Goal: Task Accomplishment & Management: Use online tool/utility

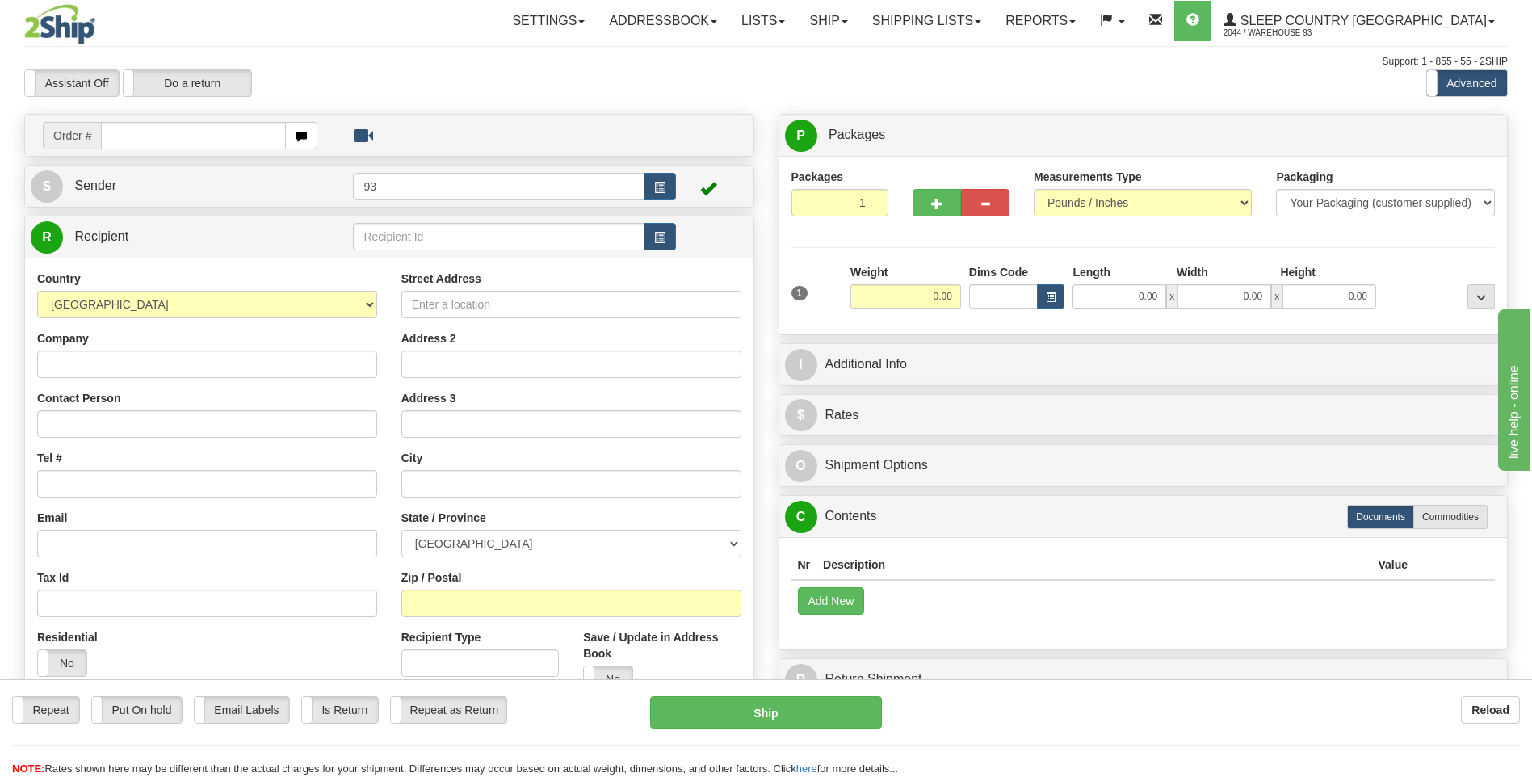
drag, startPoint x: 1255, startPoint y: 714, endPoint x: 1238, endPoint y: 715, distance: 17.0
click at [1254, 714] on div "Reload" at bounding box center [1213, 709] width 614 height 27
click at [992, 19] on link "Shipping lists" at bounding box center [926, 21] width 133 height 40
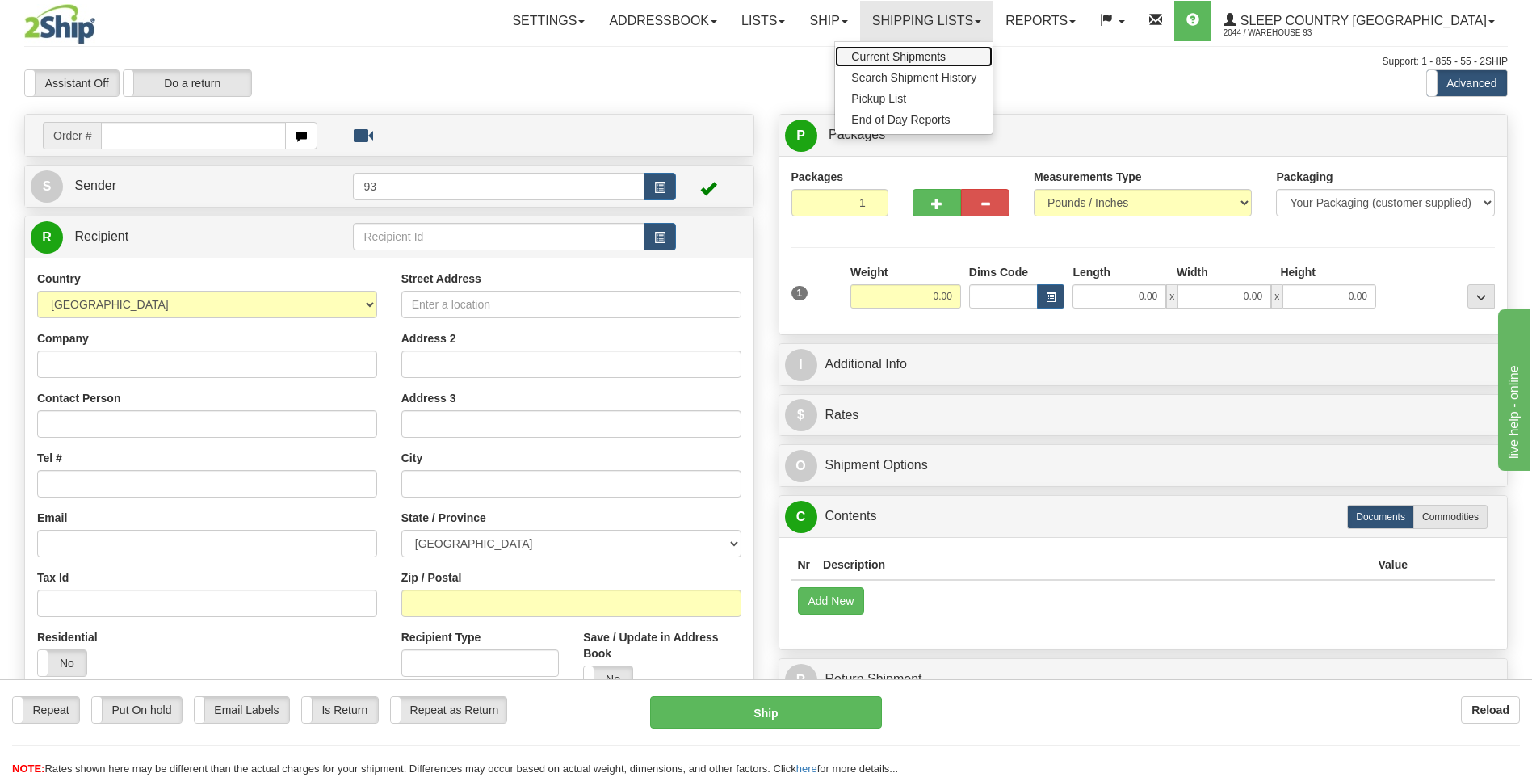
click at [946, 59] on span "Current Shipments" at bounding box center [898, 56] width 94 height 13
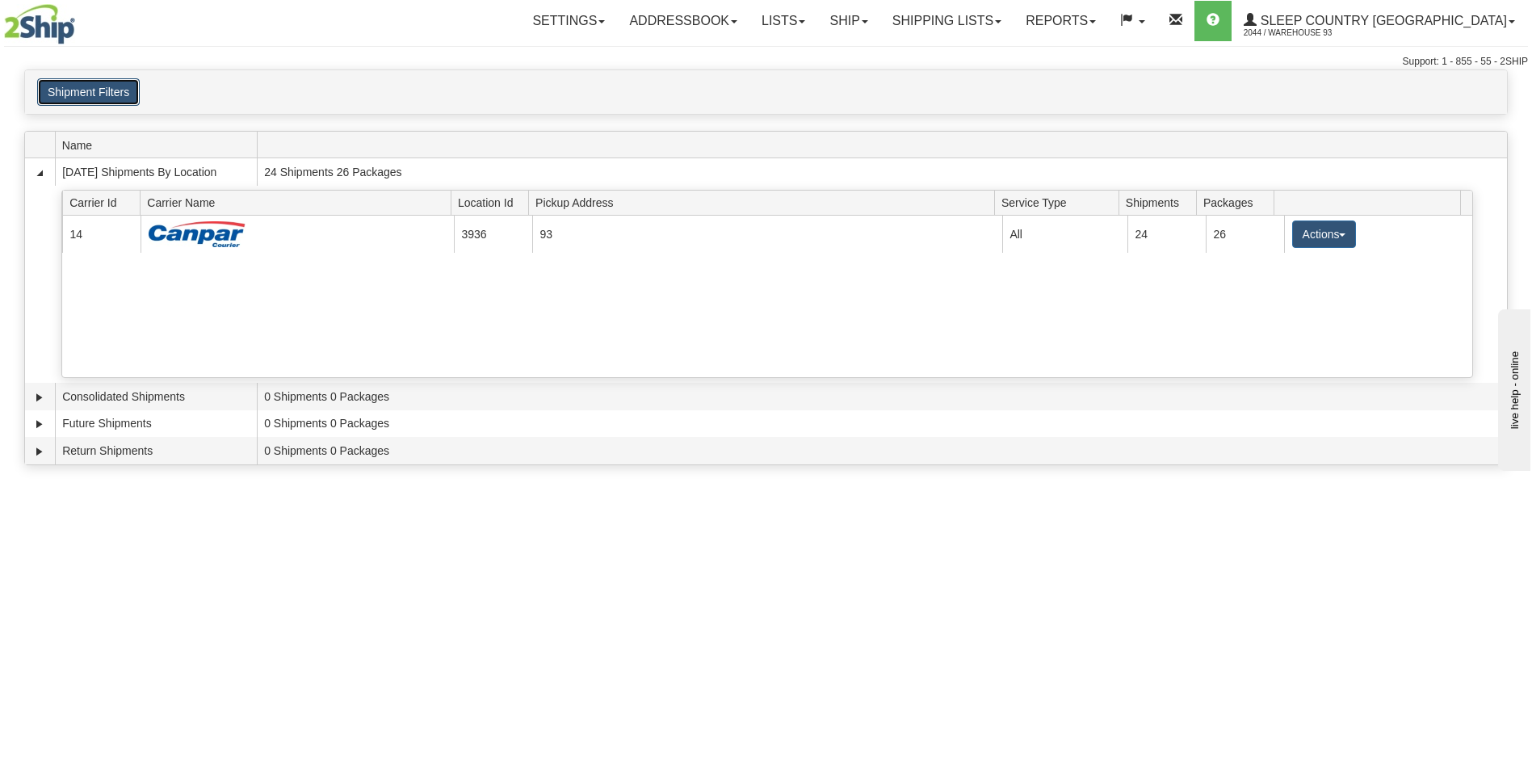
click at [68, 91] on button "Shipment Filters" at bounding box center [88, 91] width 103 height 27
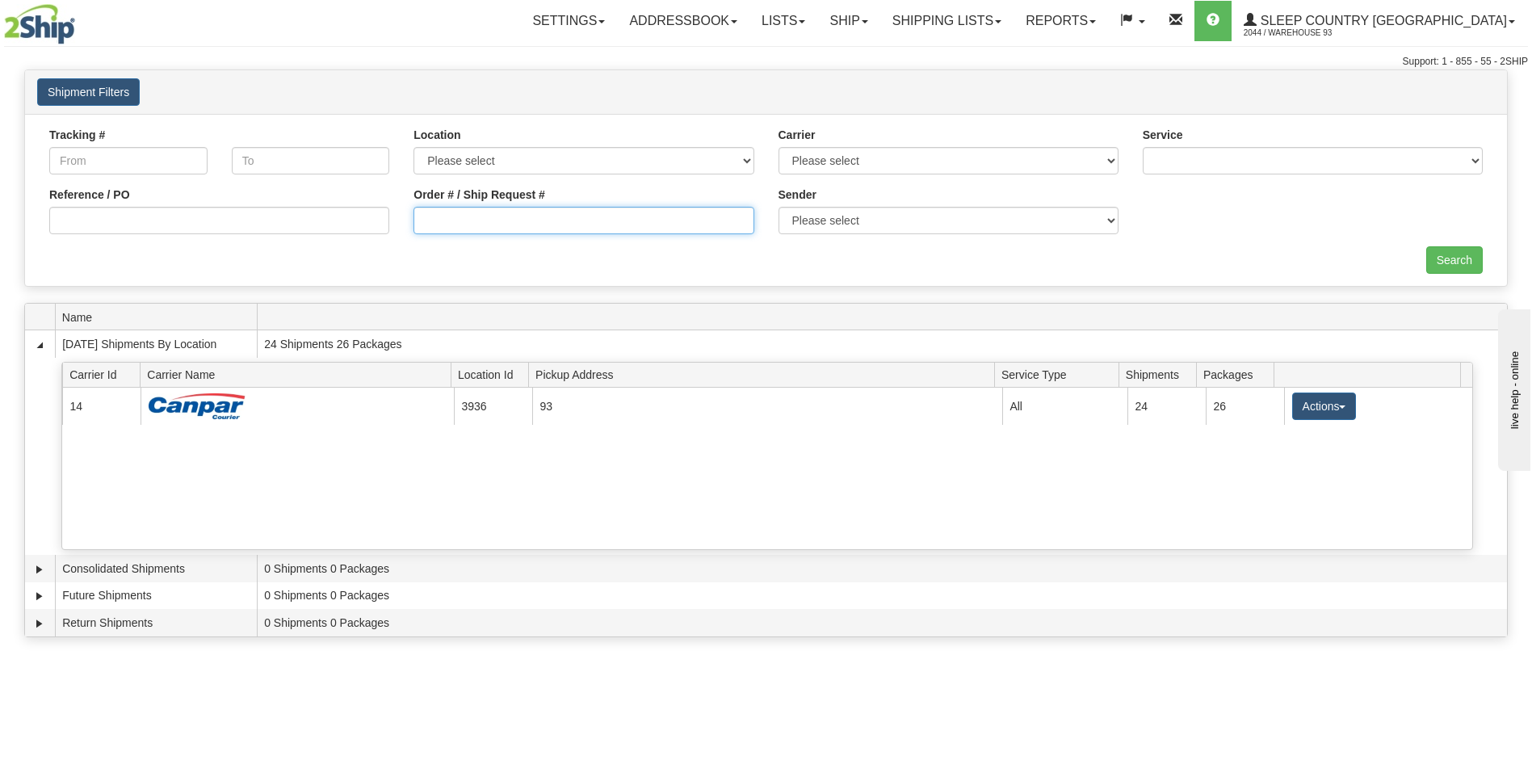
click at [445, 229] on input "Order # / Ship Request #" at bounding box center [583, 220] width 340 height 27
type input "9000i024760"
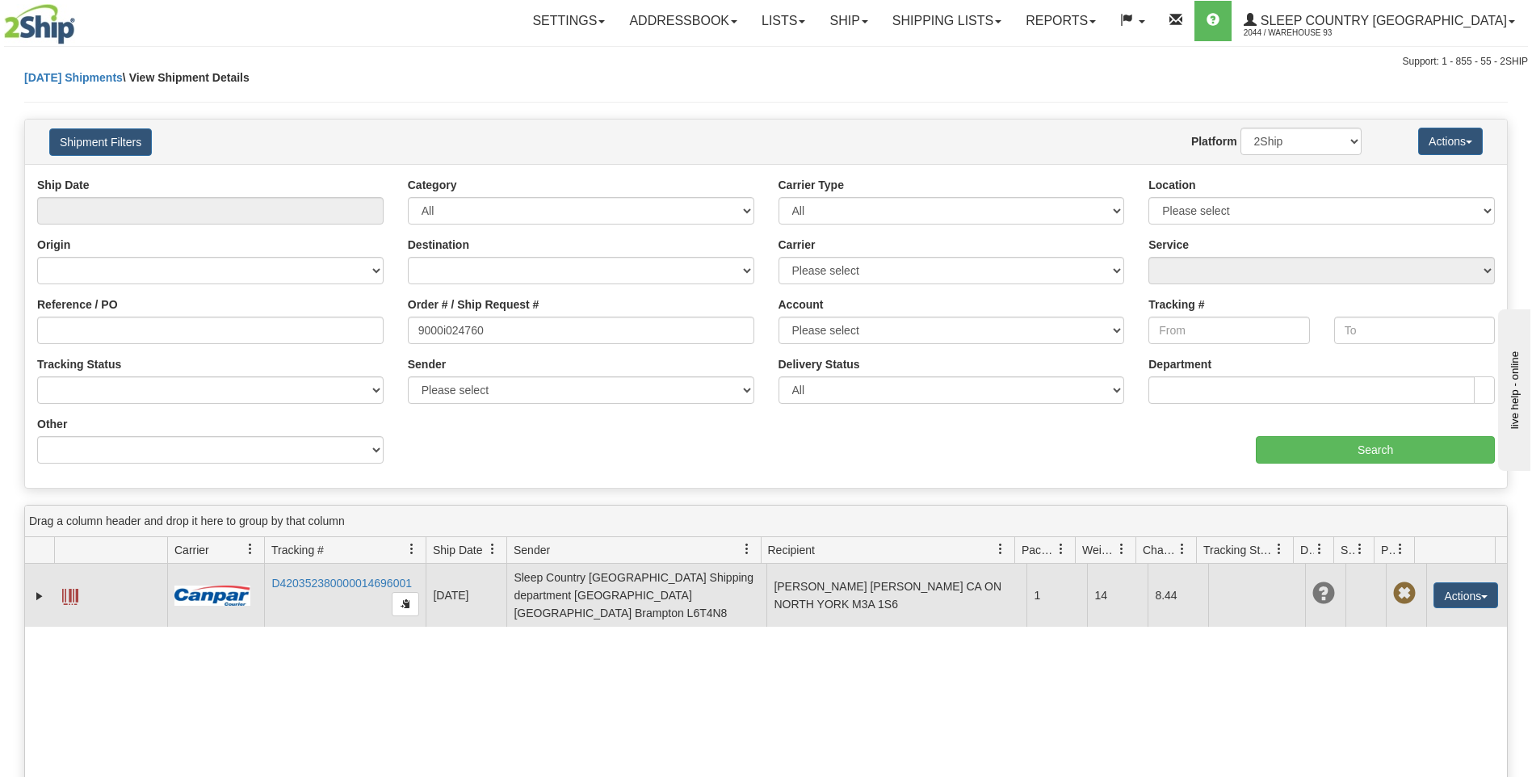
click at [66, 594] on span at bounding box center [70, 597] width 16 height 16
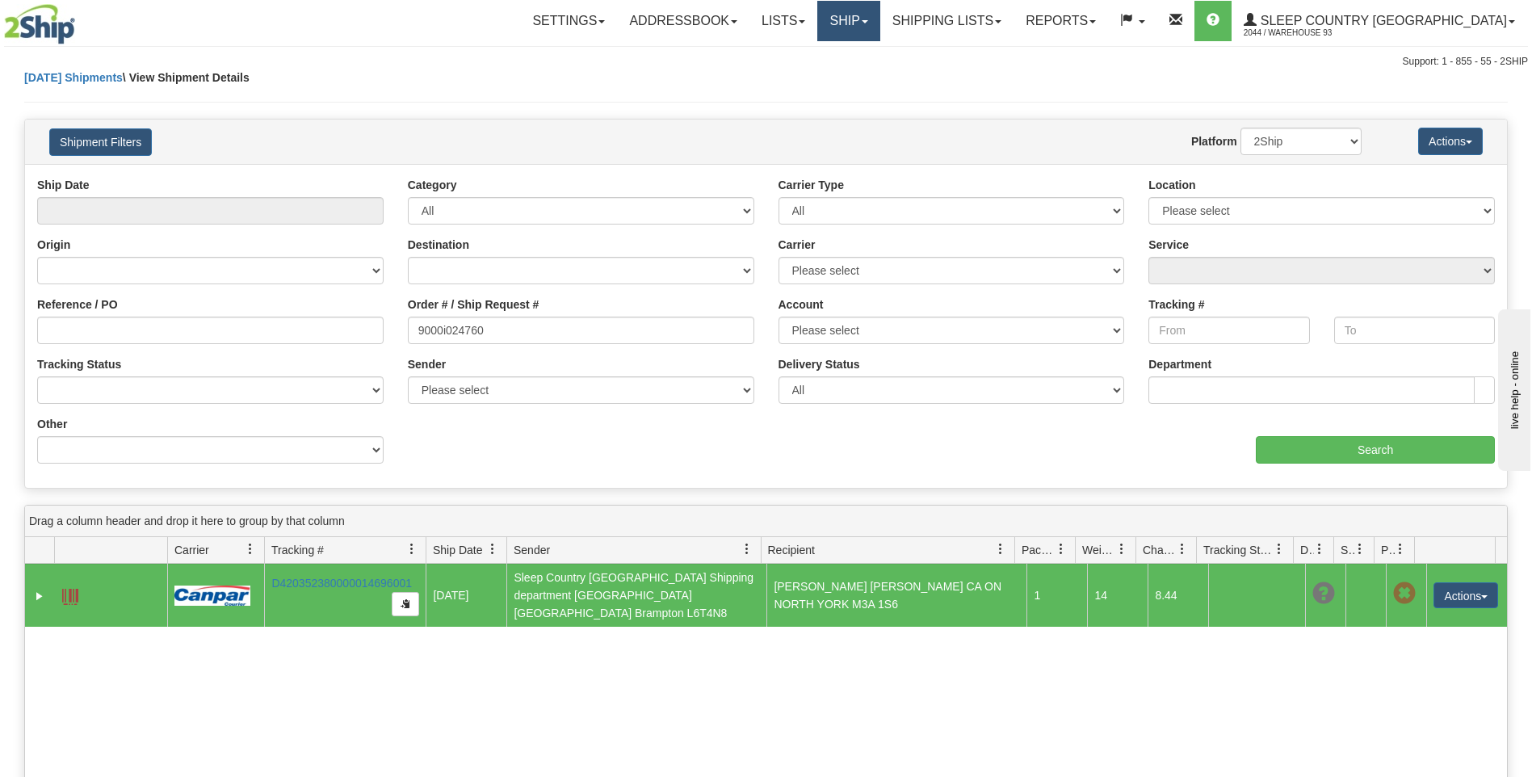
drag, startPoint x: 905, startPoint y: 23, endPoint x: 903, endPoint y: 43, distance: 19.5
click at [879, 23] on link "Ship" at bounding box center [848, 21] width 62 height 40
click at [879, 58] on link "Ship Screen" at bounding box center [806, 56] width 146 height 21
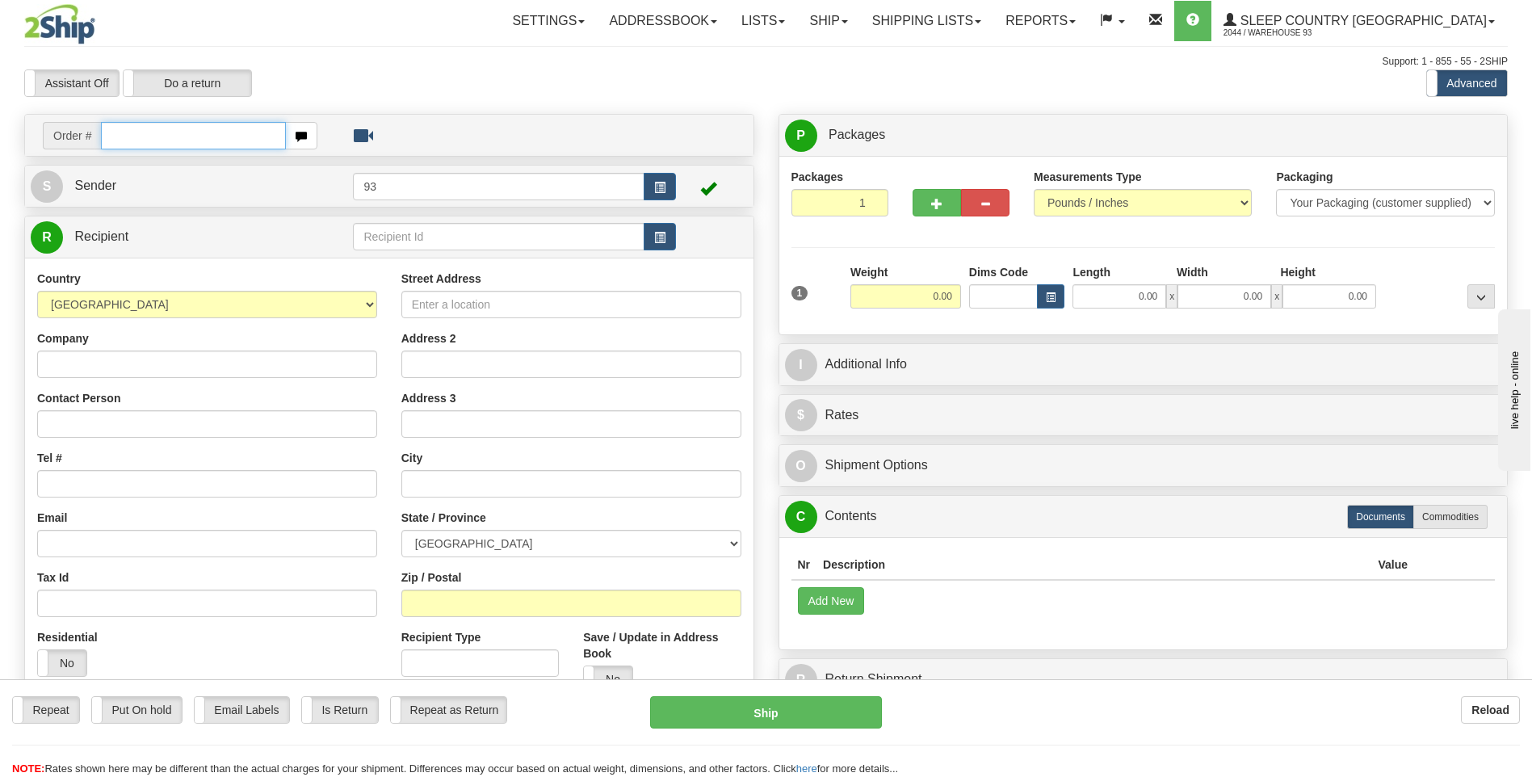
click at [187, 134] on input "text" at bounding box center [193, 135] width 184 height 27
type input "9000I024789"
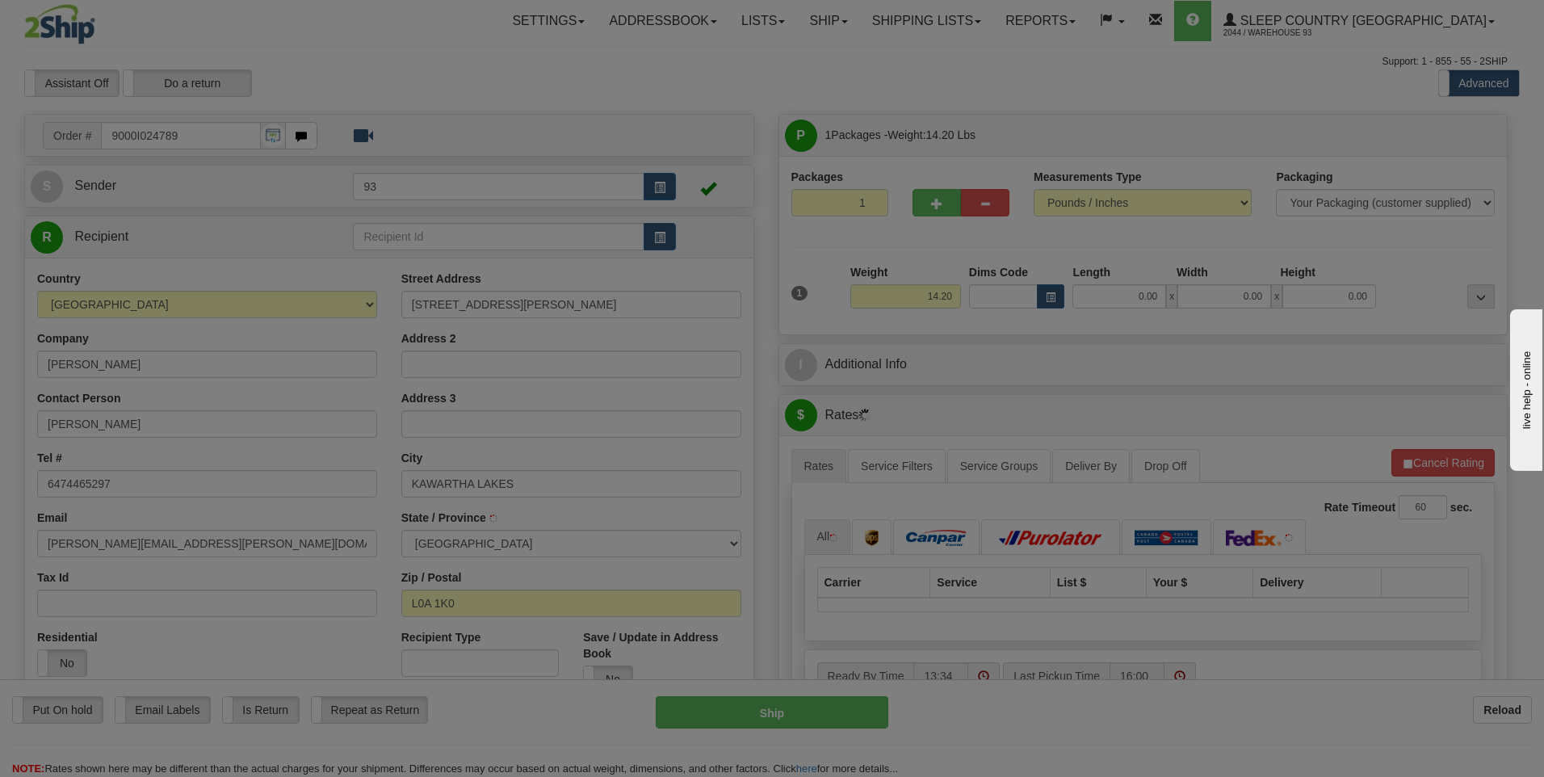
type input "PONTYPOOL"
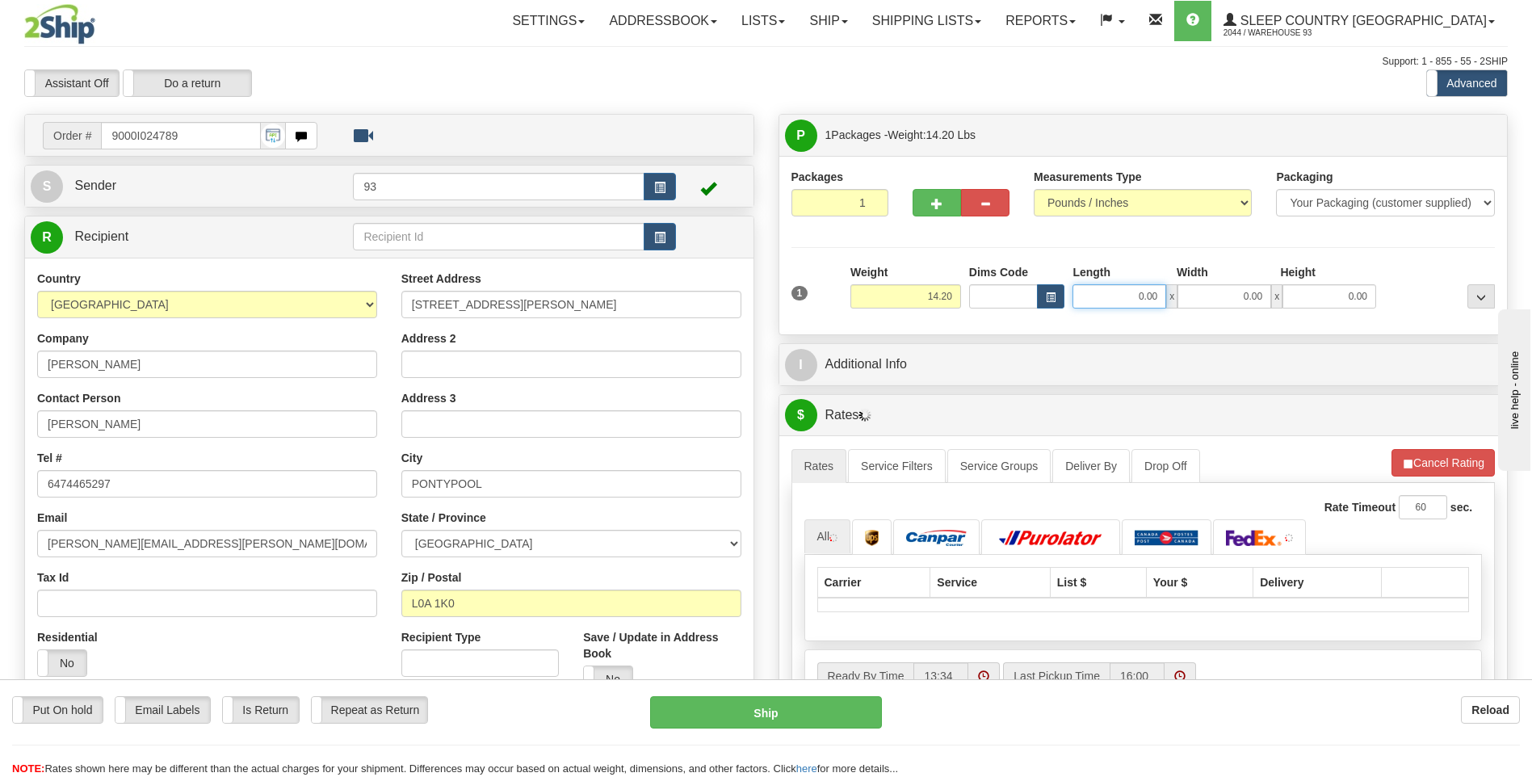
click at [1139, 300] on input "0.00" at bounding box center [1119, 296] width 94 height 24
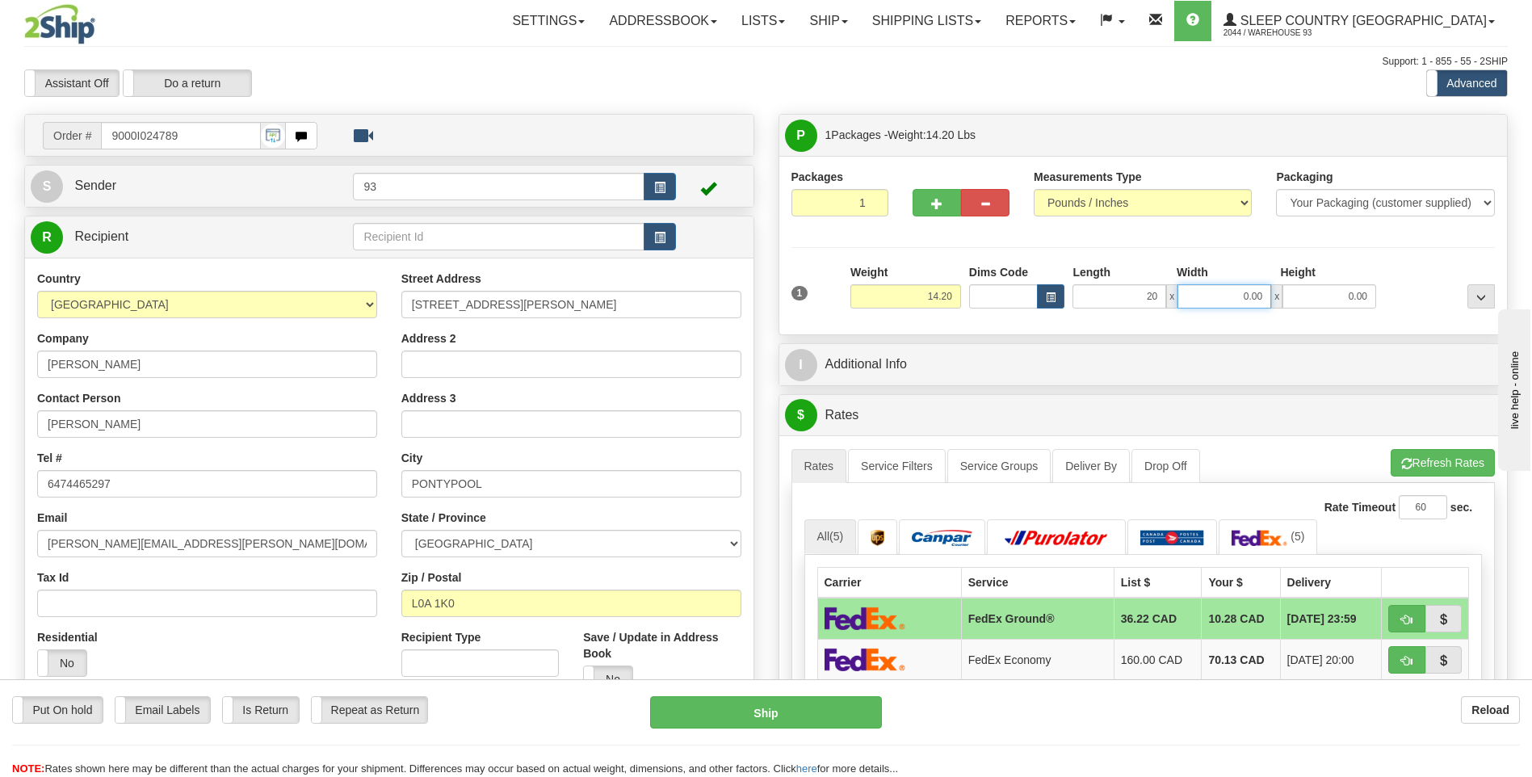
type input "20.00"
click at [1207, 294] on input "0.00" at bounding box center [1224, 296] width 94 height 24
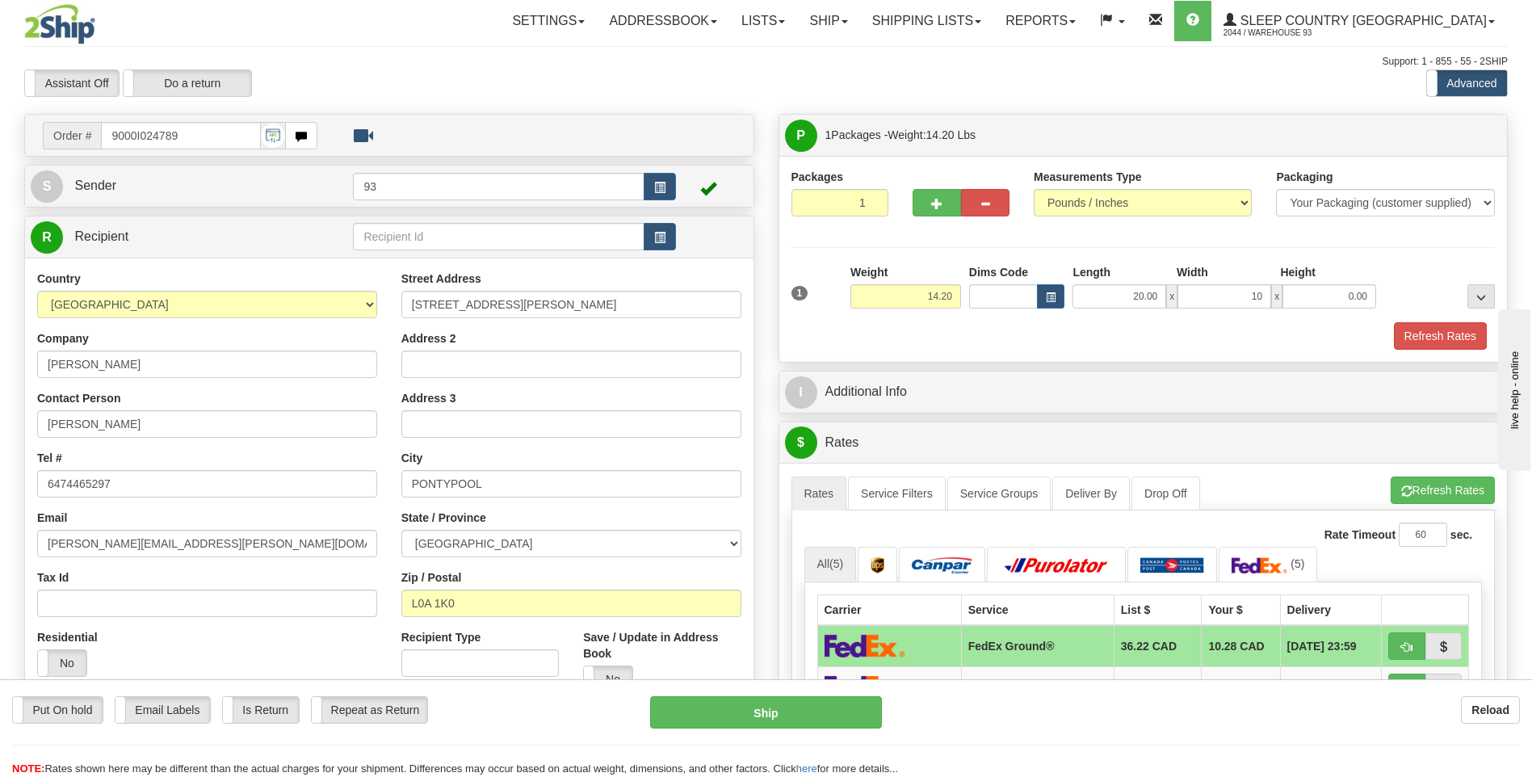
type input "10.00"
click at [1323, 279] on div "Height" at bounding box center [1328, 274] width 104 height 20
click at [1343, 299] on input "0.00" at bounding box center [1329, 296] width 94 height 24
type input "10.00"
click at [1433, 336] on button "Refresh Rates" at bounding box center [1440, 335] width 93 height 27
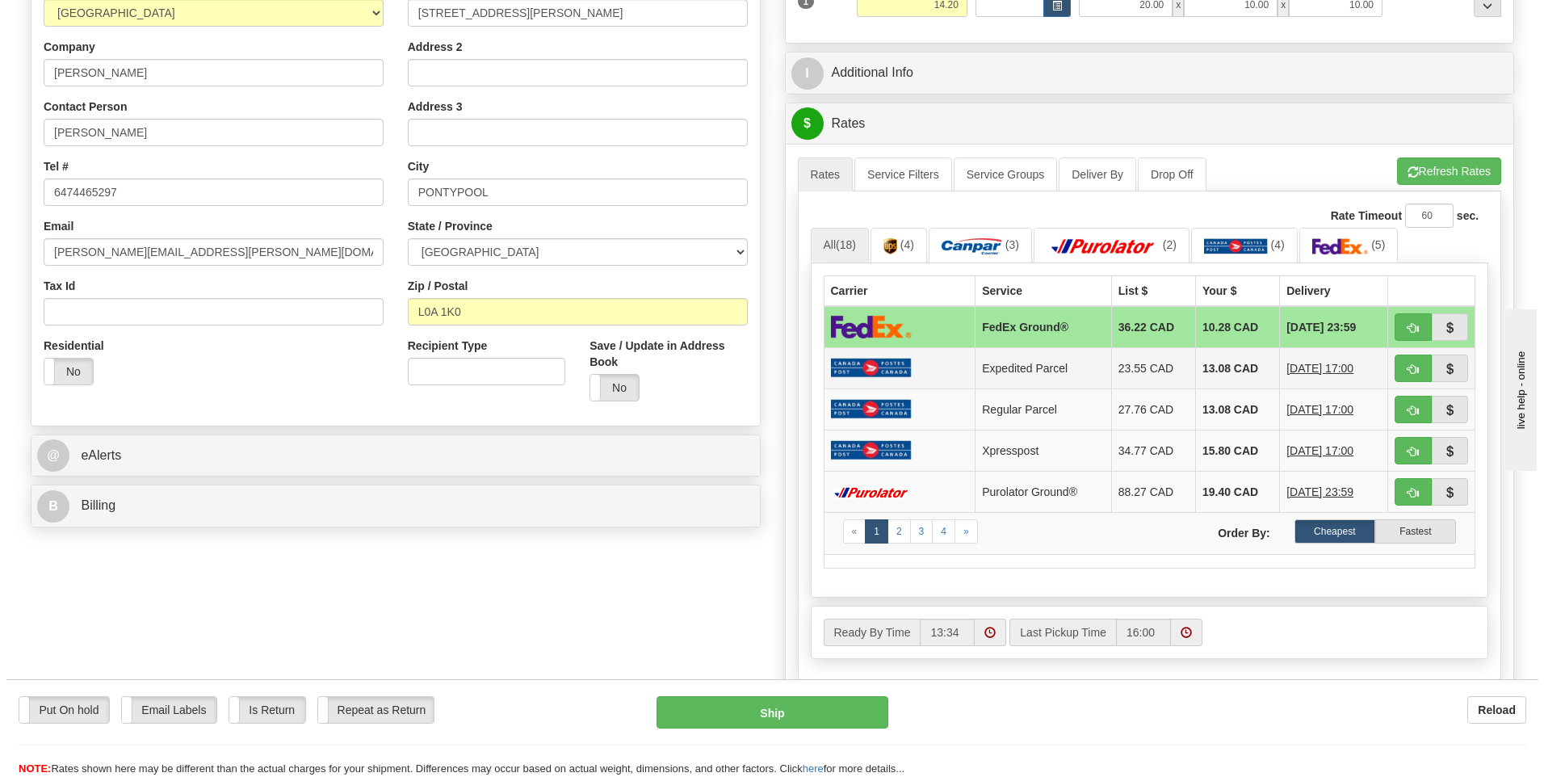
scroll to position [323, 0]
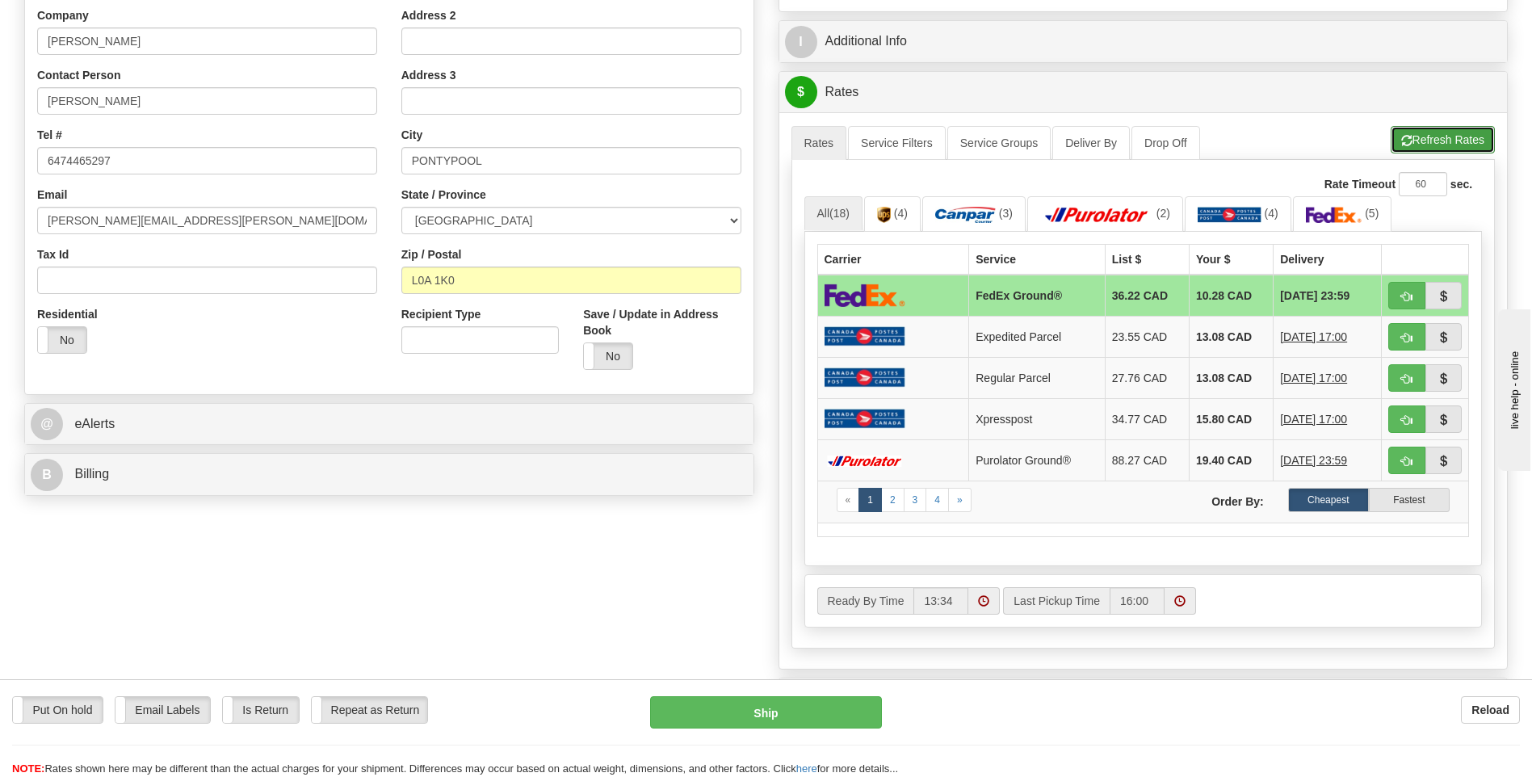
click at [1410, 136] on button "Refresh Rates" at bounding box center [1442, 139] width 104 height 27
click at [867, 723] on button "Ship" at bounding box center [765, 712] width 231 height 32
type input "92"
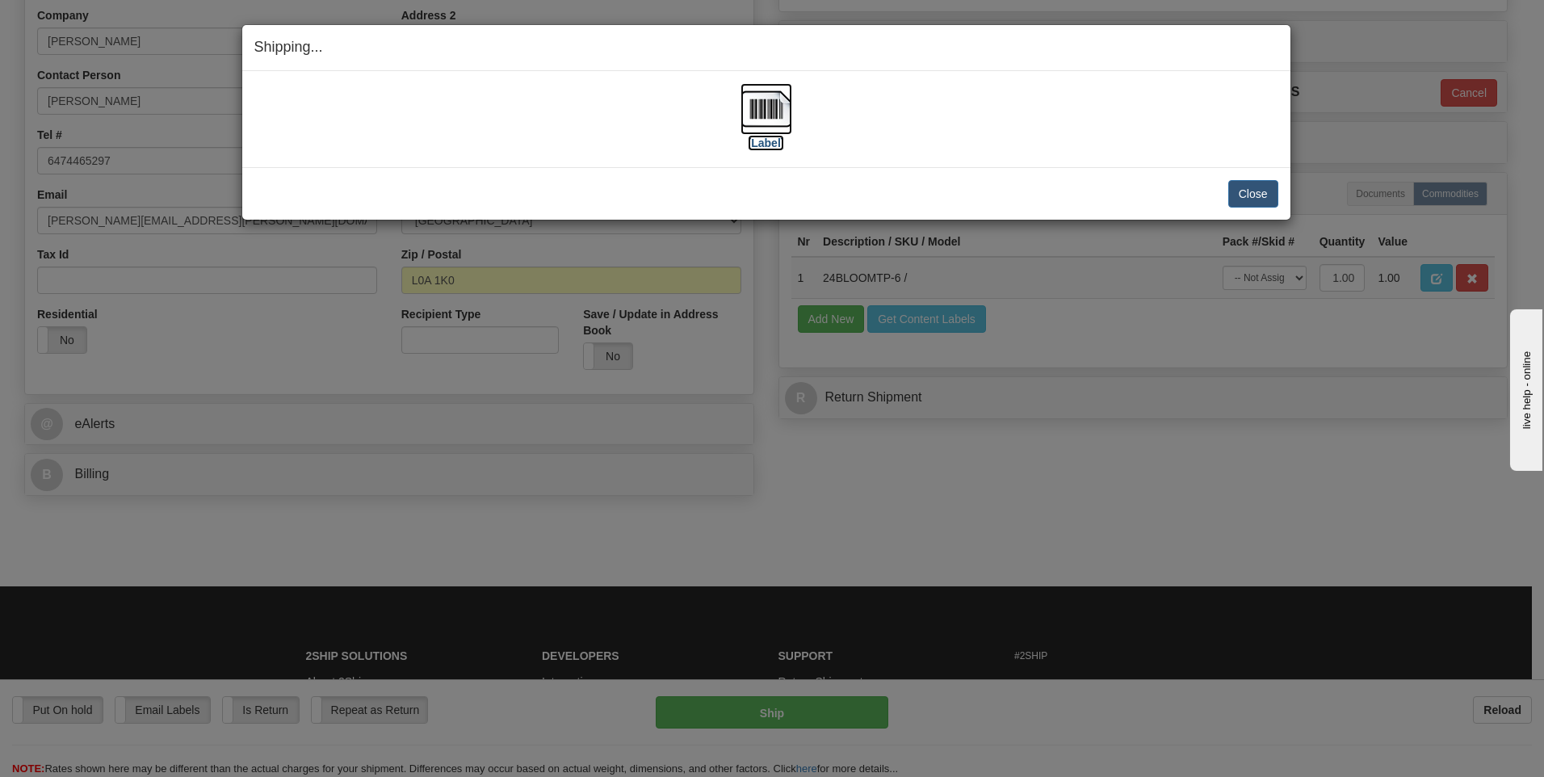
click at [754, 102] on img at bounding box center [766, 109] width 52 height 52
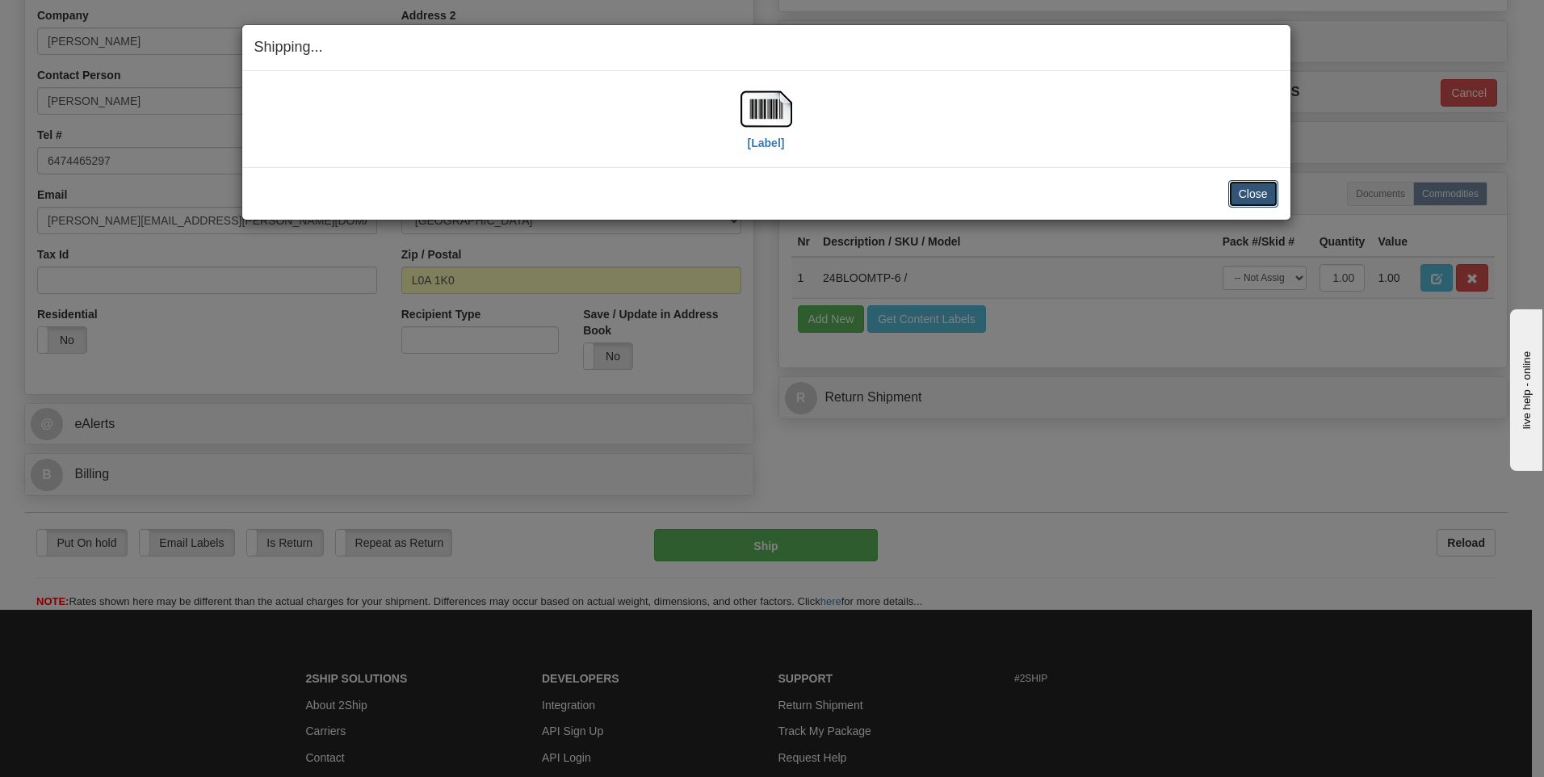
click at [1265, 195] on button "Close" at bounding box center [1253, 193] width 50 height 27
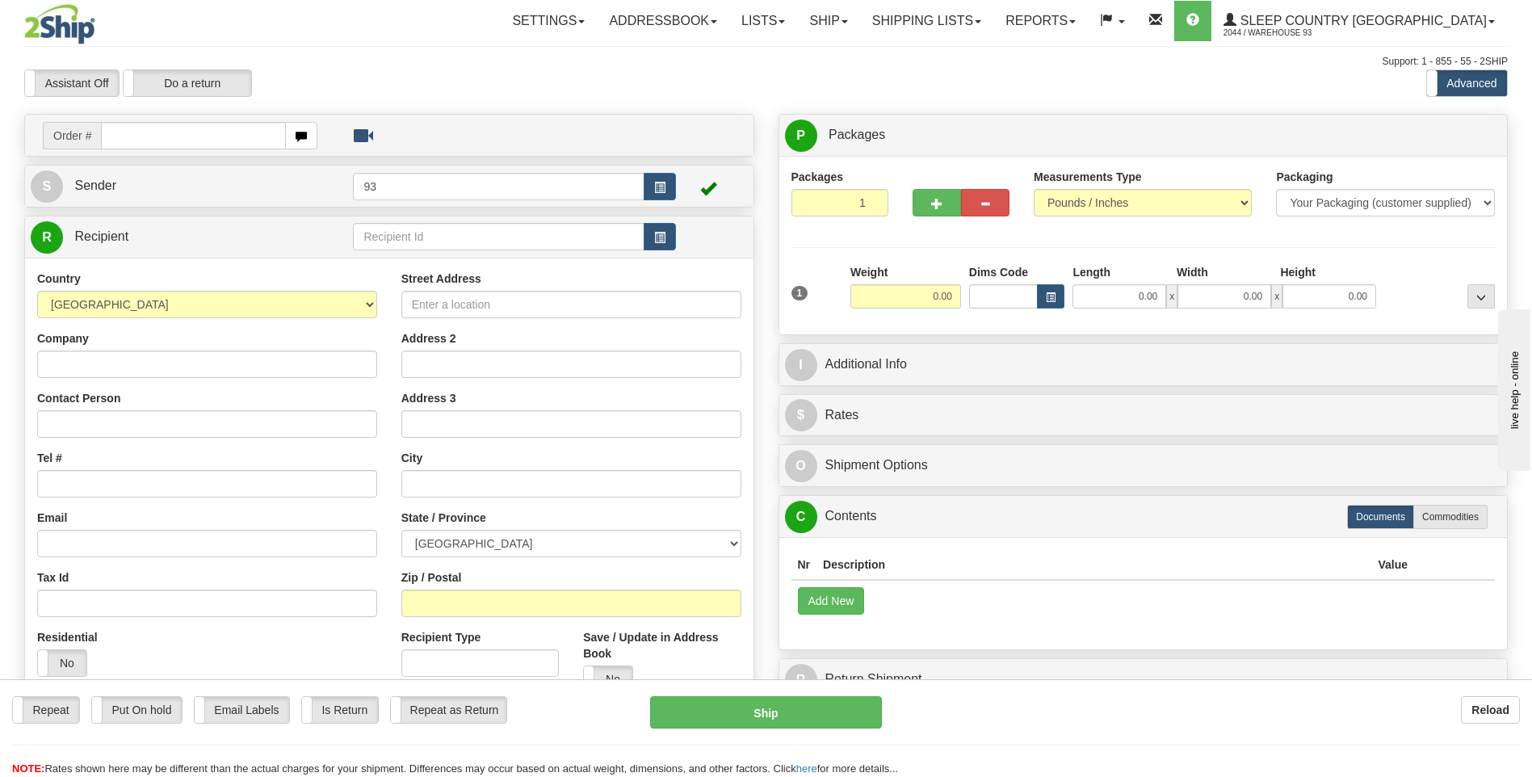
click at [199, 134] on input "text" at bounding box center [193, 135] width 184 height 27
type input "9000I018928"
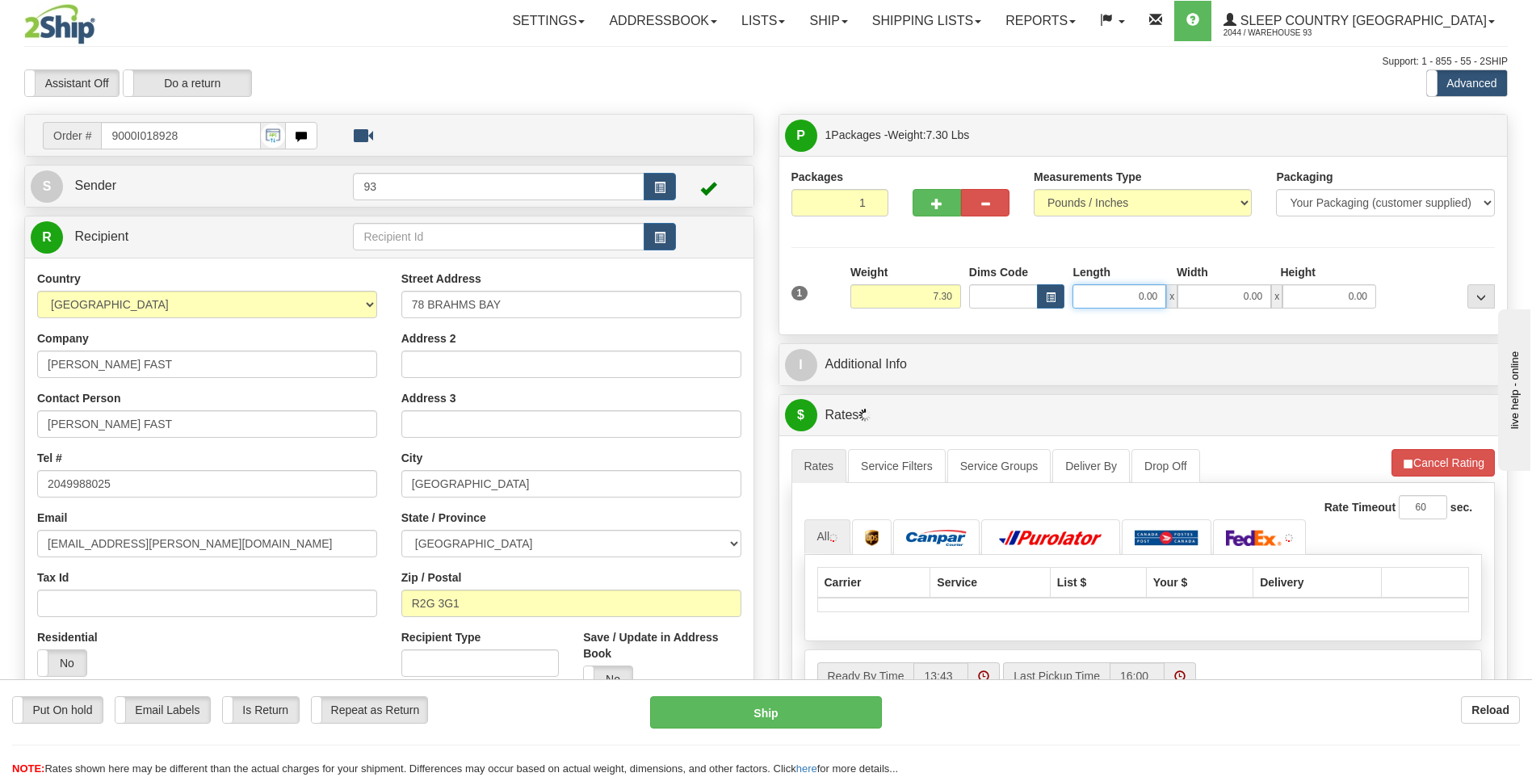
click at [1115, 293] on input "0.00" at bounding box center [1119, 296] width 94 height 24
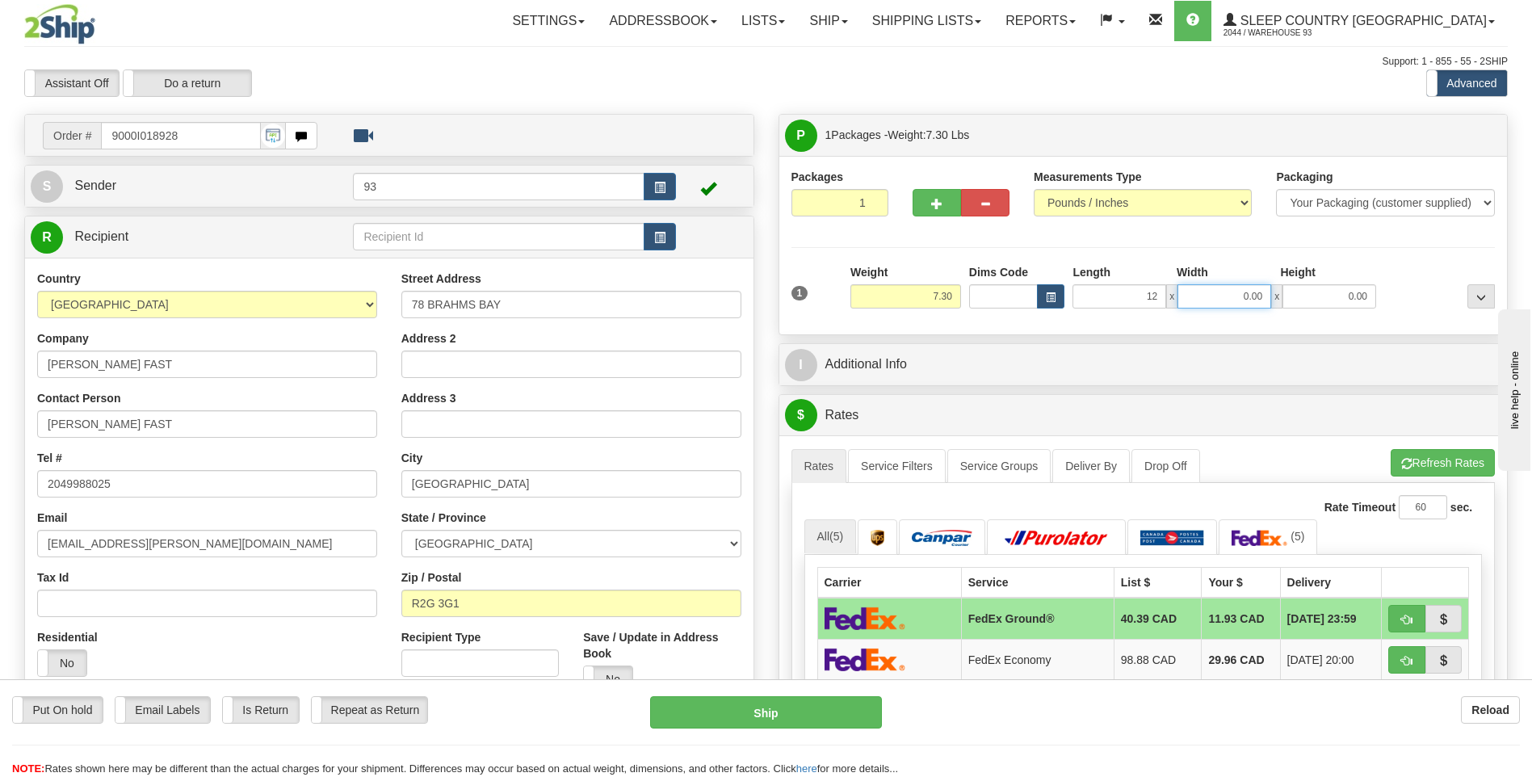
type input "12.00"
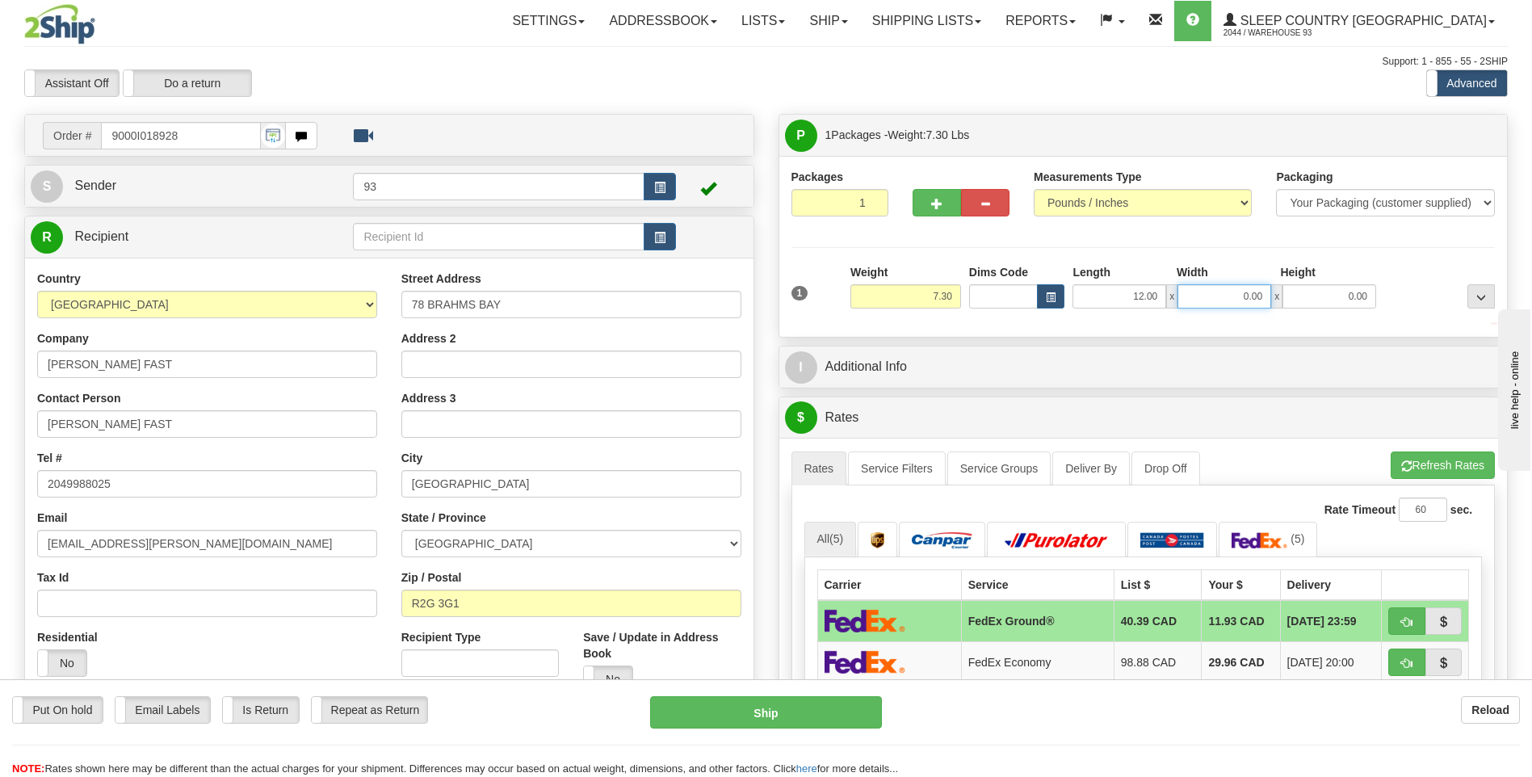
click at [1222, 304] on input "0.00" at bounding box center [1224, 296] width 94 height 24
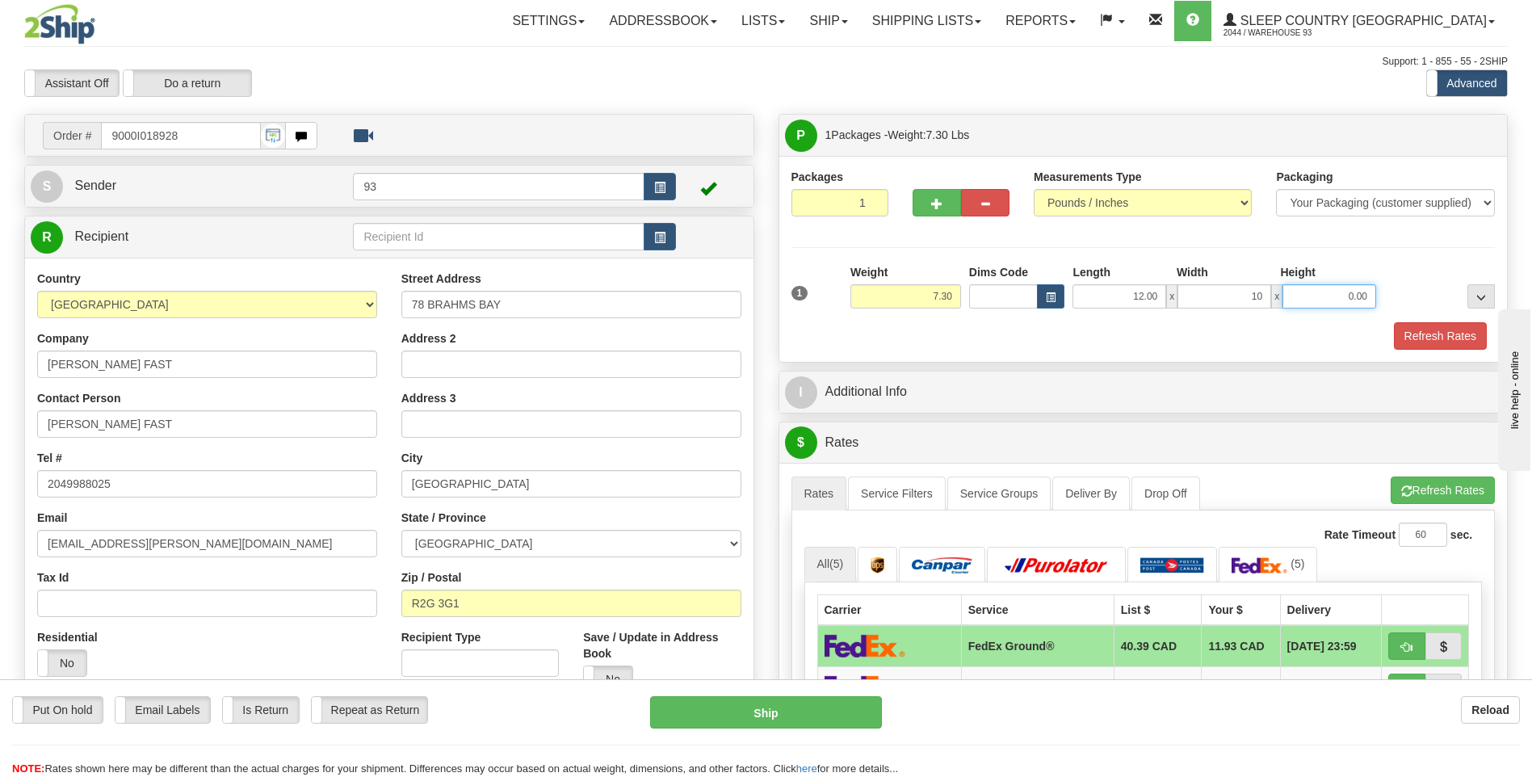
type input "10.00"
click at [1330, 291] on input "0.00" at bounding box center [1329, 296] width 94 height 24
type input "4"
type input "3.00"
click at [1440, 333] on button "Refresh Rates" at bounding box center [1440, 335] width 93 height 27
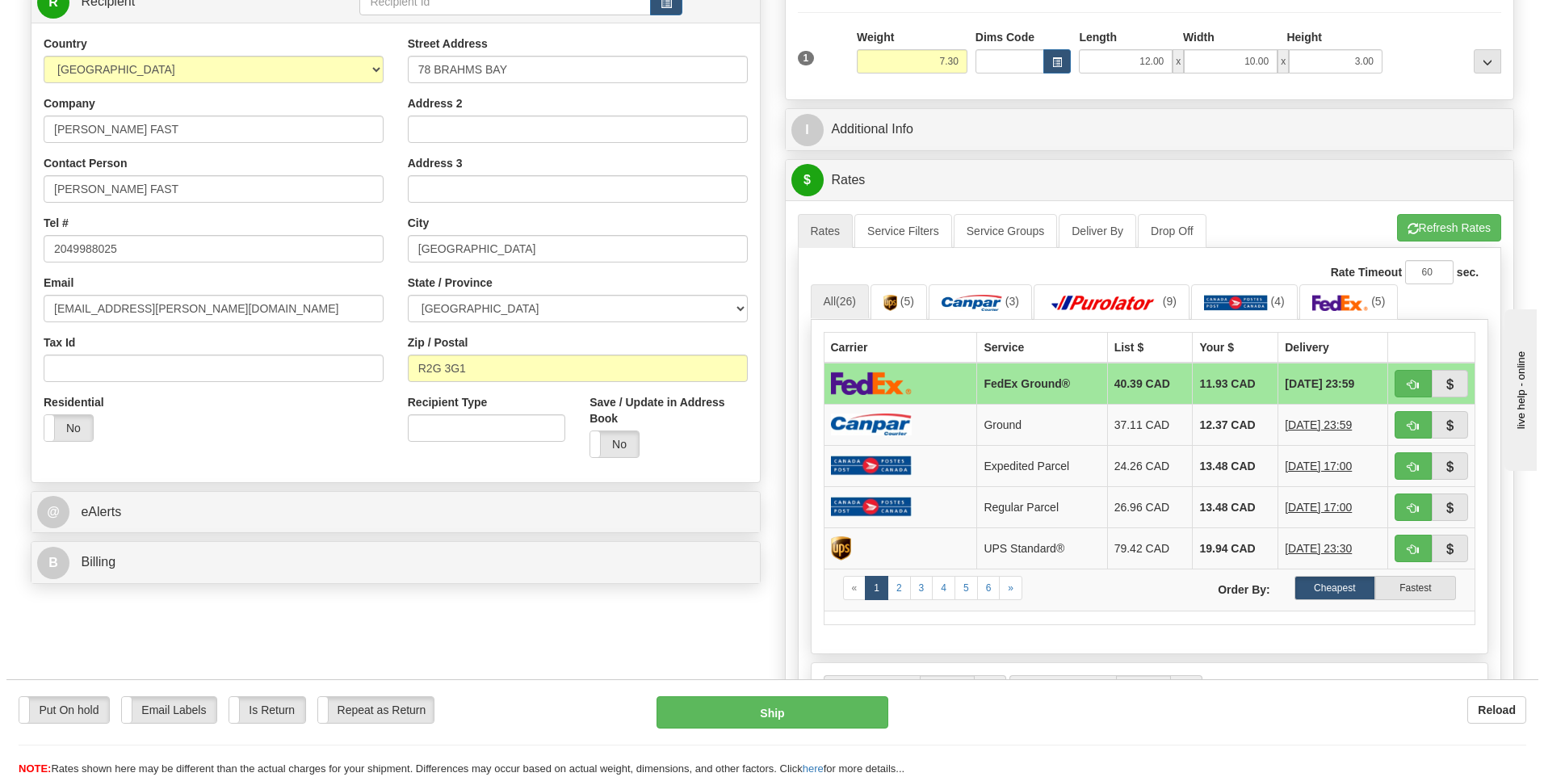
scroll to position [242, 0]
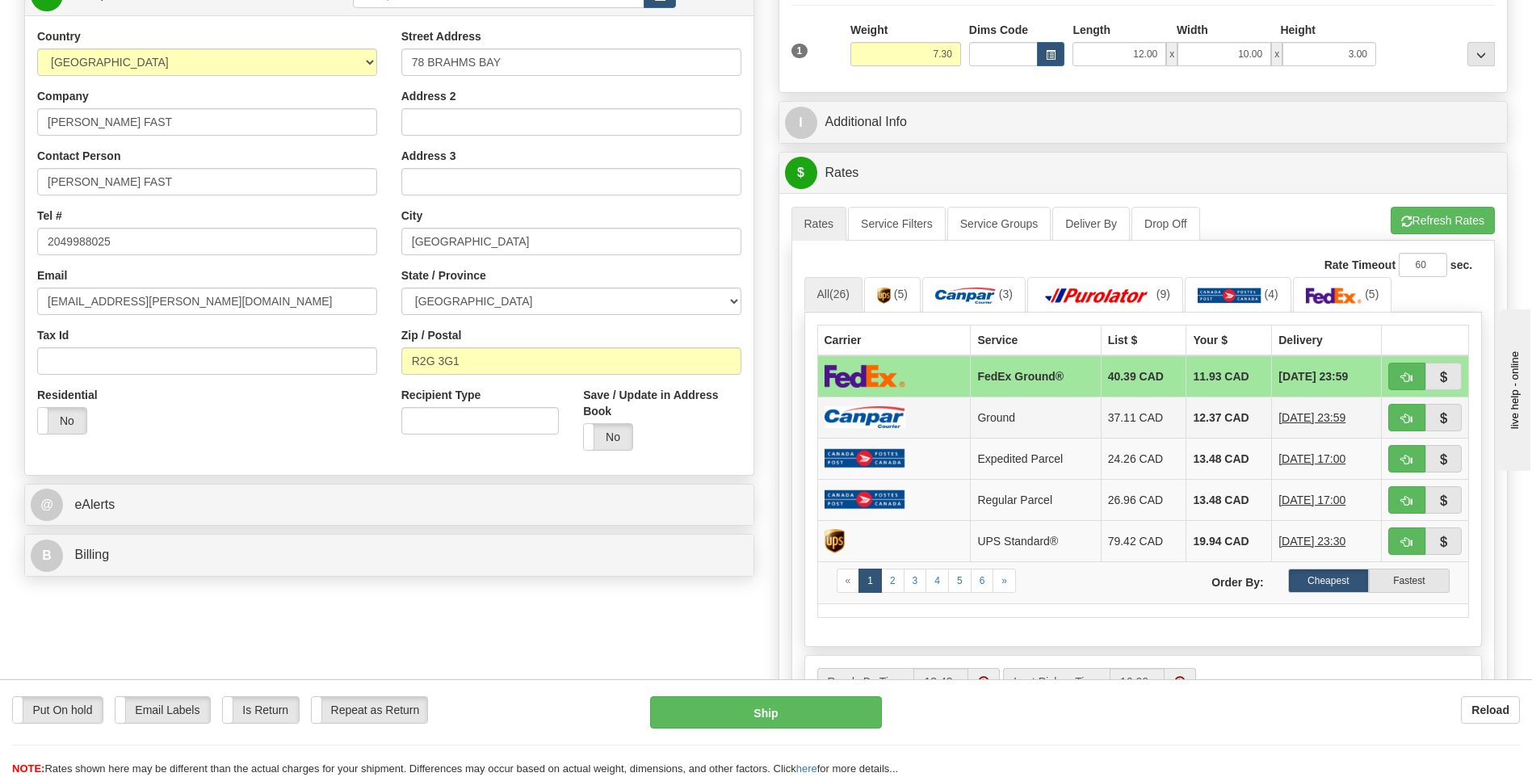
click at [1199, 413] on td "12.37 CAD" at bounding box center [1229, 416] width 86 height 41
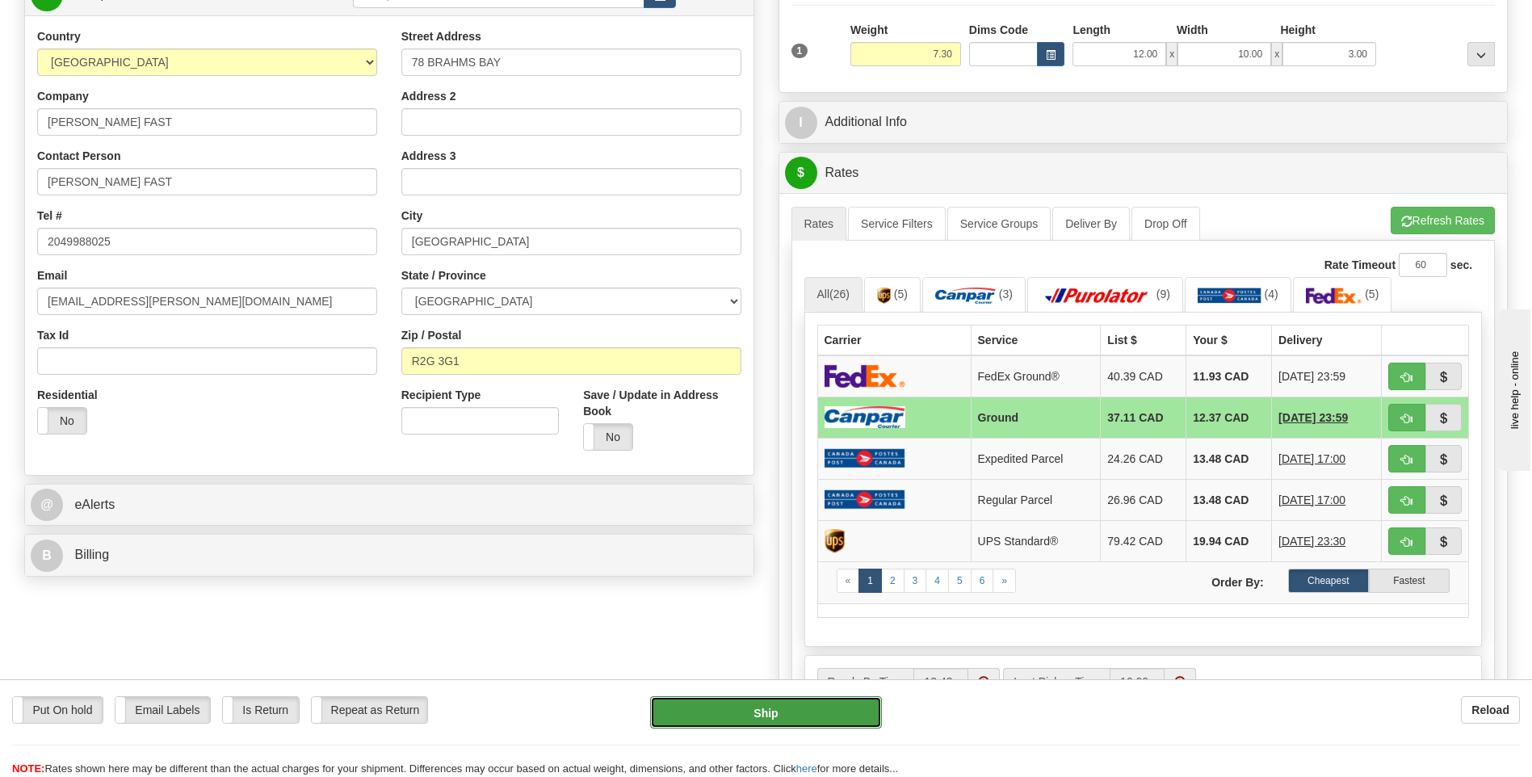
click at [797, 716] on button "Ship" at bounding box center [765, 712] width 231 height 32
type input "1"
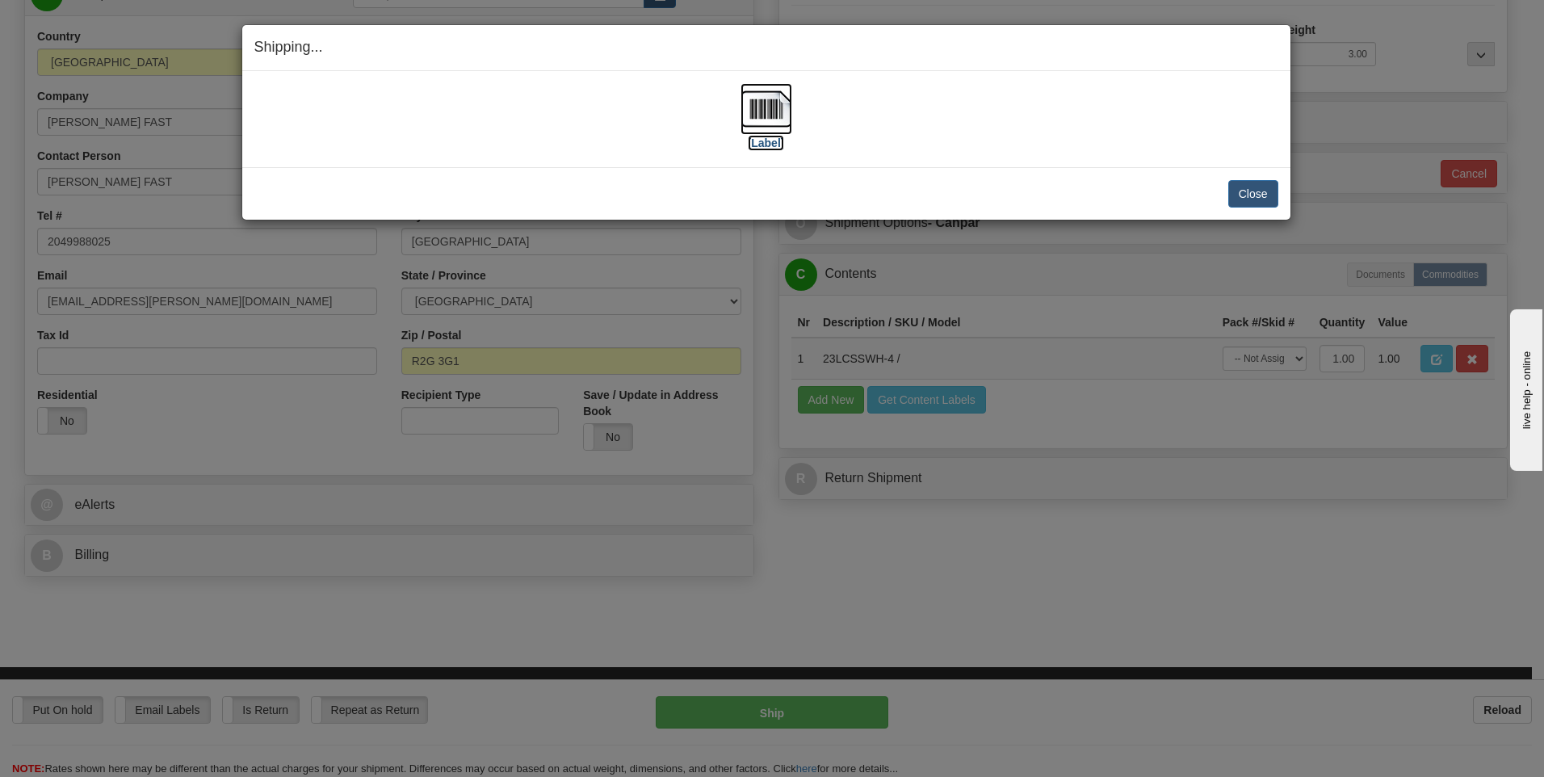
click at [759, 100] on img at bounding box center [766, 109] width 52 height 52
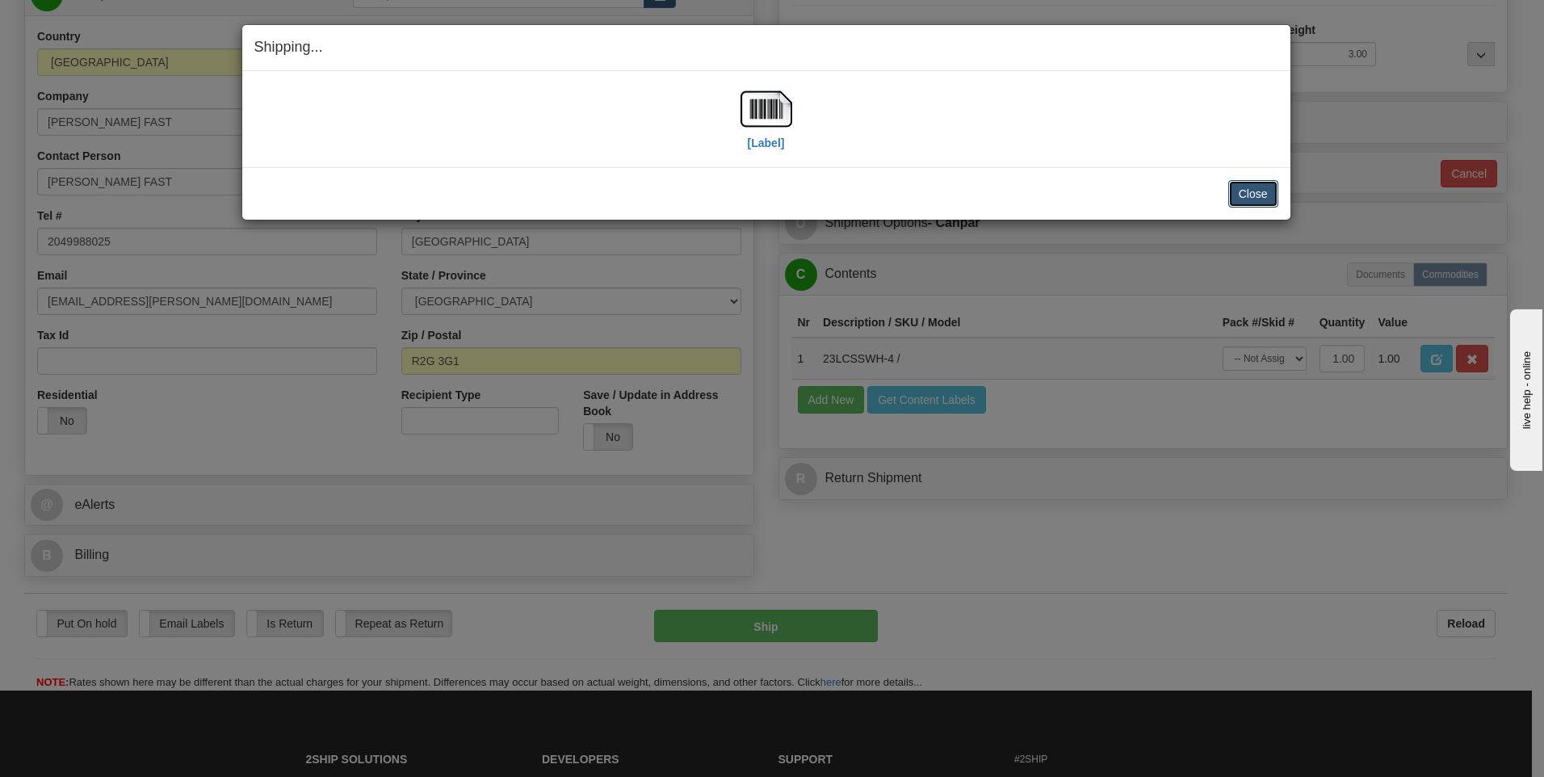
click at [1261, 192] on button "Close" at bounding box center [1253, 193] width 50 height 27
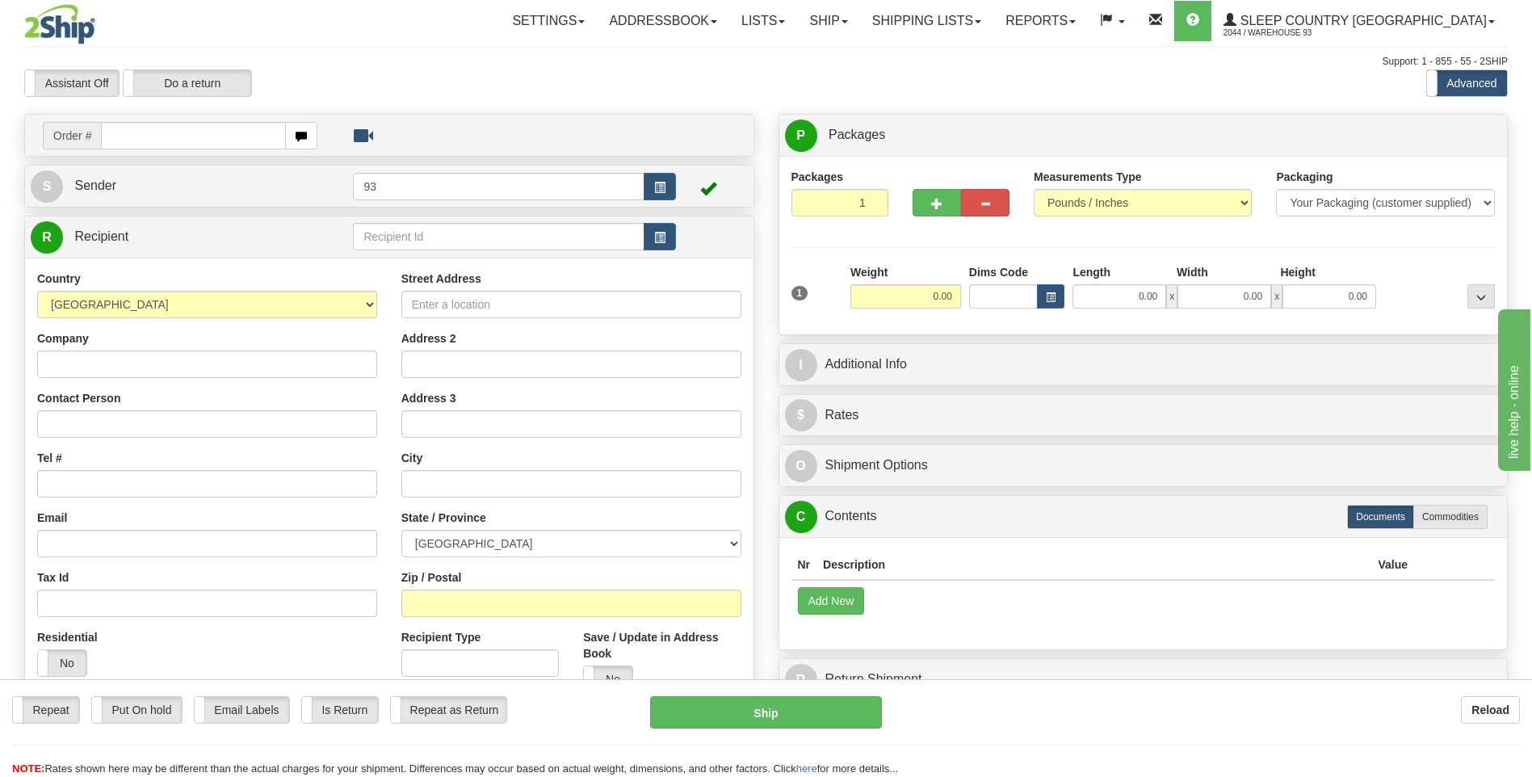
click at [165, 136] on input "text" at bounding box center [193, 135] width 184 height 27
type input "9002I020690"
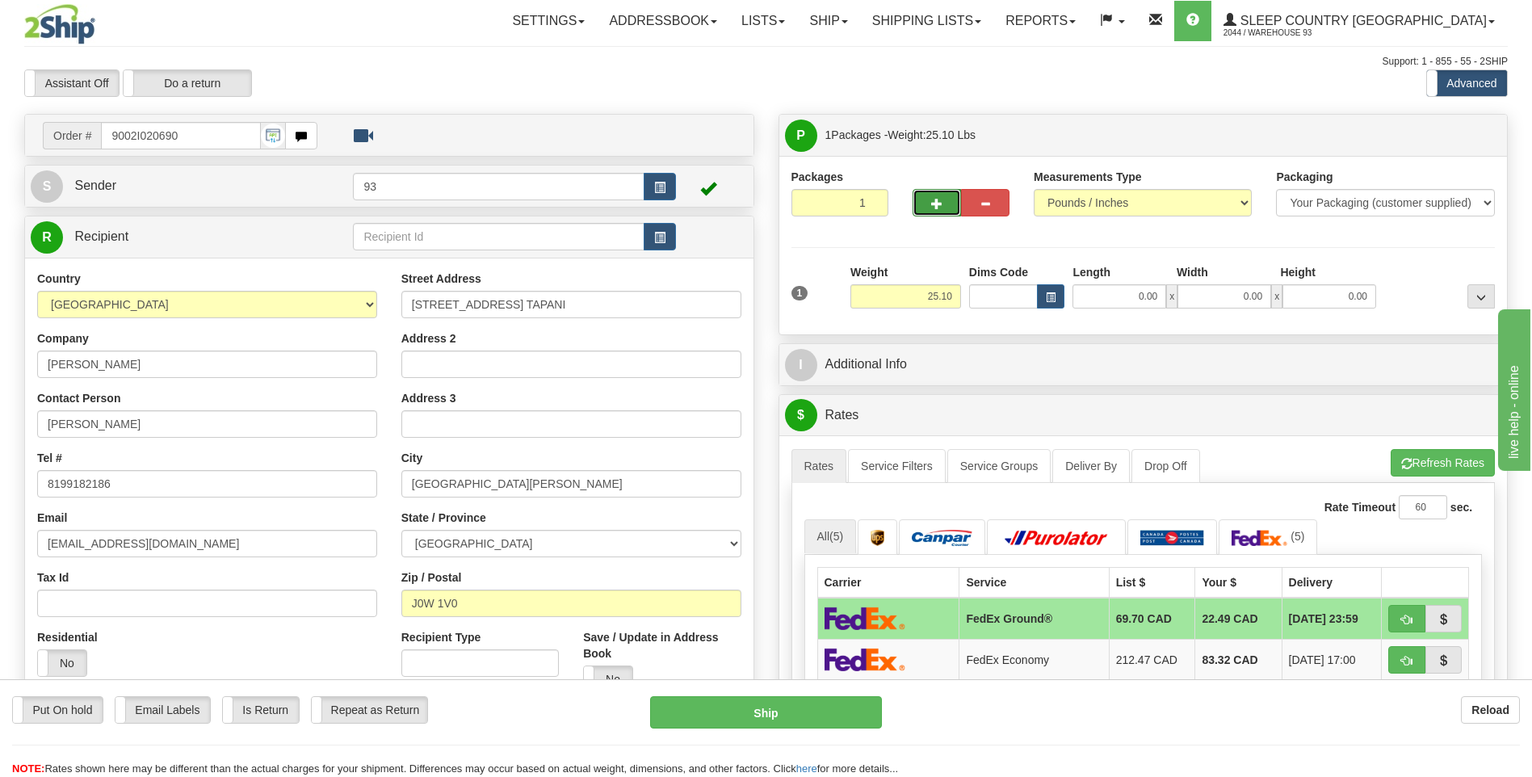
click at [946, 204] on button "button" at bounding box center [936, 202] width 48 height 27
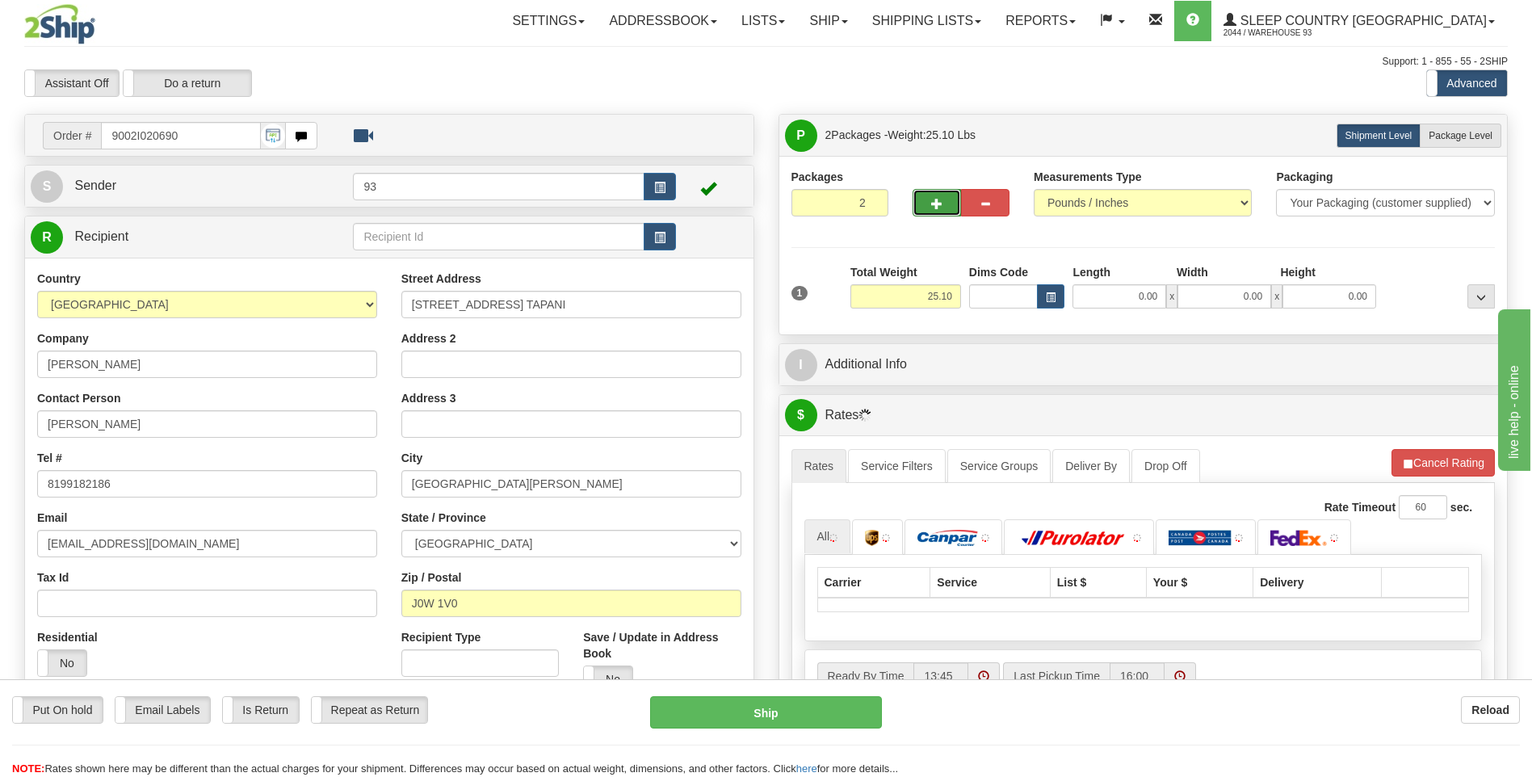
click at [946, 204] on button "button" at bounding box center [936, 202] width 48 height 27
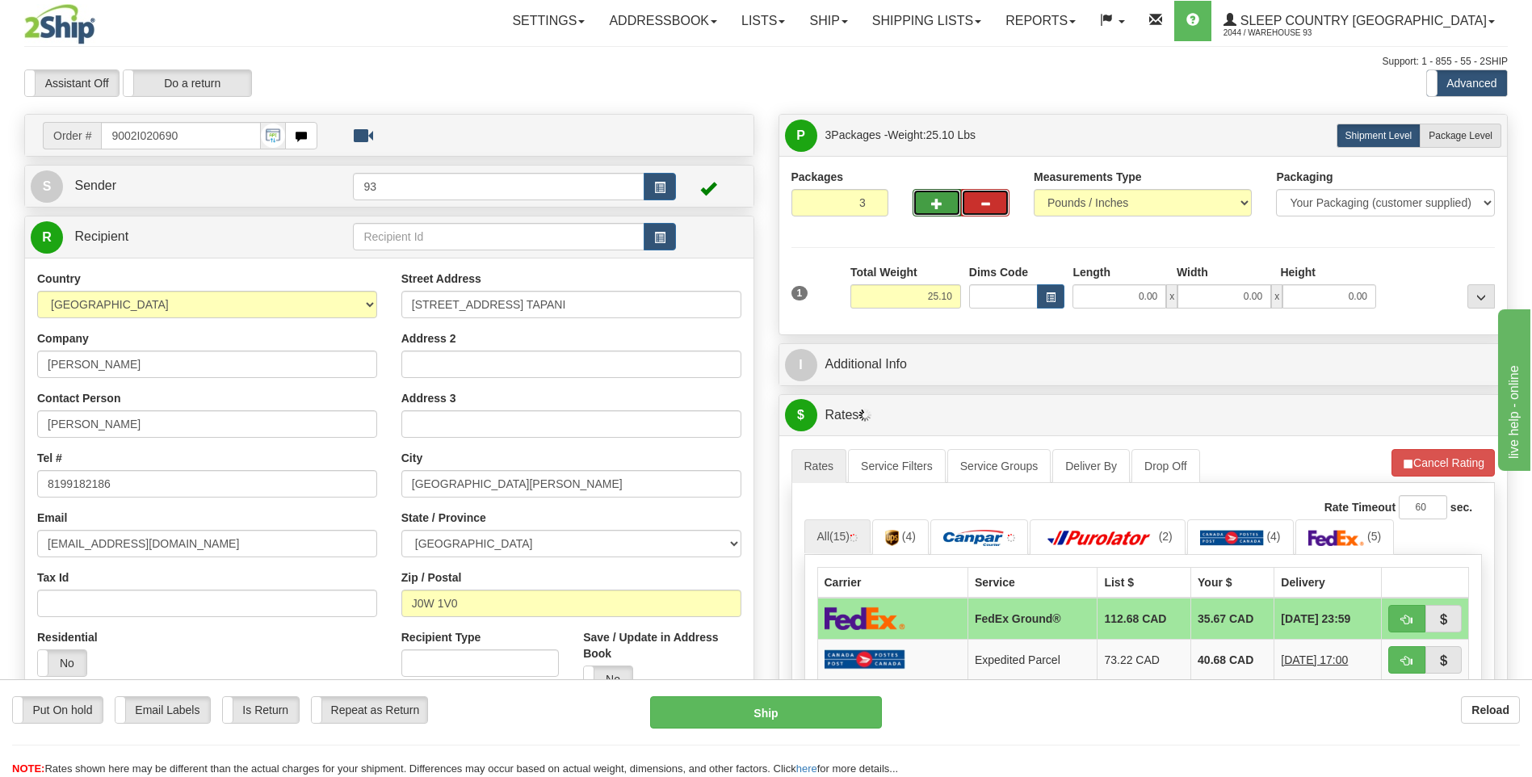
click at [998, 194] on button "button" at bounding box center [985, 202] width 48 height 27
type input "2"
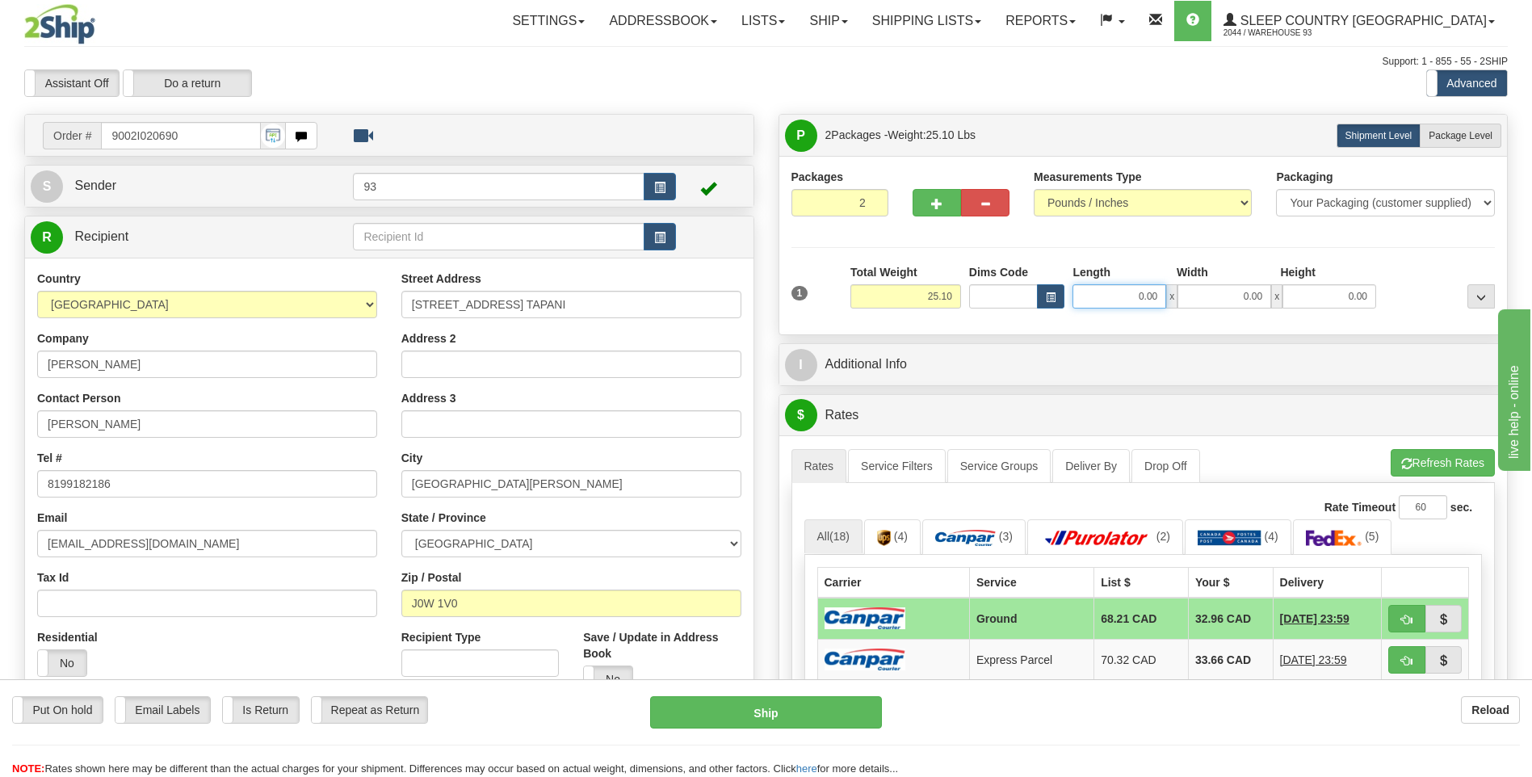
click at [1103, 300] on input "0.00" at bounding box center [1119, 296] width 94 height 24
type input "18.00"
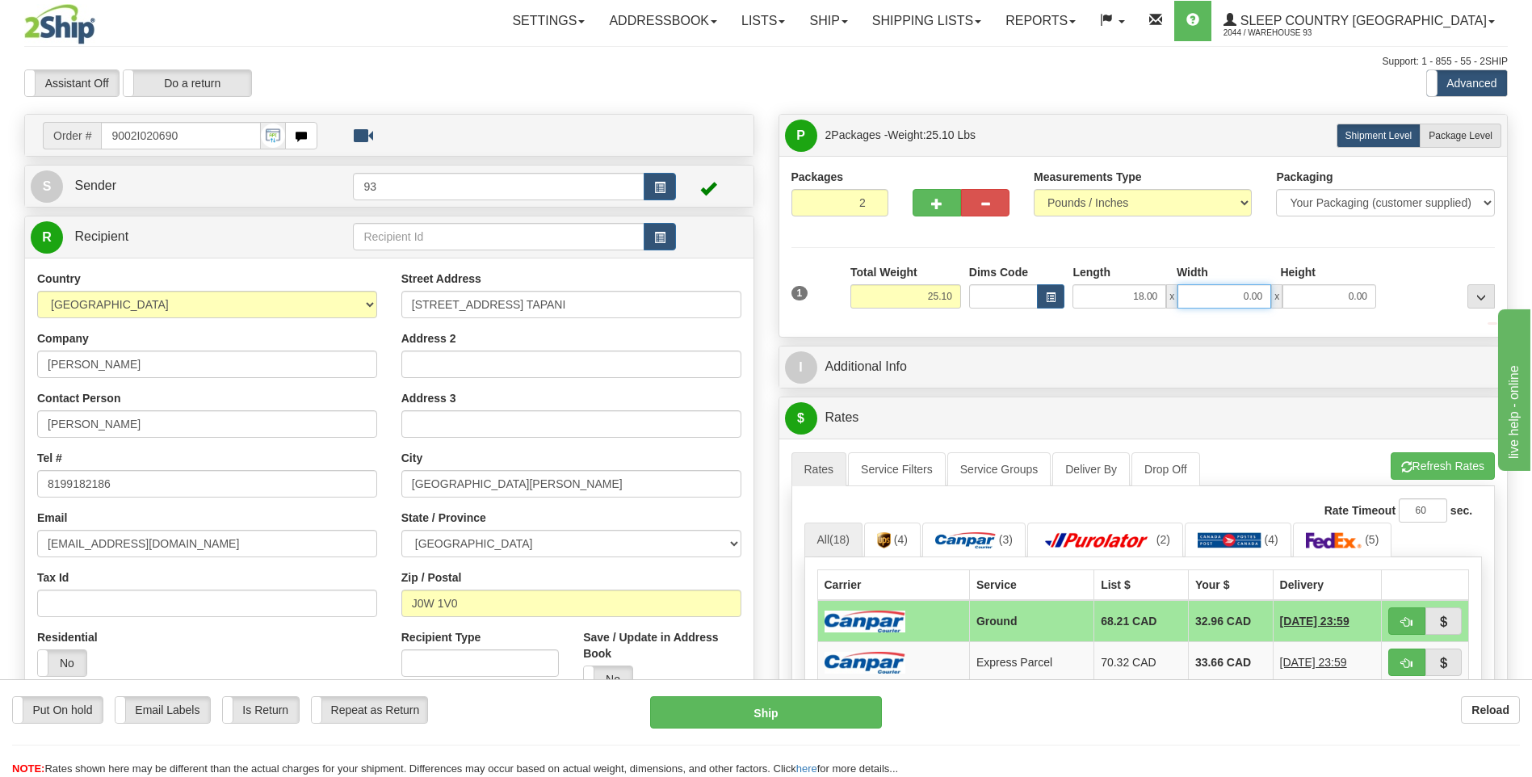
click at [1236, 289] on input "0.00" at bounding box center [1224, 296] width 94 height 24
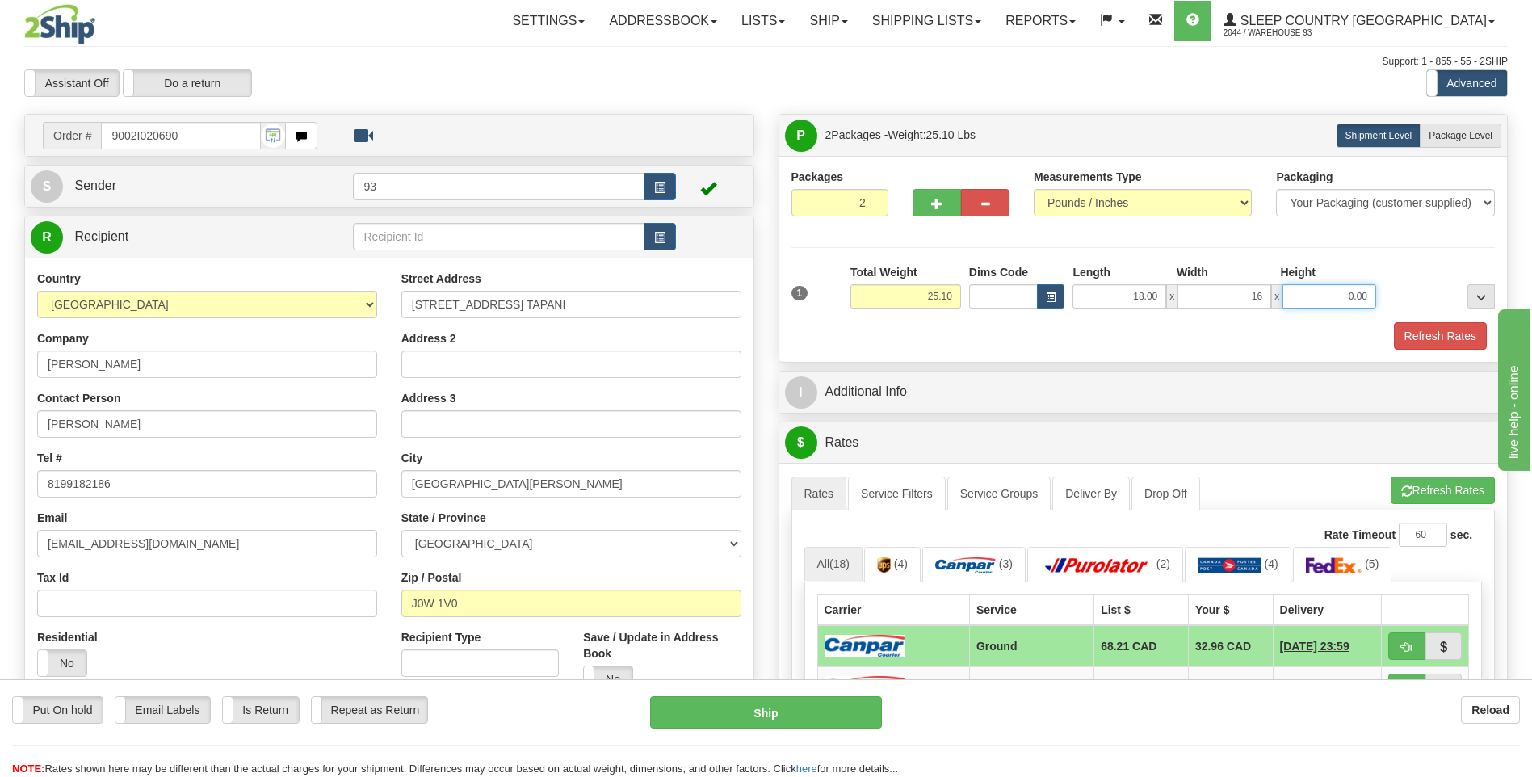
type input "16.00"
click at [1340, 302] on input "0.00" at bounding box center [1329, 296] width 94 height 24
type input "10.00"
click at [1468, 138] on span "Package Level" at bounding box center [1460, 135] width 64 height 11
radio input "true"
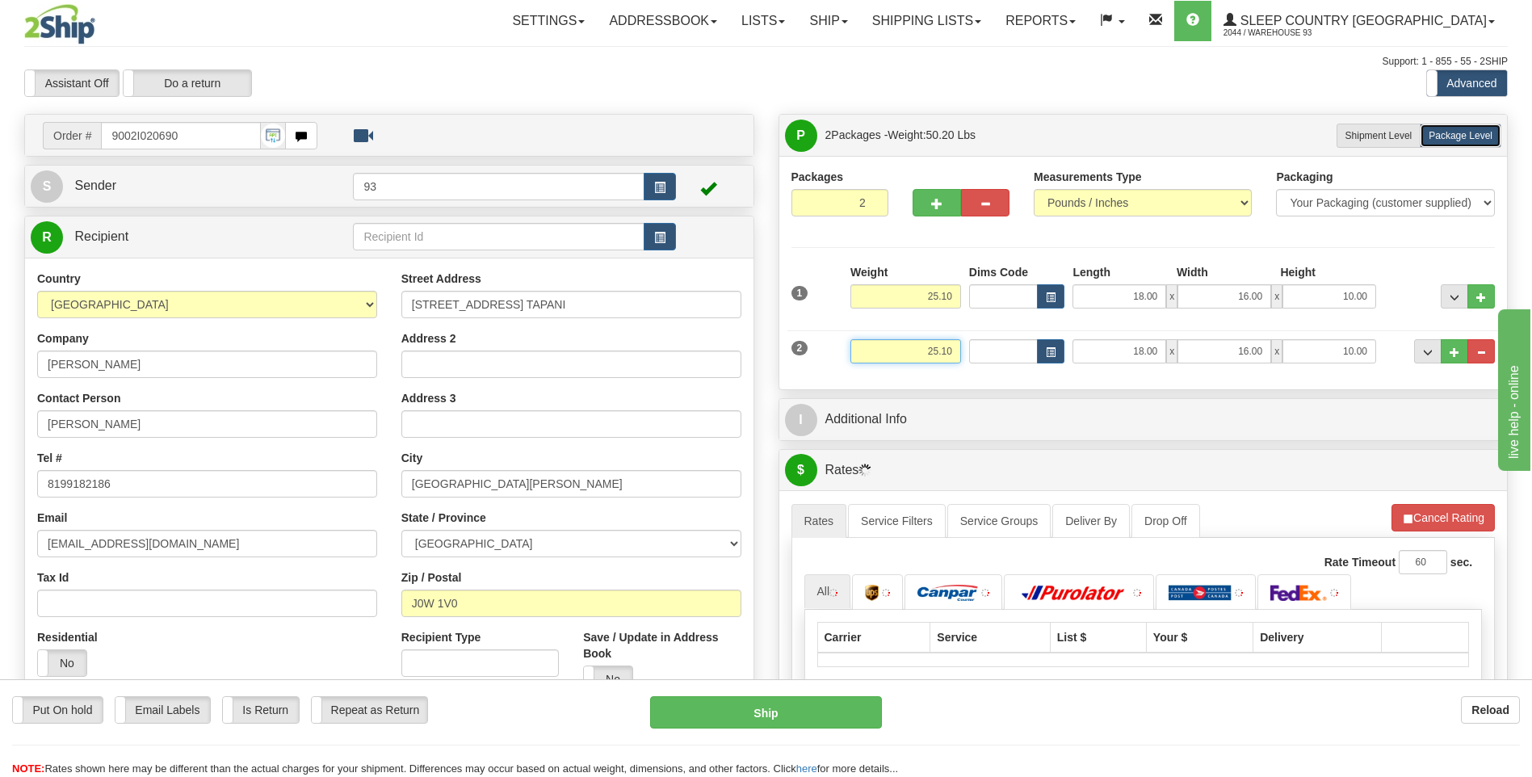
click at [952, 349] on input "25.10" at bounding box center [905, 351] width 111 height 24
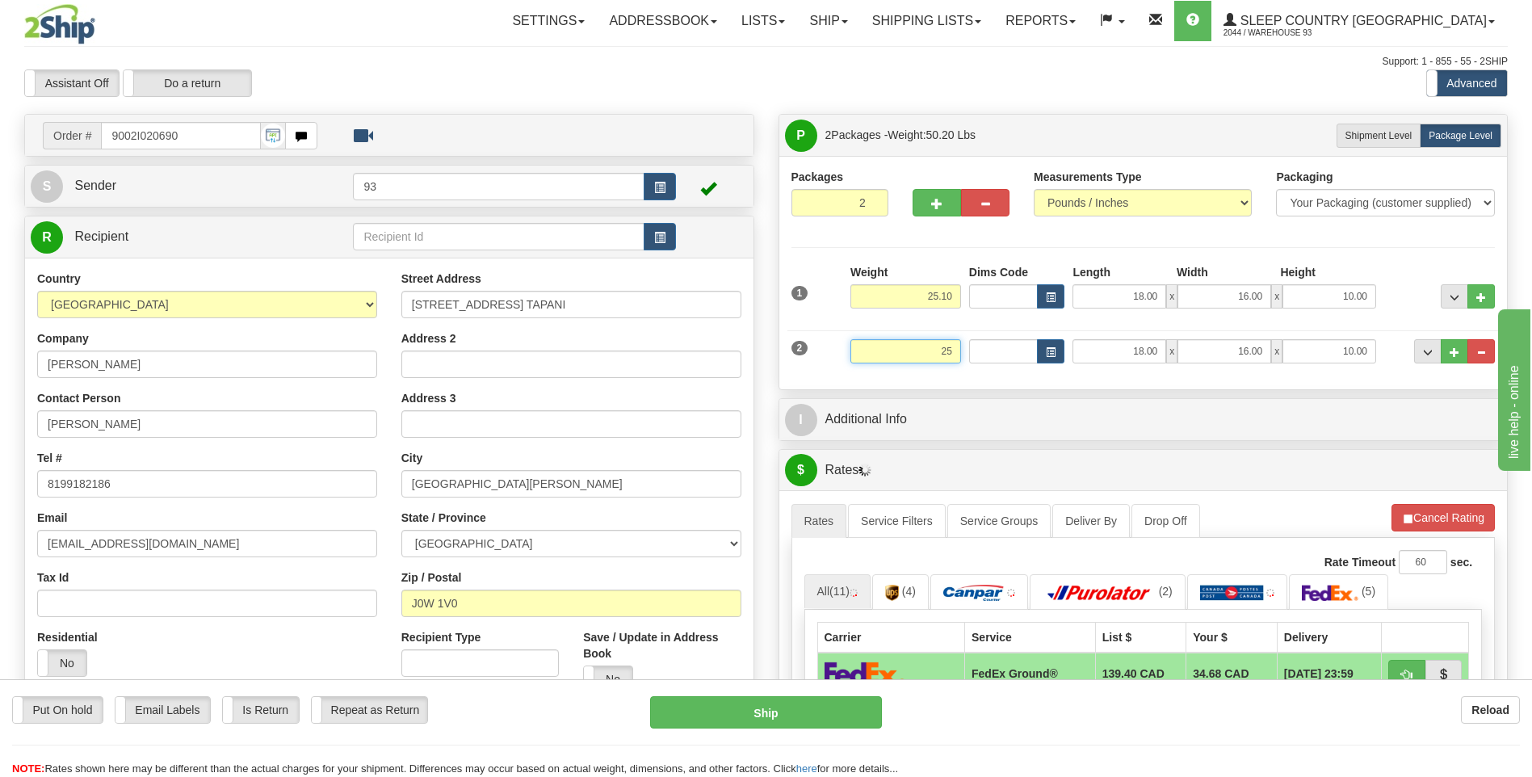
type input "2"
type input "12.00"
click at [955, 292] on input "25.10" at bounding box center [905, 296] width 111 height 24
type input "2"
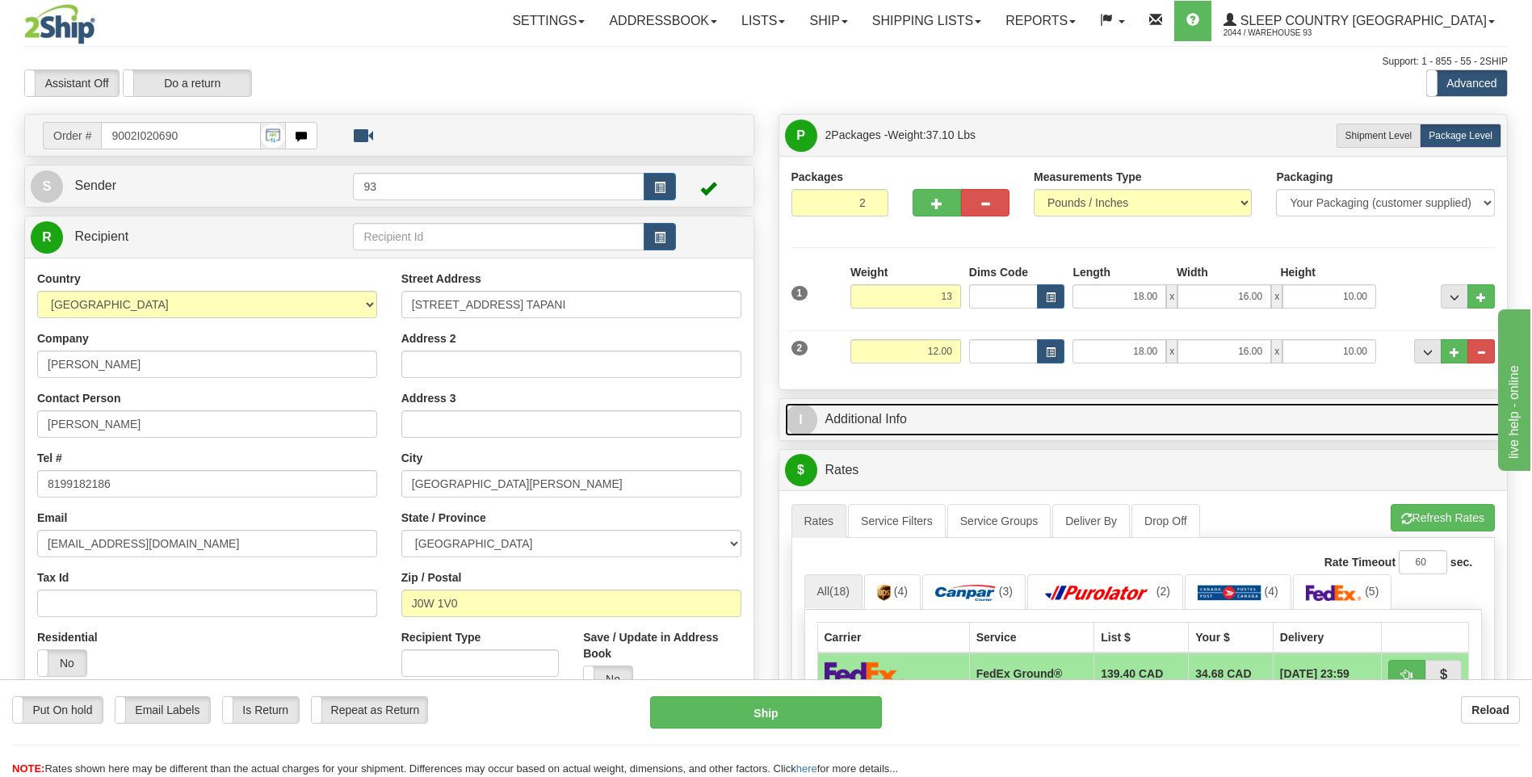
click at [1315, 407] on link "I Additional Info" at bounding box center [1143, 419] width 717 height 33
type input "13.00"
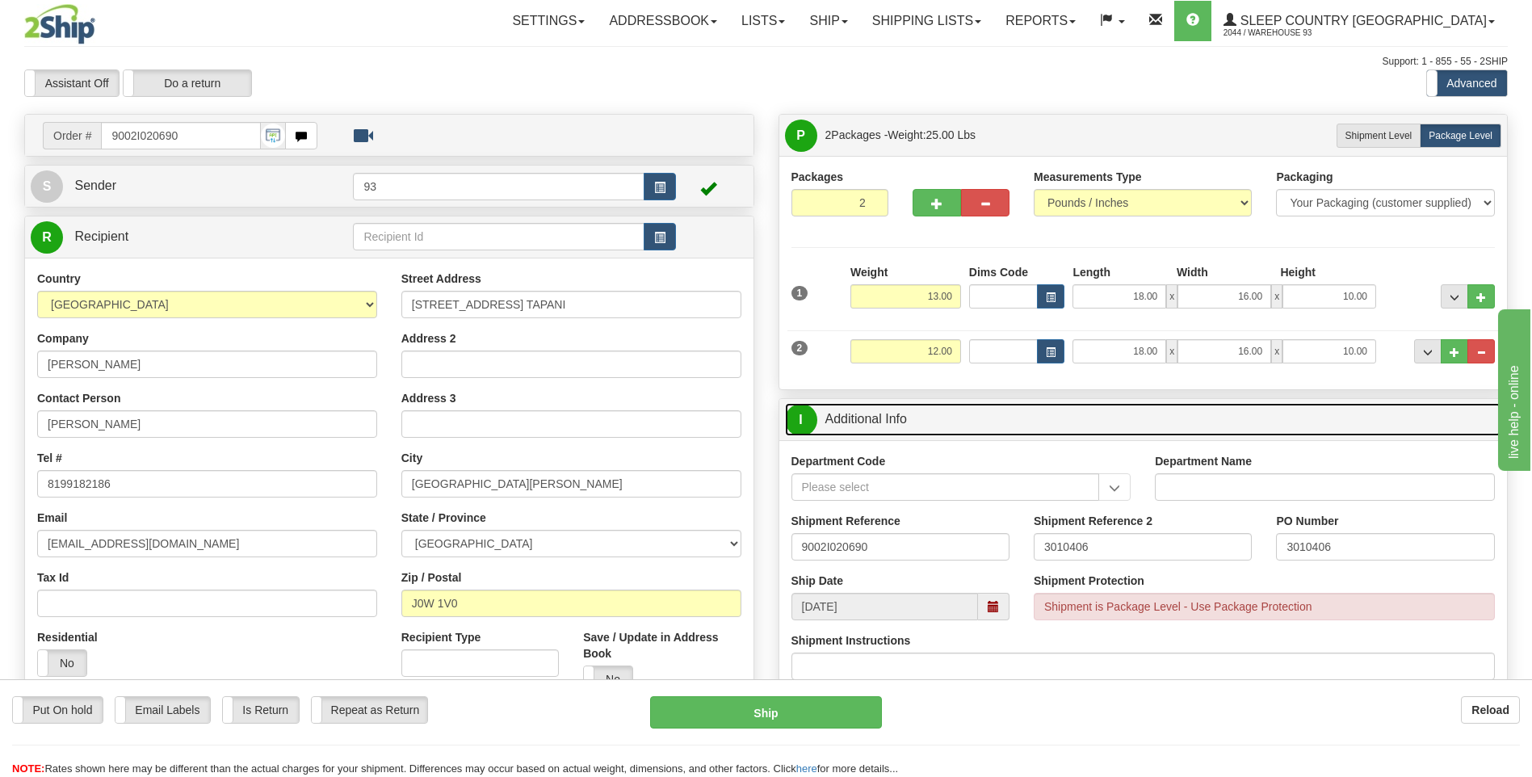
click at [807, 427] on span "I" at bounding box center [801, 420] width 32 height 32
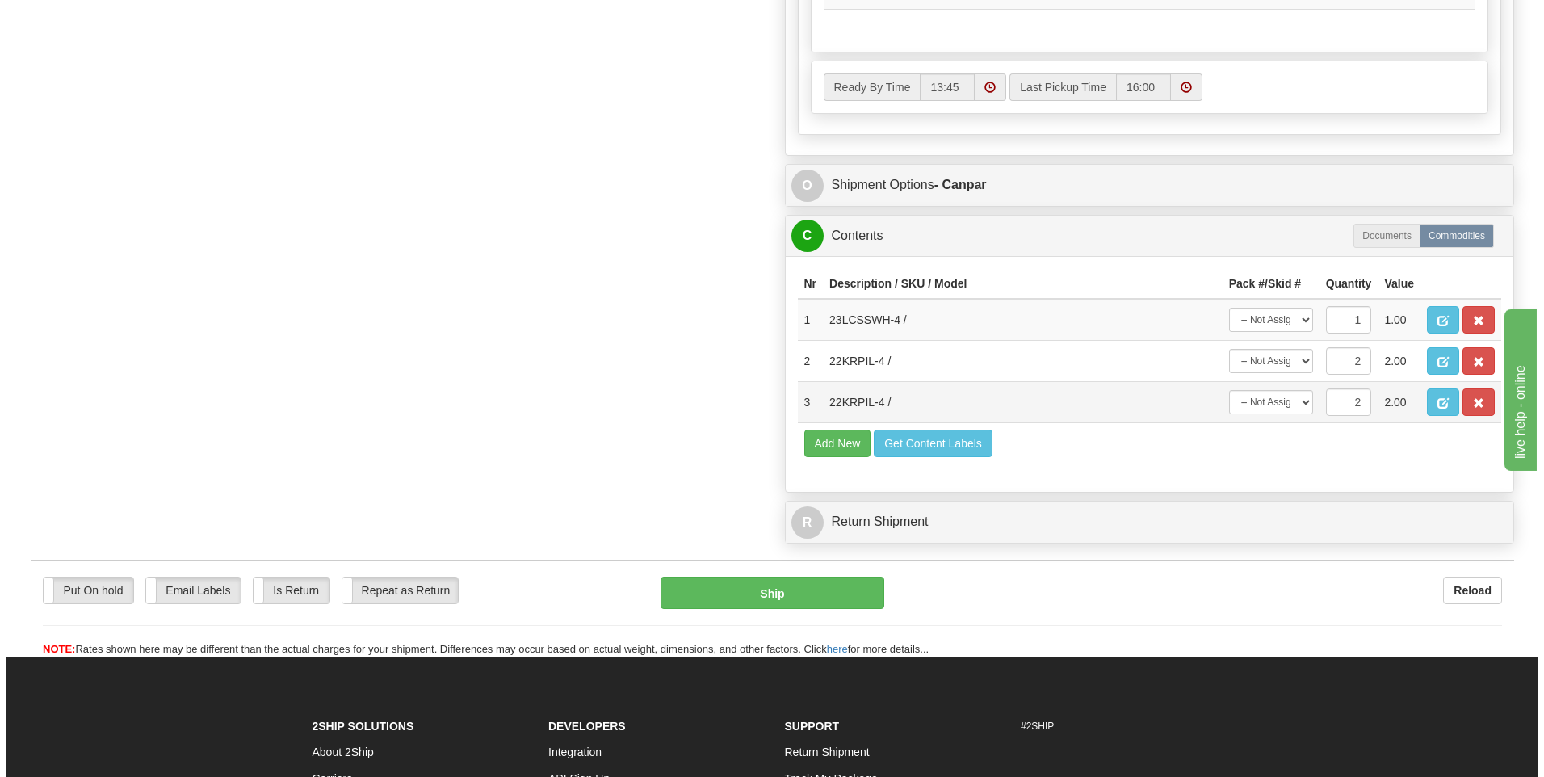
scroll to position [969, 0]
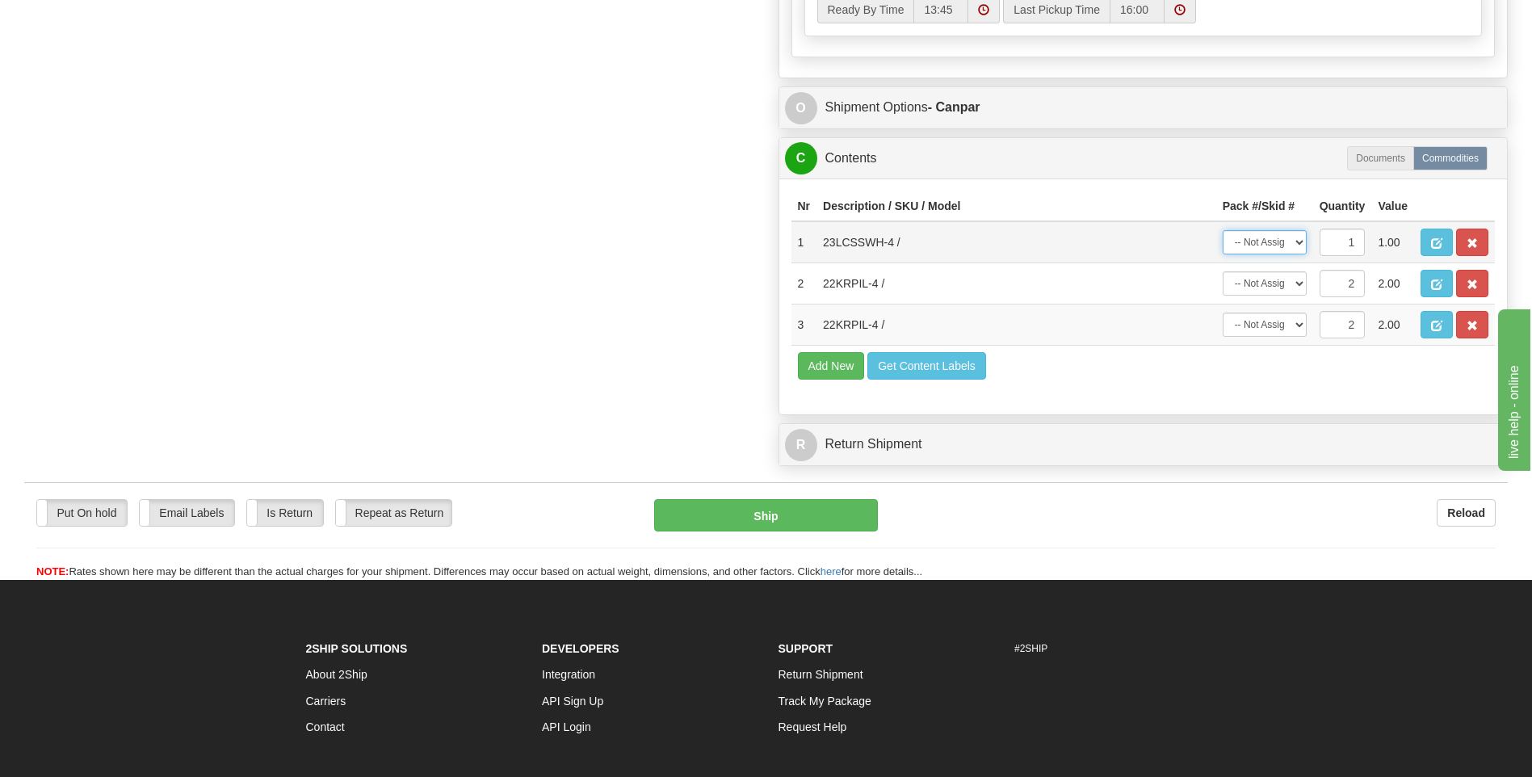
click at [1290, 241] on select "-- Not Assigned -- Package 1 Package 2" at bounding box center [1265, 242] width 84 height 24
select select "0"
click at [1223, 230] on select "-- Not Assigned -- Package 1 Package 2" at bounding box center [1265, 242] width 84 height 24
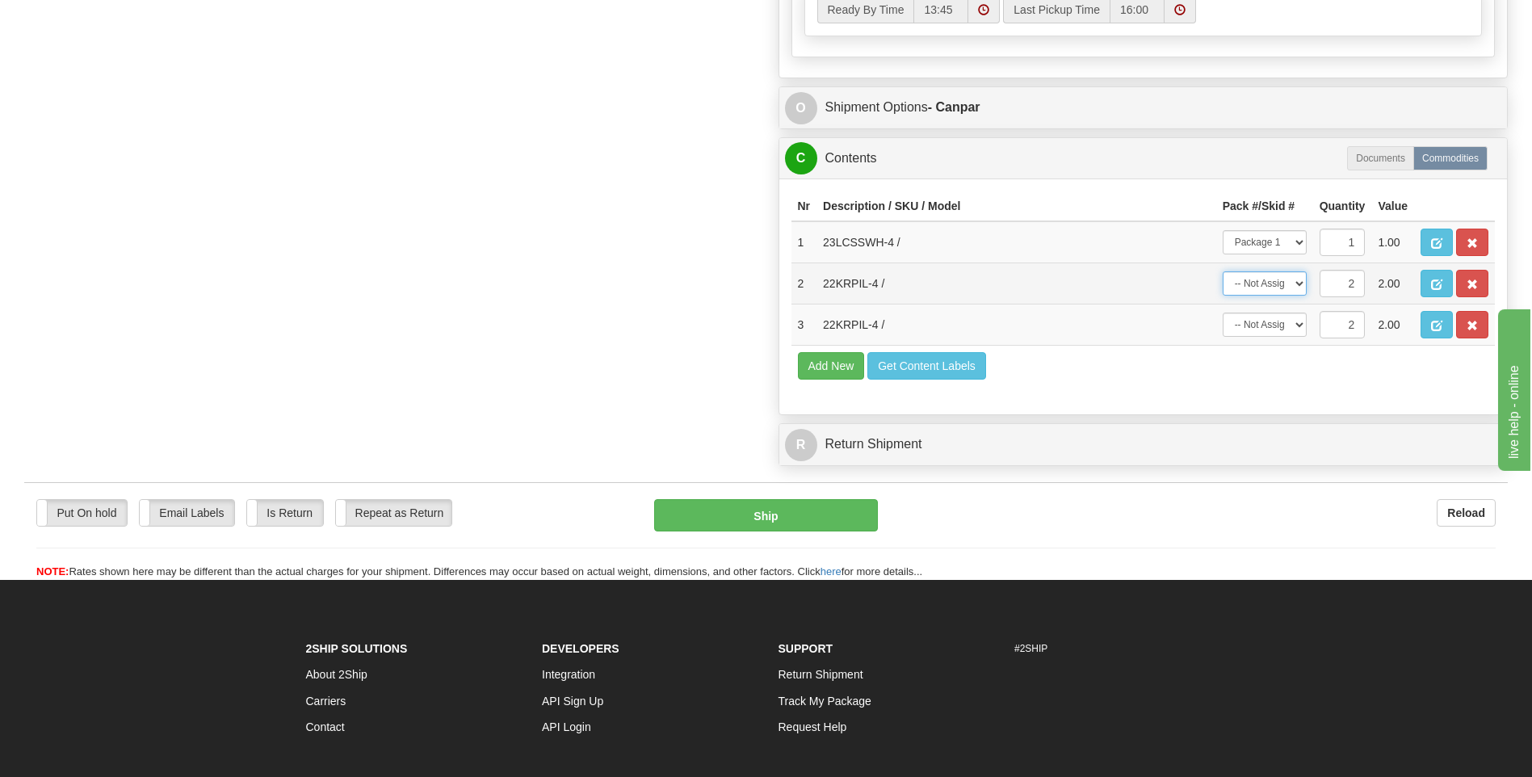
click at [1280, 280] on select "-- Not Assigned -- Package 1 Package 2 Split" at bounding box center [1265, 283] width 84 height 24
select select "0"
click at [1223, 271] on select "-- Not Assigned -- Package 1 Package 2 Split" at bounding box center [1265, 283] width 84 height 24
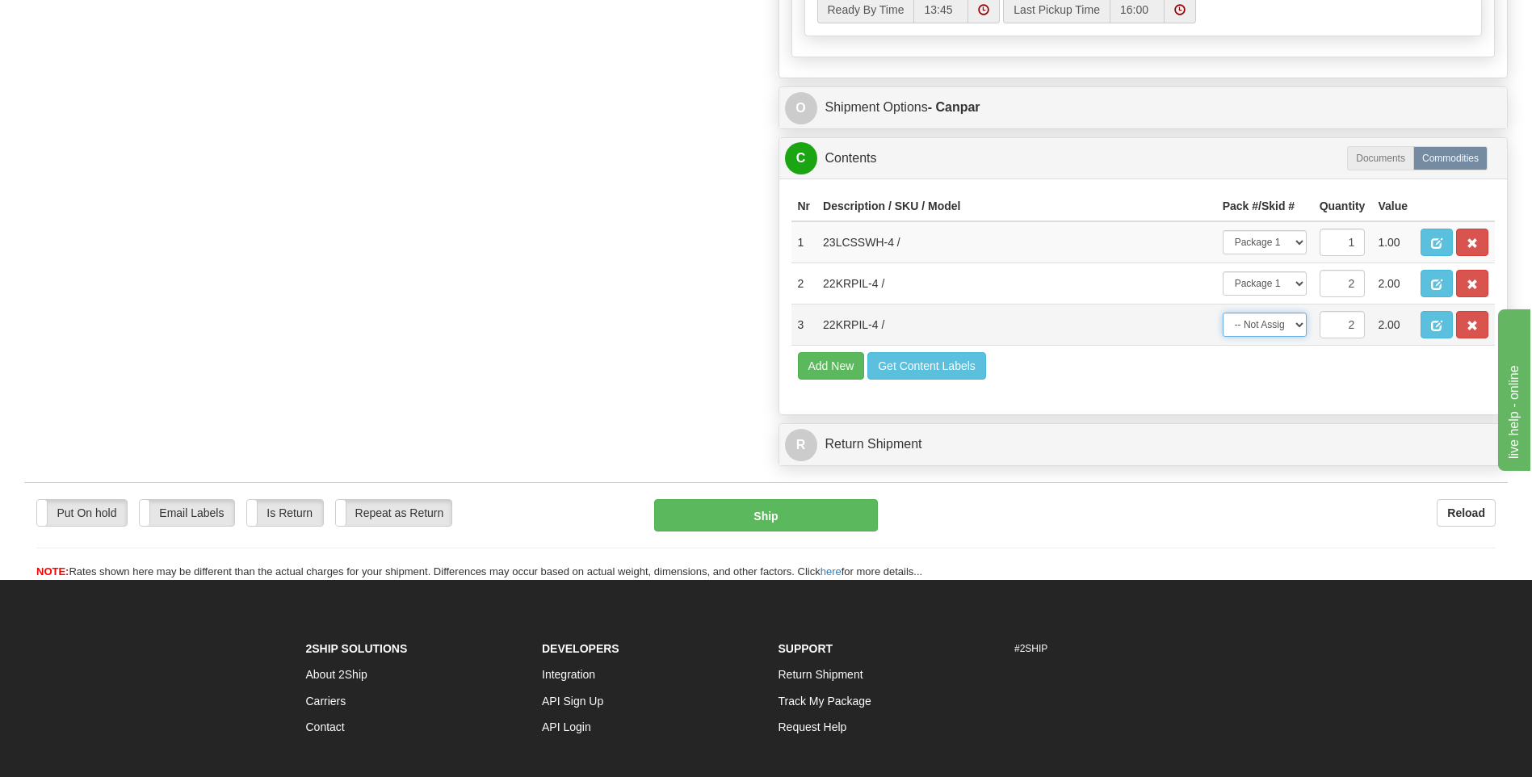
click at [1279, 319] on select "-- Not Assigned -- Package 1 Package 2 Split" at bounding box center [1265, 324] width 84 height 24
select select "1"
click at [1223, 312] on select "-- Not Assigned -- Package 1 Package 2 Split" at bounding box center [1265, 324] width 84 height 24
click at [761, 522] on button "Ship" at bounding box center [765, 515] width 223 height 32
type input "1"
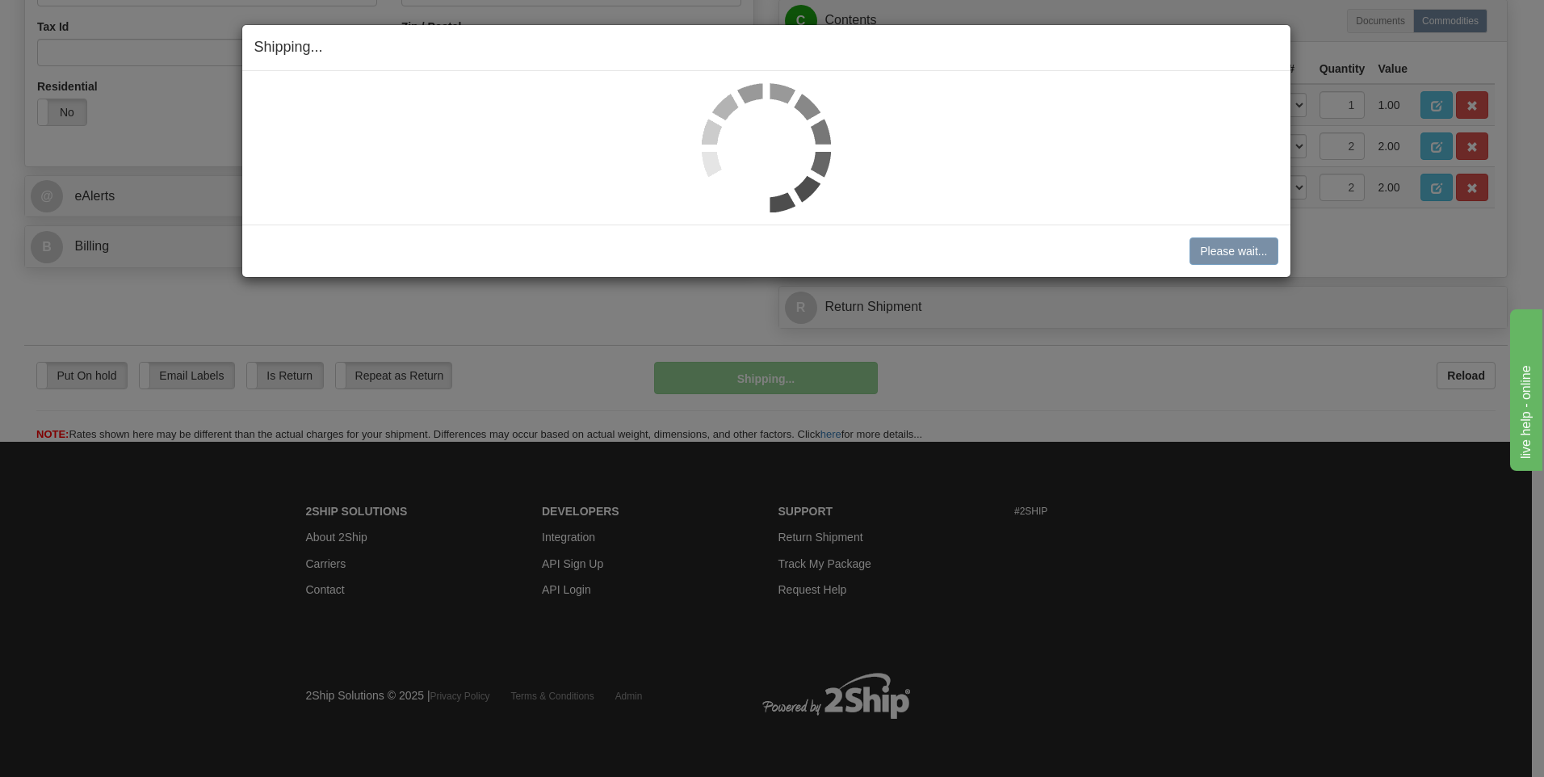
scroll to position [551, 0]
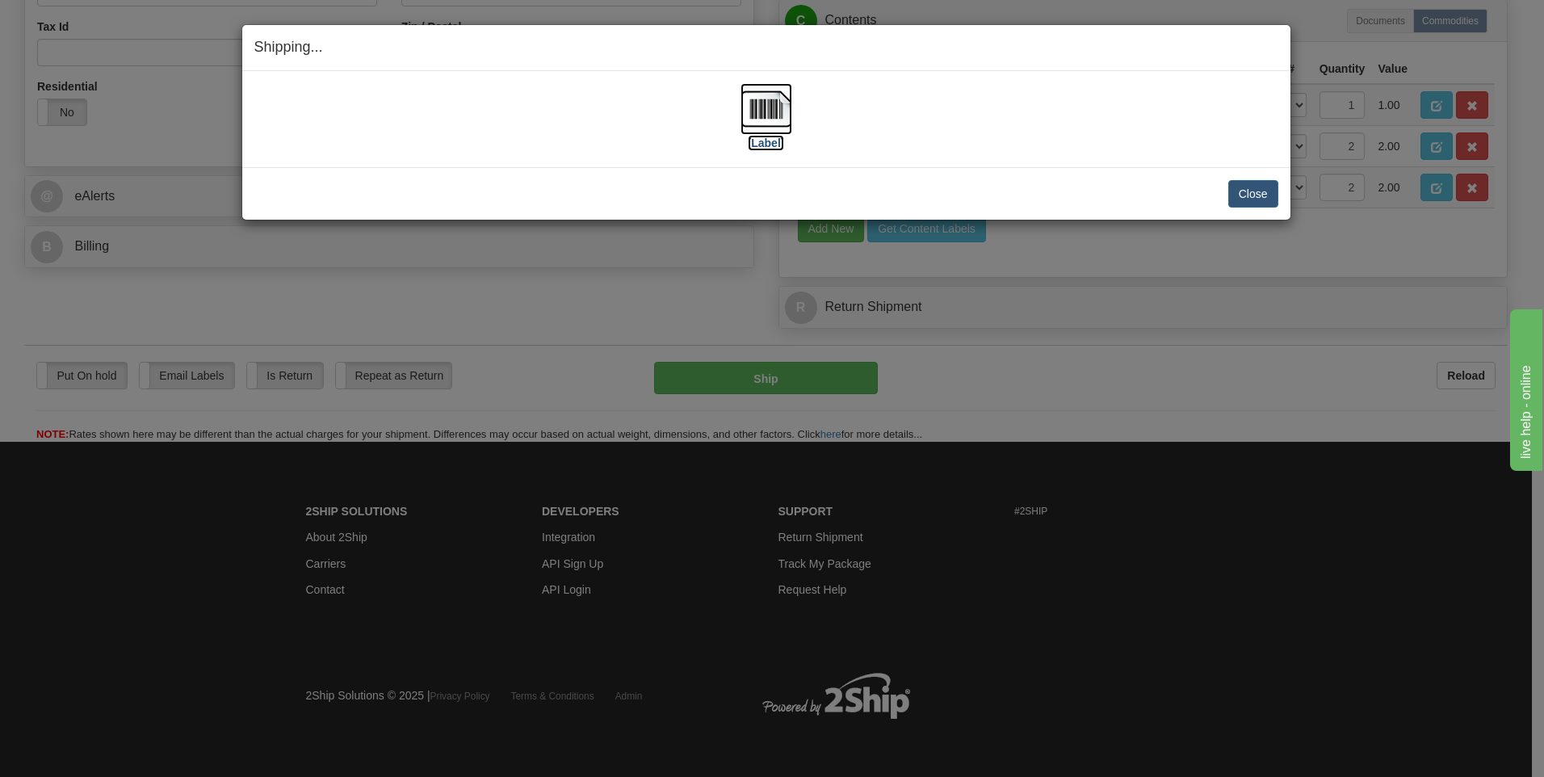
click at [770, 108] on img at bounding box center [766, 109] width 52 height 52
click at [1280, 187] on div "Close Cancel Cancel Shipment and Quit Pickup Quit Pickup ONLY" at bounding box center [766, 193] width 1048 height 52
click at [1265, 194] on button "Close" at bounding box center [1253, 193] width 50 height 27
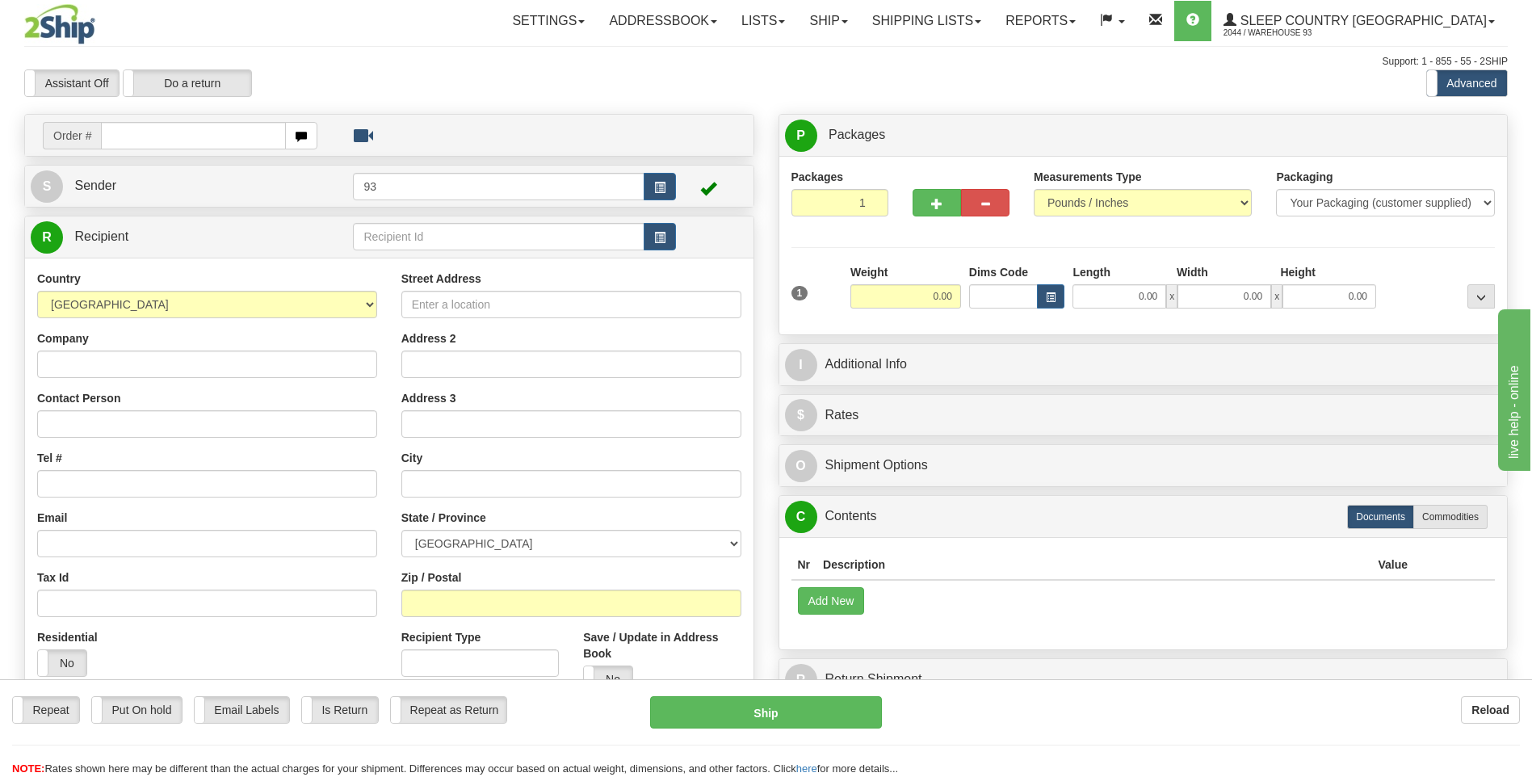
click at [157, 135] on input "text" at bounding box center [193, 135] width 184 height 27
type input "9000I021360"
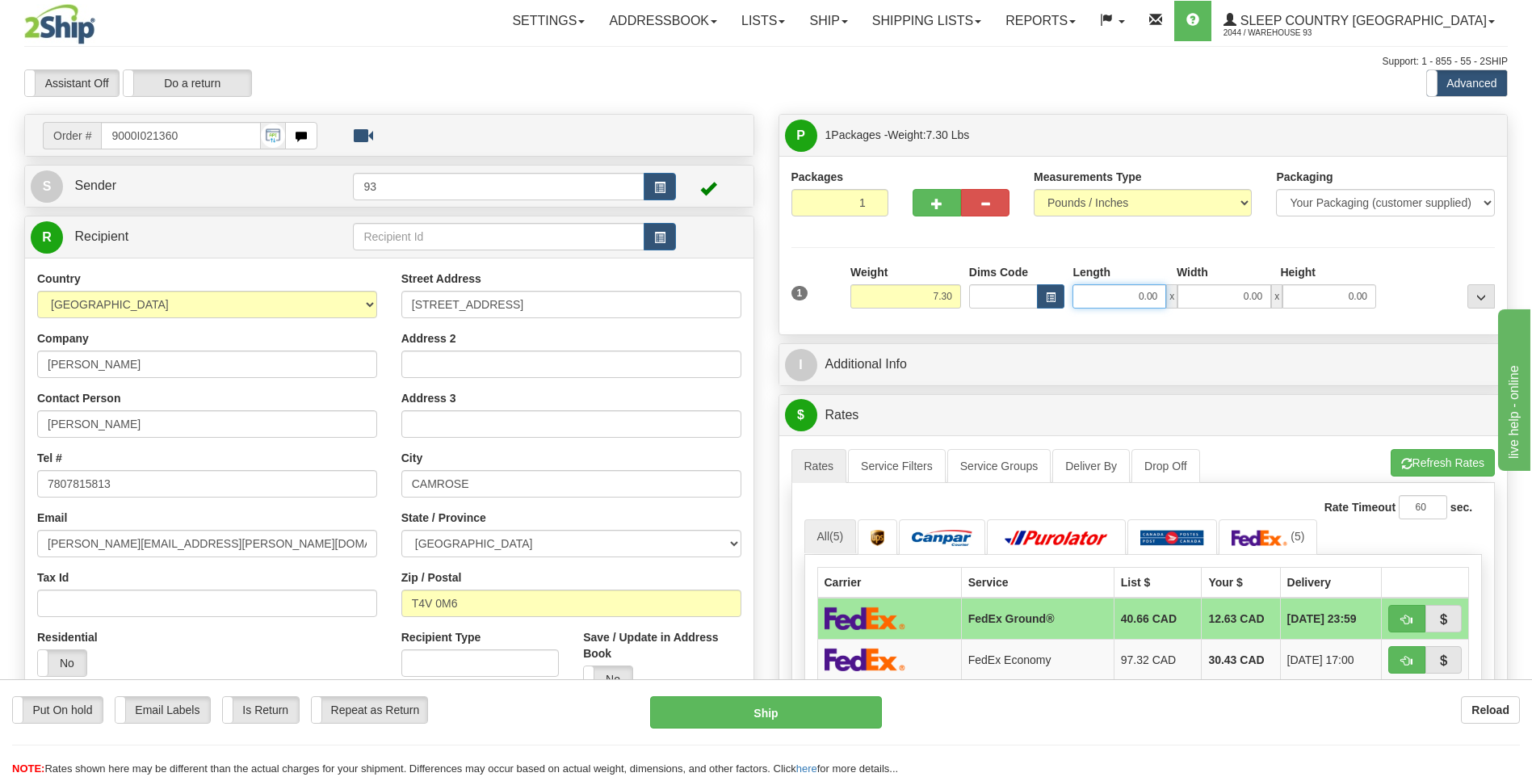
click at [1126, 297] on input "0.00" at bounding box center [1119, 296] width 94 height 24
type input "12.00"
click at [1244, 284] on input "0.00" at bounding box center [1224, 296] width 94 height 24
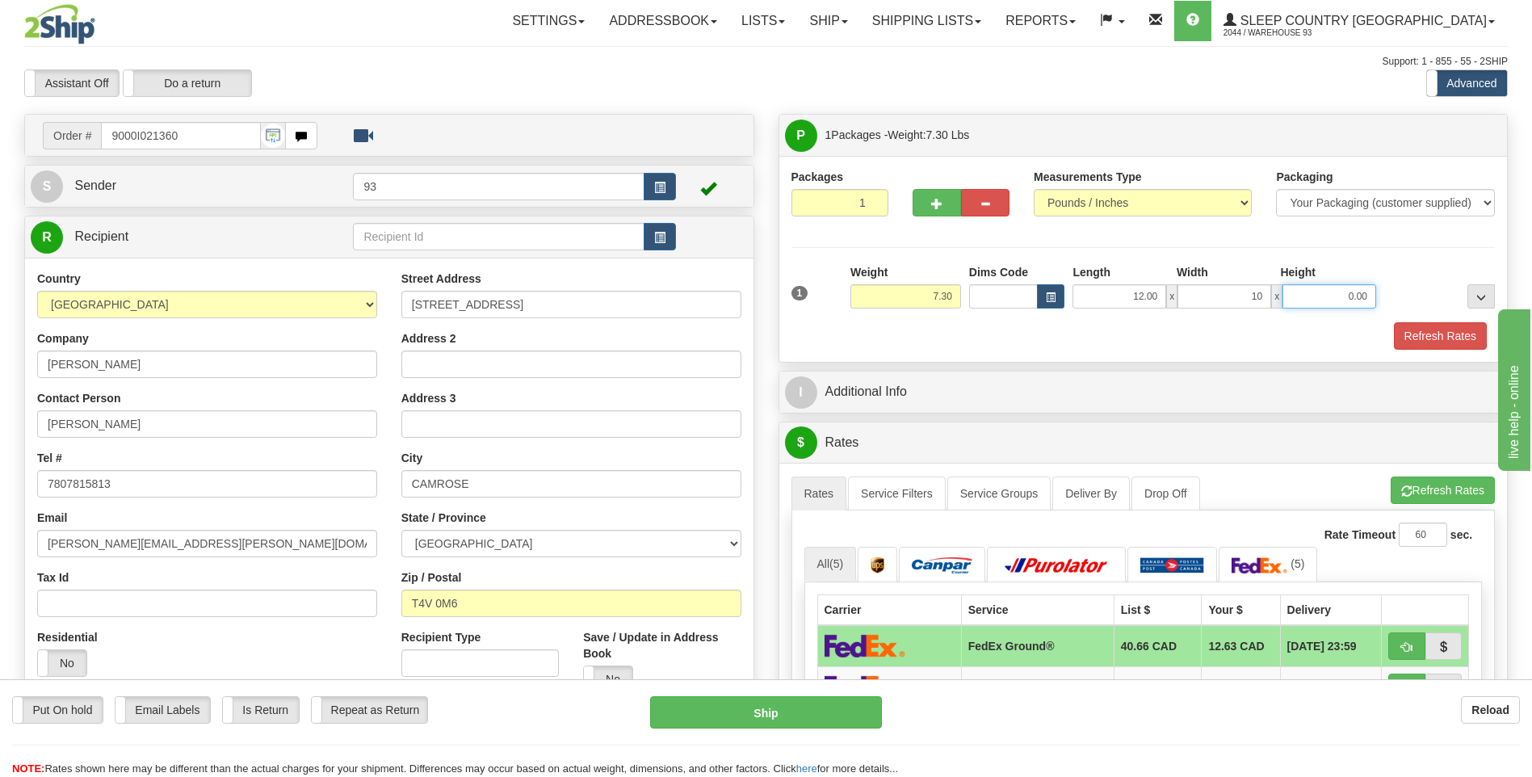
type input "10.00"
click at [1340, 297] on input "0.00" at bounding box center [1329, 296] width 94 height 24
type input "3.00"
click at [1449, 342] on button "Refresh Rates" at bounding box center [1440, 335] width 93 height 27
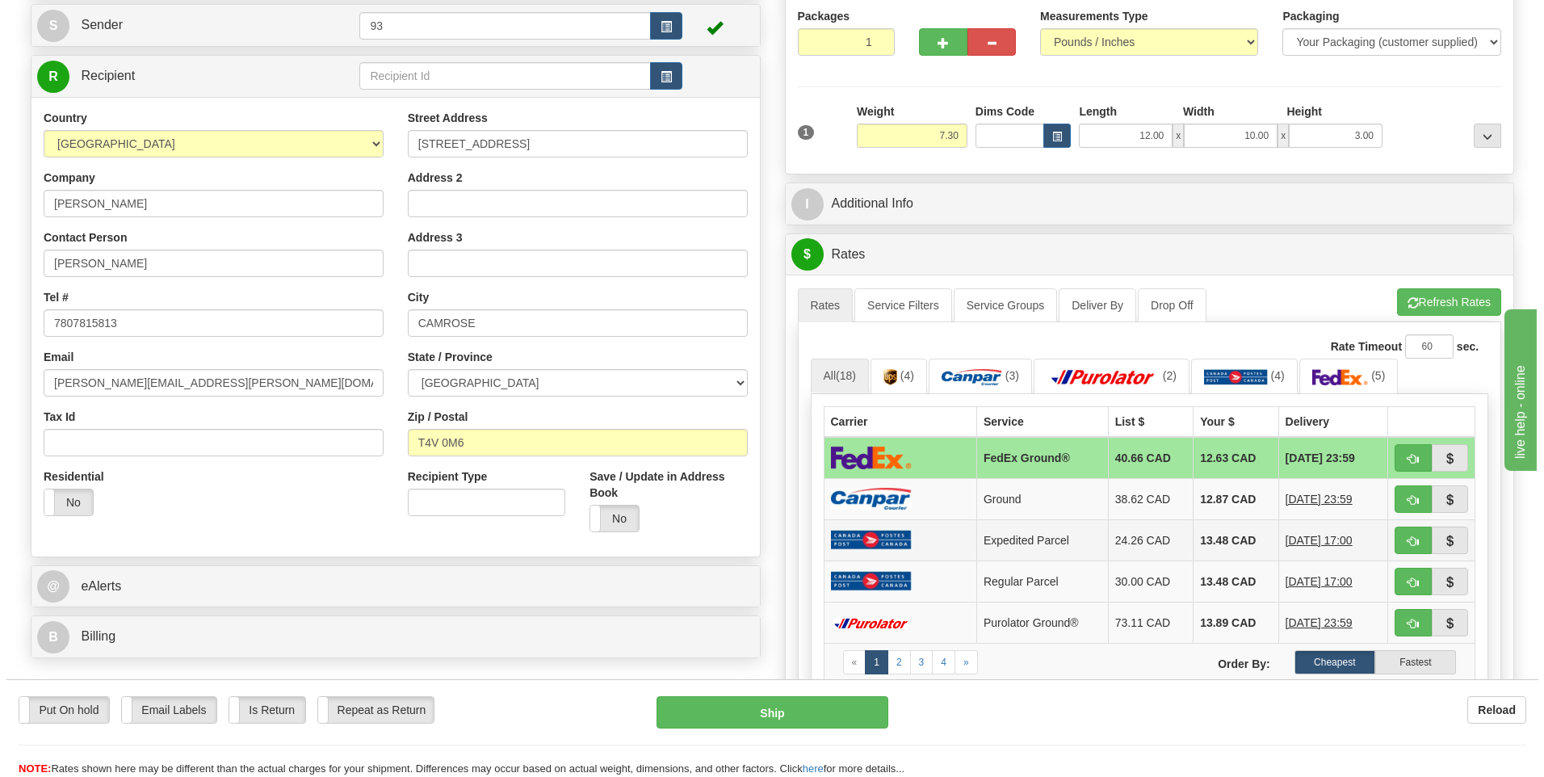
scroll to position [161, 0]
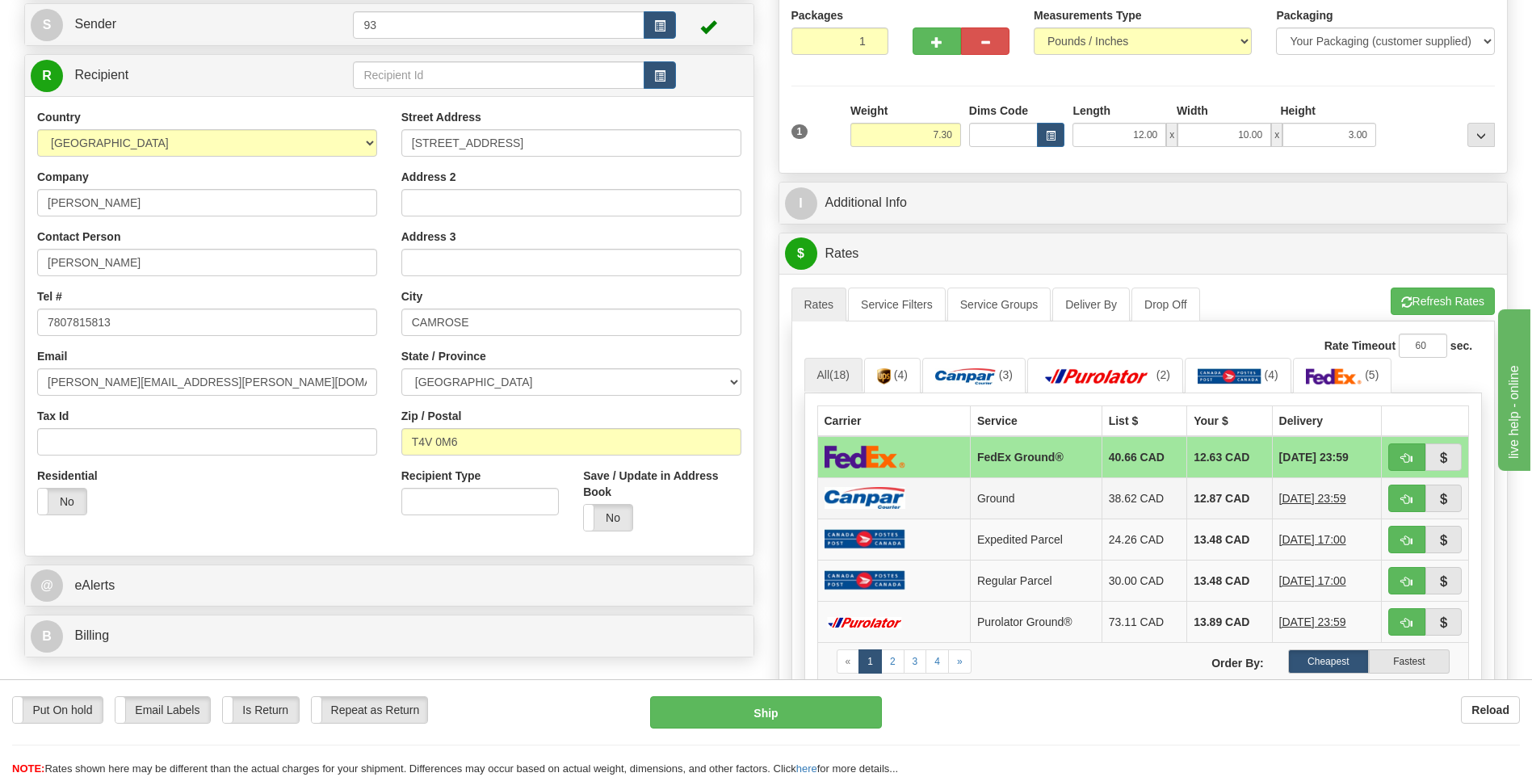
drag, startPoint x: 923, startPoint y: 502, endPoint x: 916, endPoint y: 508, distance: 9.2
click at [923, 501] on td at bounding box center [893, 497] width 153 height 41
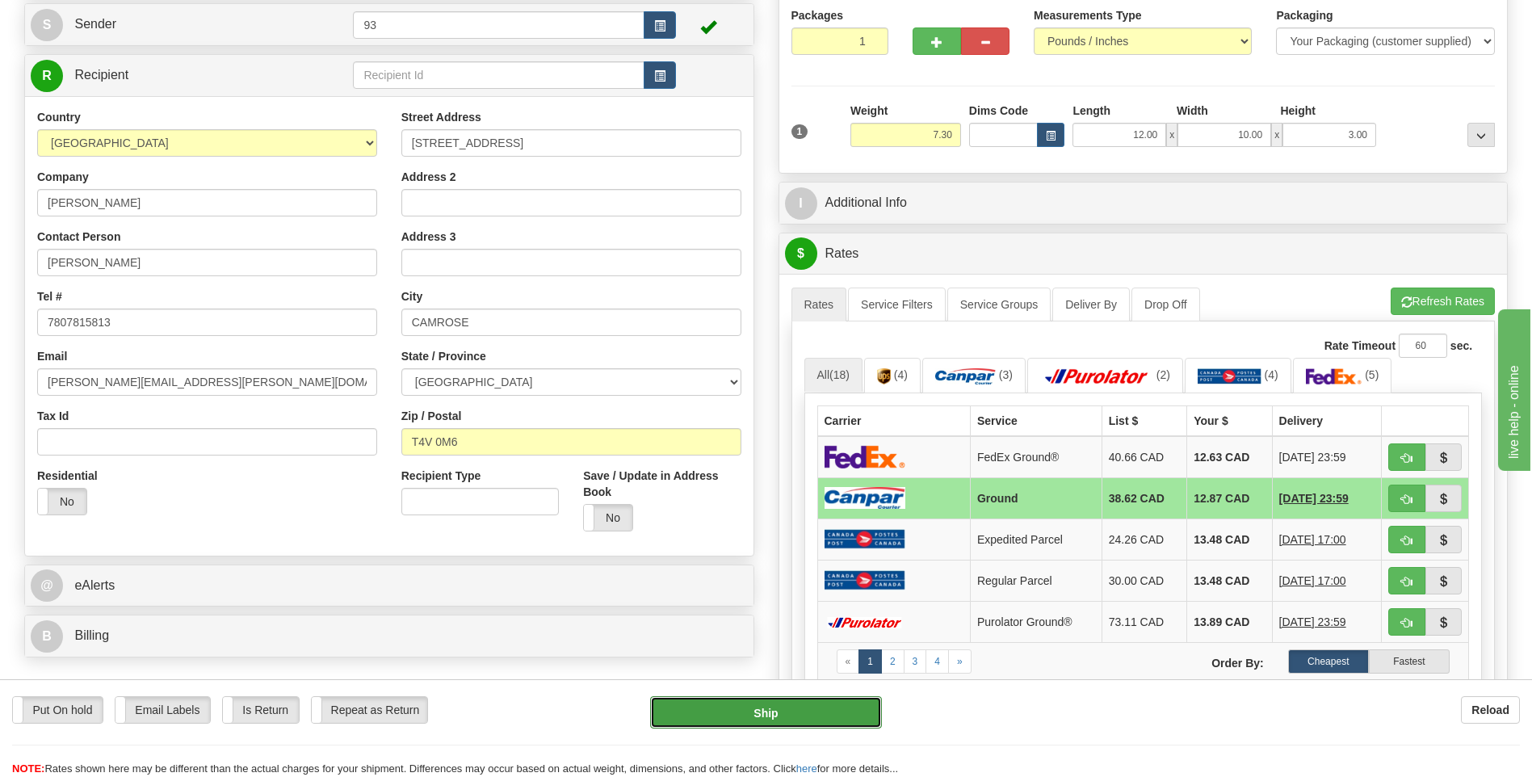
click at [813, 706] on button "Ship" at bounding box center [765, 712] width 231 height 32
type input "1"
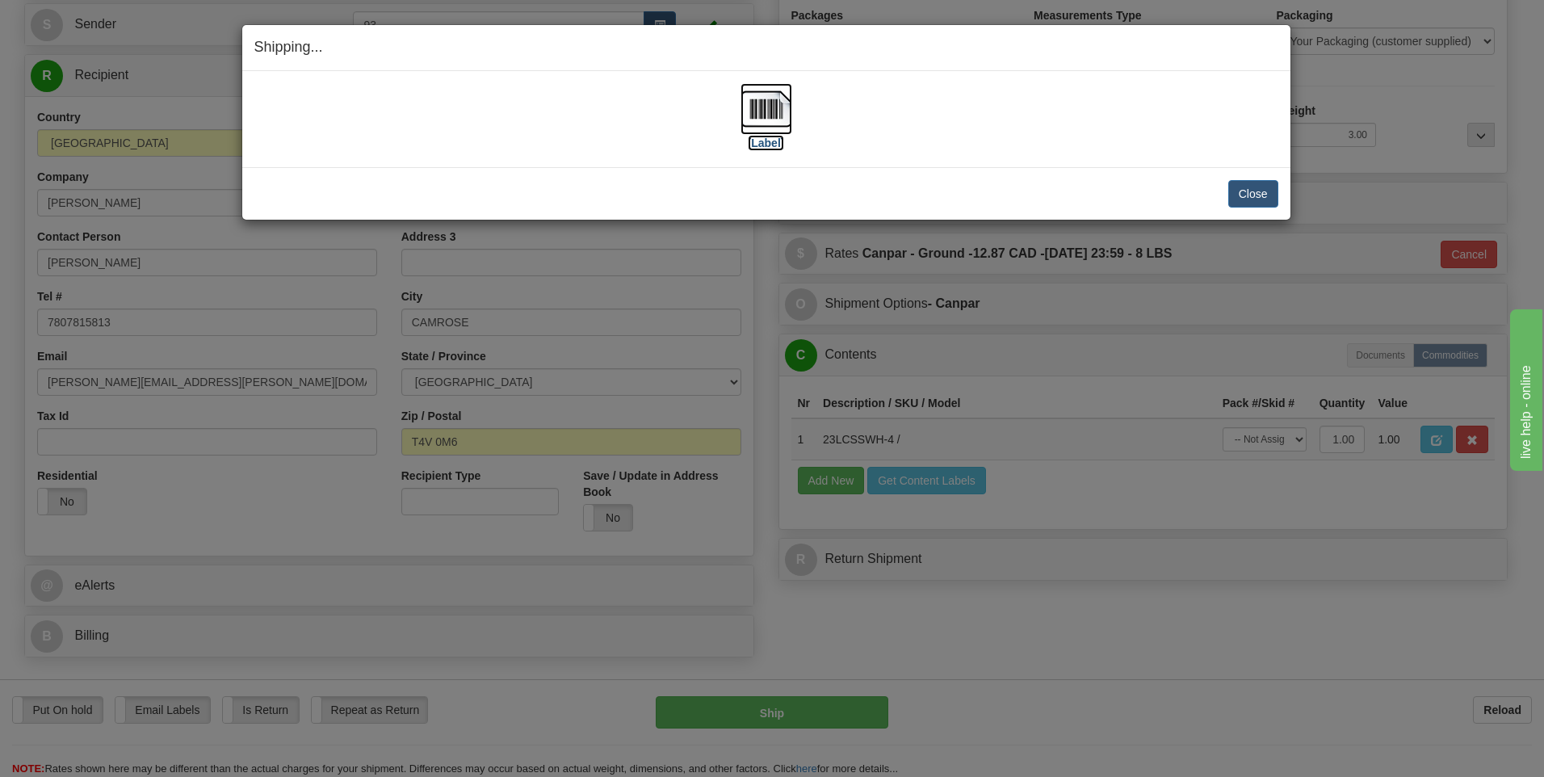
click at [765, 113] on img at bounding box center [766, 109] width 52 height 52
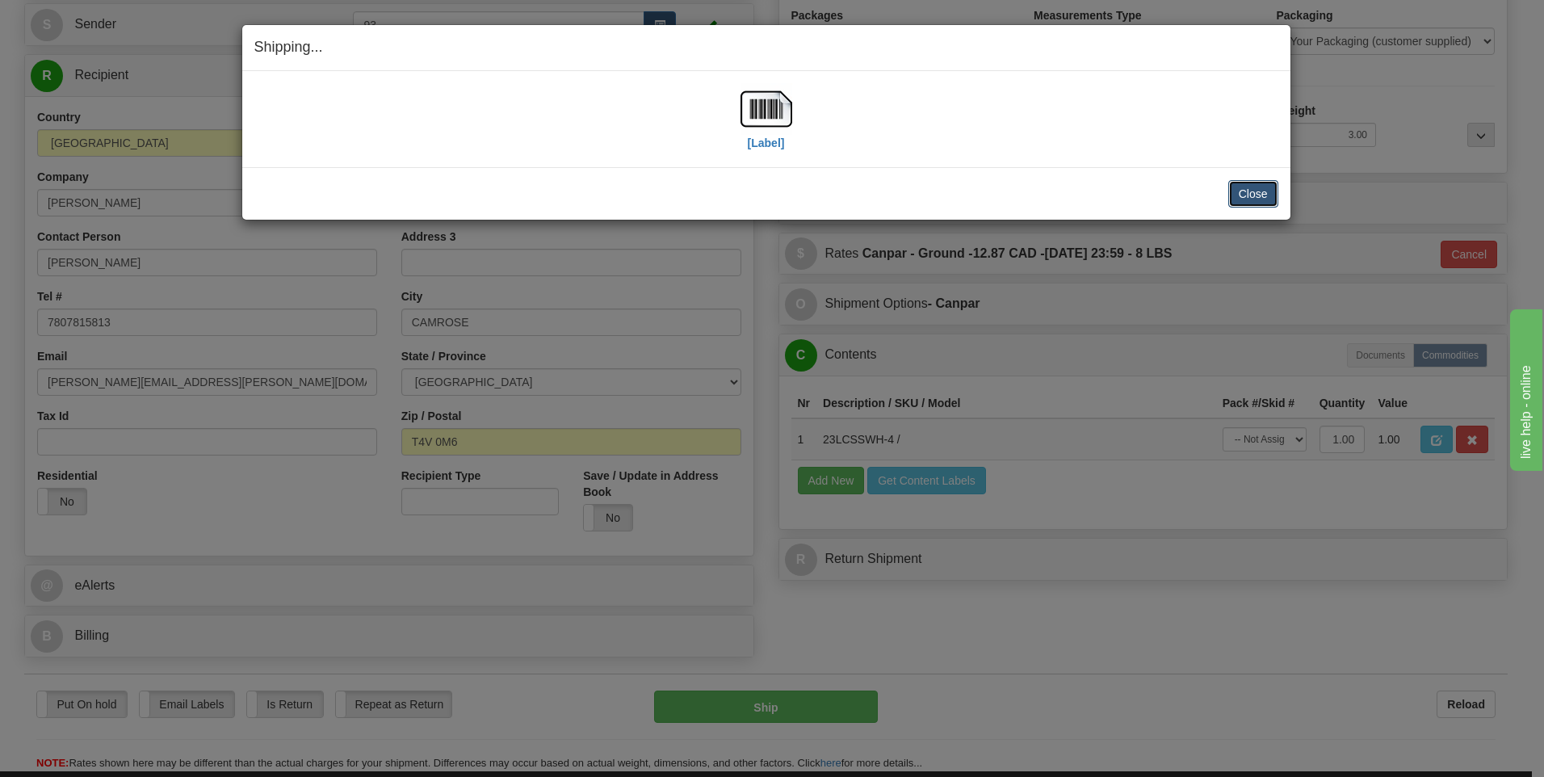
click at [1239, 191] on button "Close" at bounding box center [1253, 193] width 50 height 27
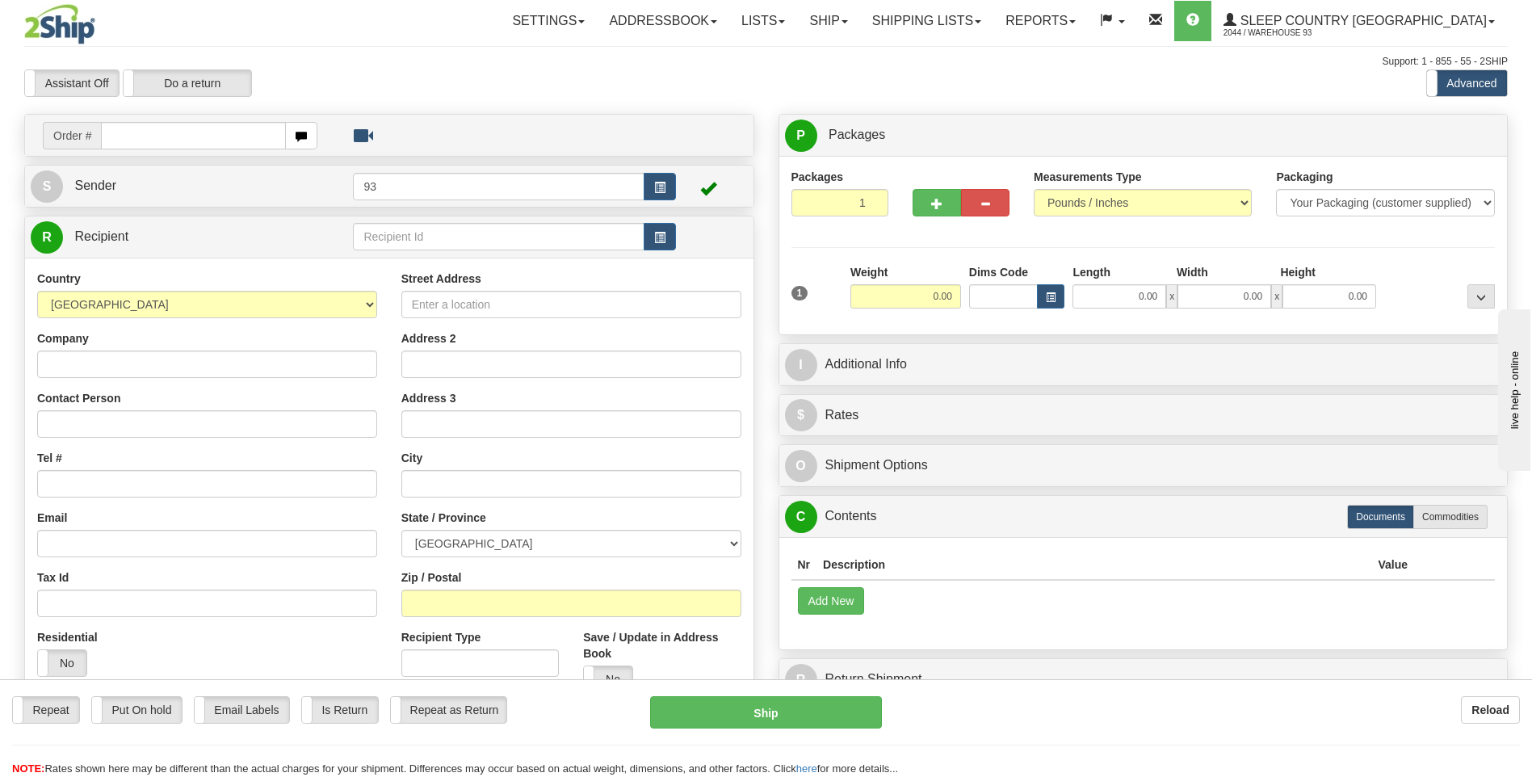
click at [195, 133] on input "text" at bounding box center [193, 135] width 184 height 27
type input "9000I021586"
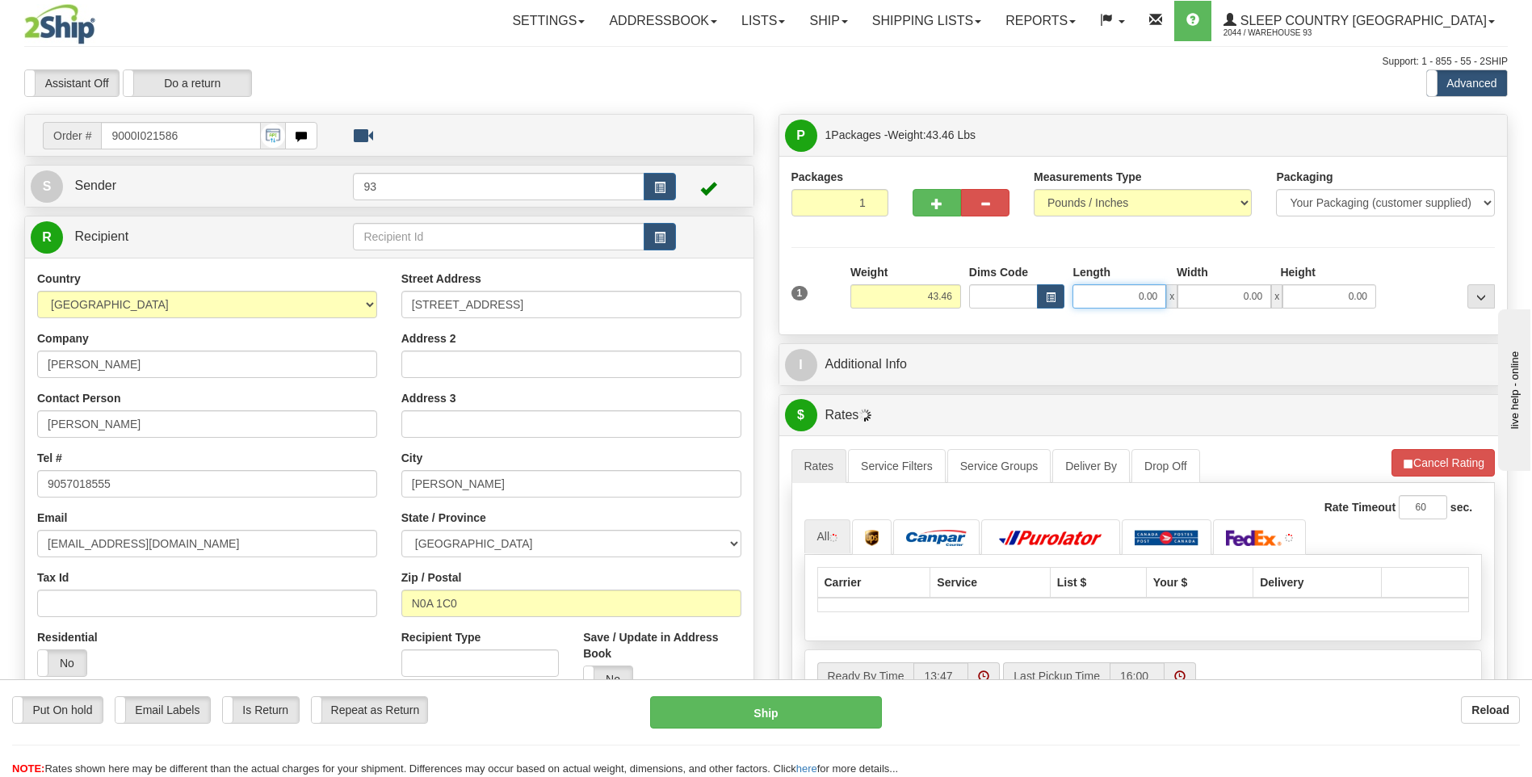
click at [1116, 296] on input "0.00" at bounding box center [1119, 296] width 94 height 24
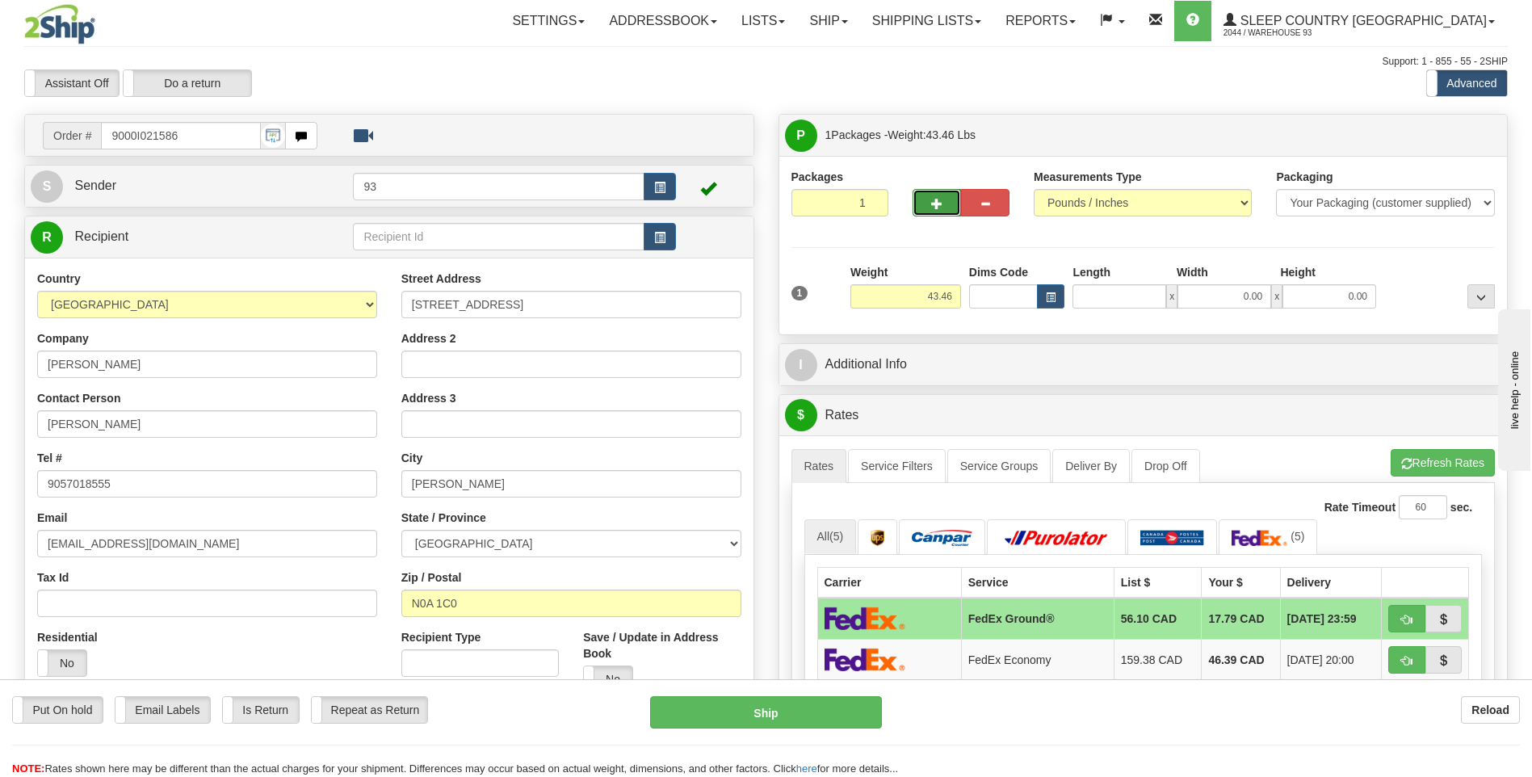
type input "0.00"
click at [950, 206] on button "button" at bounding box center [936, 202] width 48 height 27
type input "2"
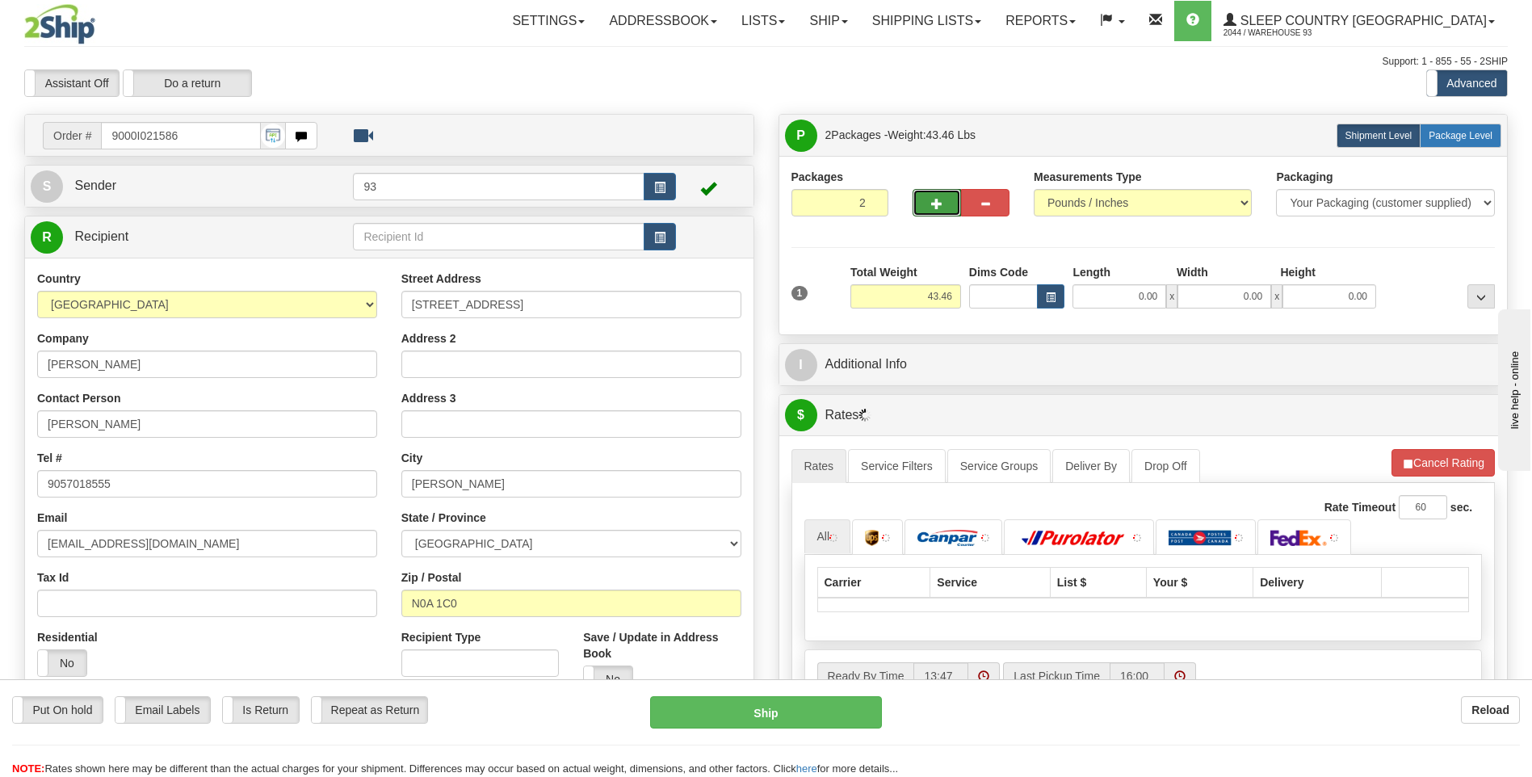
click at [1487, 127] on label "Package Level Pack.." at bounding box center [1461, 136] width 82 height 24
radio input "true"
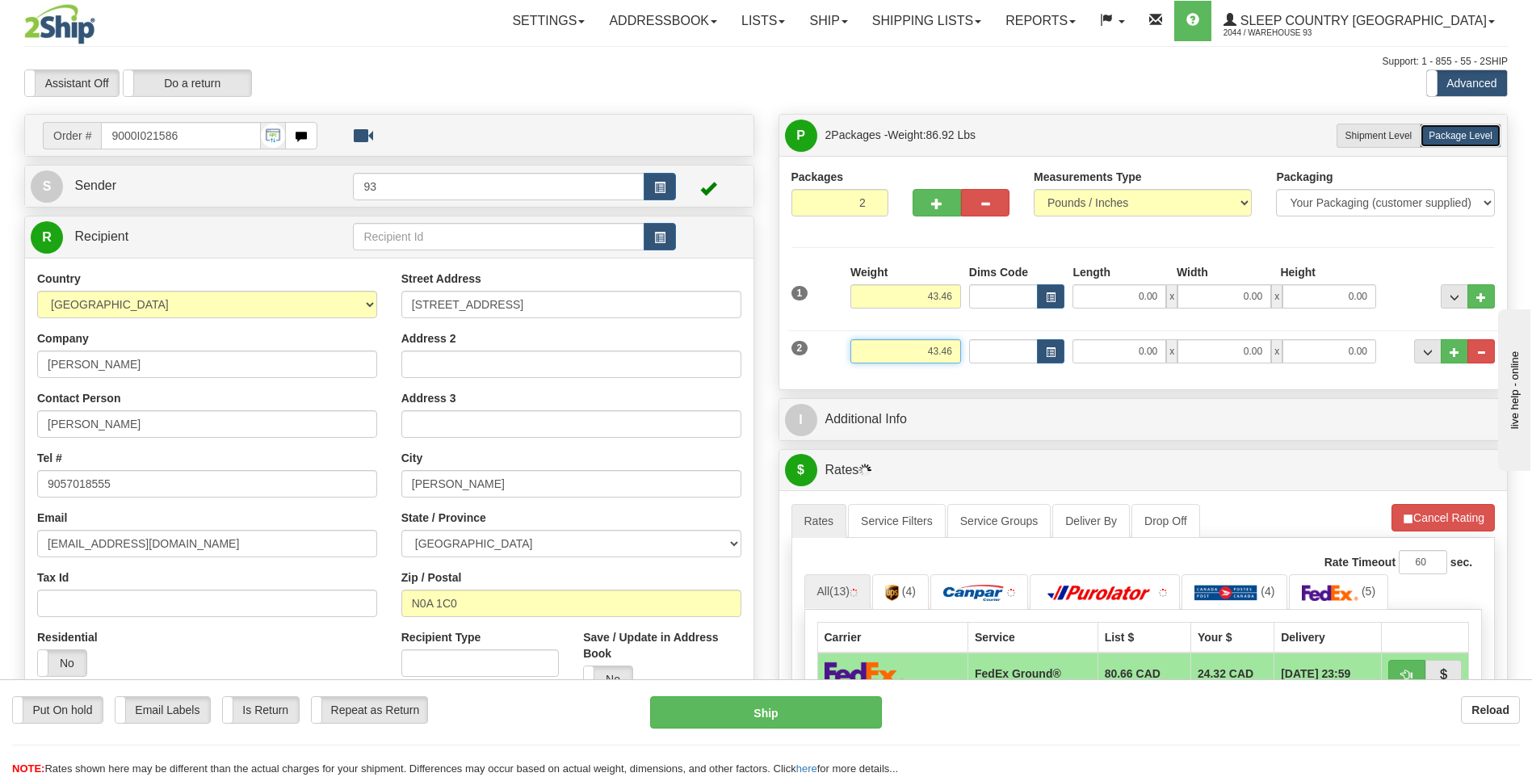
click at [957, 354] on input "43.46" at bounding box center [905, 351] width 111 height 24
type input "4"
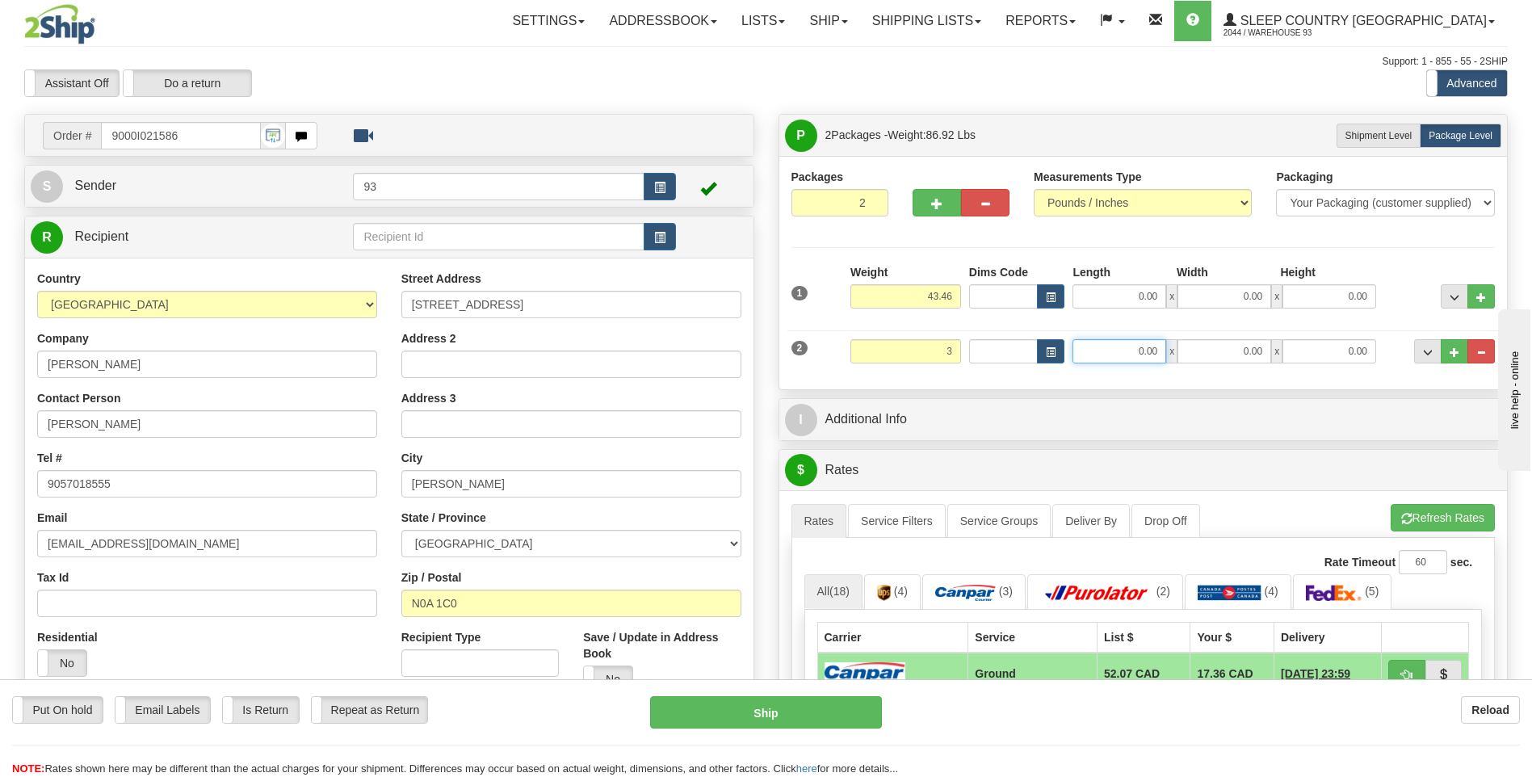
click at [1125, 349] on input "0.00" at bounding box center [1119, 351] width 94 height 24
type input "3.00"
type input "12.00"
click at [1219, 345] on input "0.00" at bounding box center [1224, 351] width 94 height 24
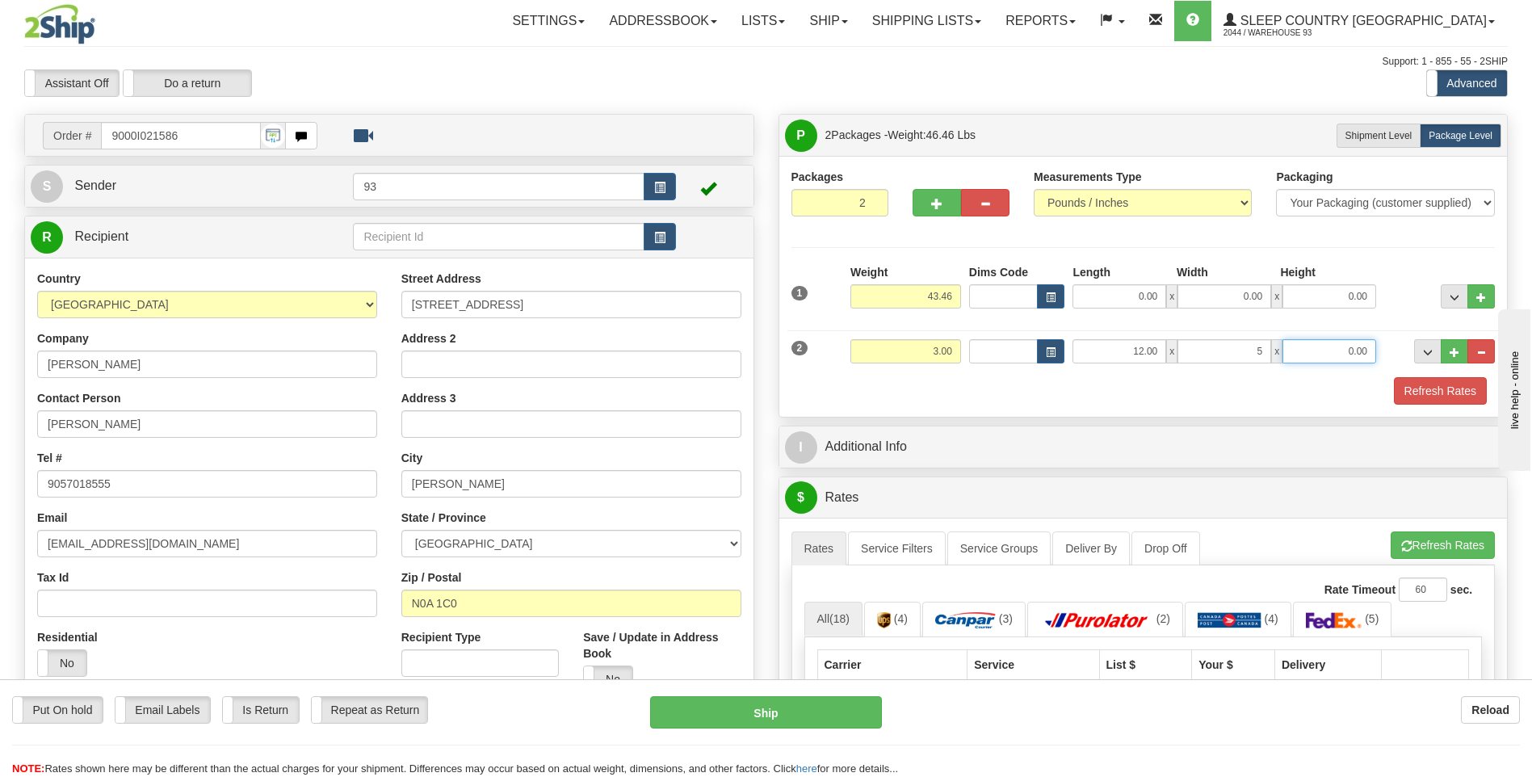
type input "5.00"
click at [1336, 346] on input "0.00" at bounding box center [1329, 351] width 94 height 24
type input "5.00"
click at [956, 294] on input "43.46" at bounding box center [905, 296] width 111 height 24
type input "40.46"
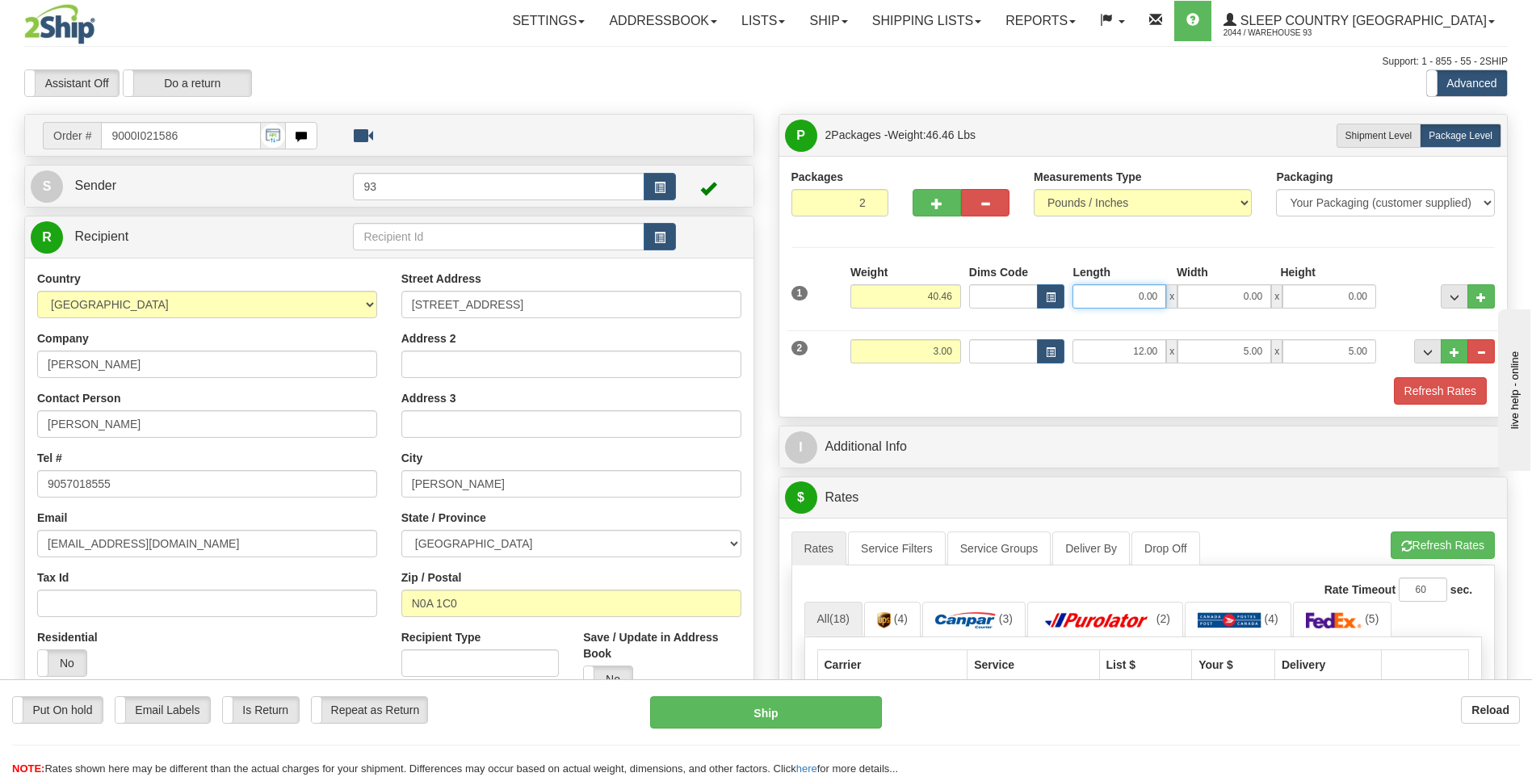
click at [1136, 302] on input "0.00" at bounding box center [1119, 296] width 94 height 24
type input "40.00"
click at [1203, 300] on input "0.00" at bounding box center [1224, 296] width 94 height 24
type input "18.00"
click at [1335, 280] on div "Height" at bounding box center [1328, 274] width 104 height 20
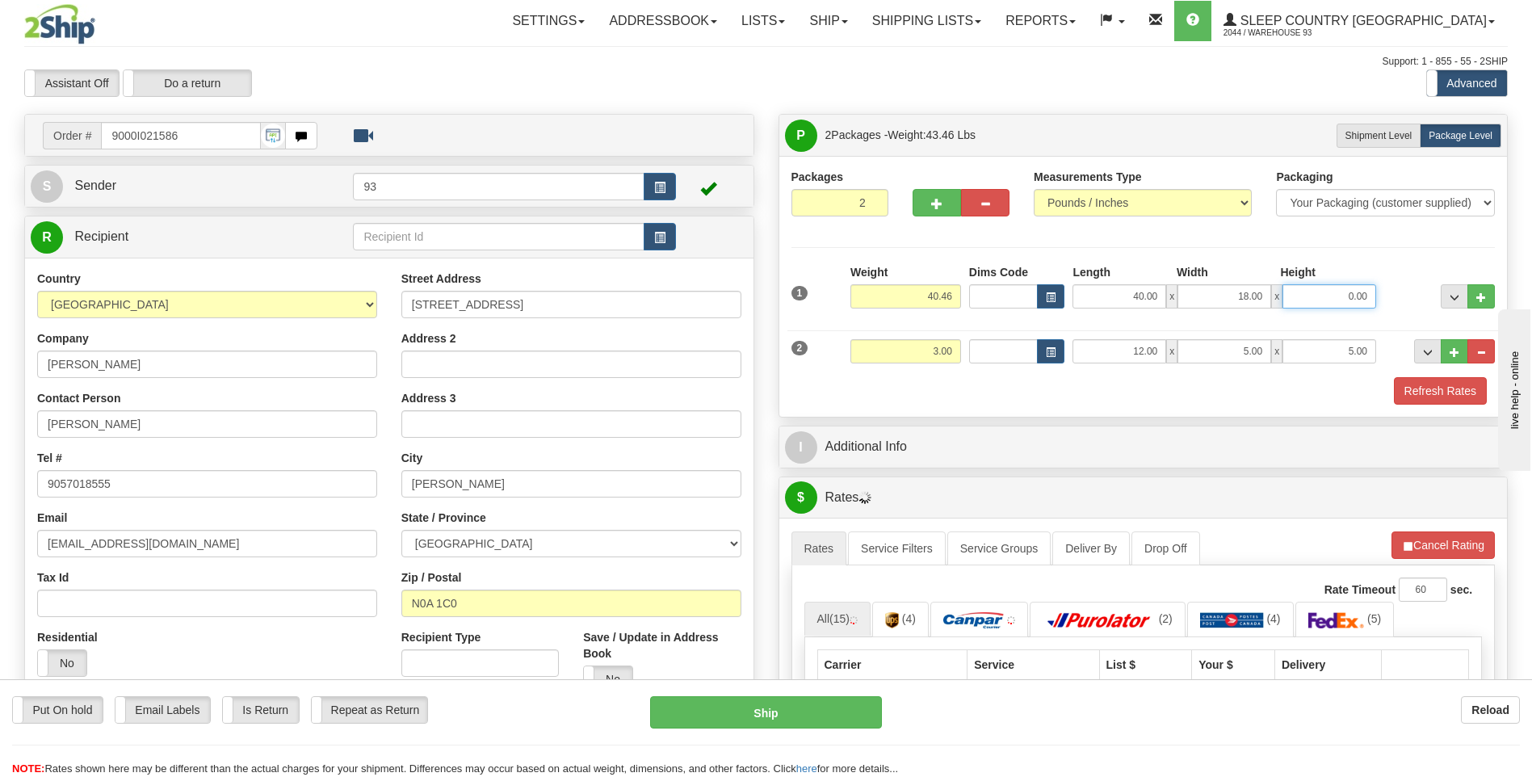
click at [1336, 295] on input "0.00" at bounding box center [1329, 296] width 94 height 24
type input "18.00"
click at [1442, 396] on button "Refresh Rates" at bounding box center [1440, 390] width 93 height 27
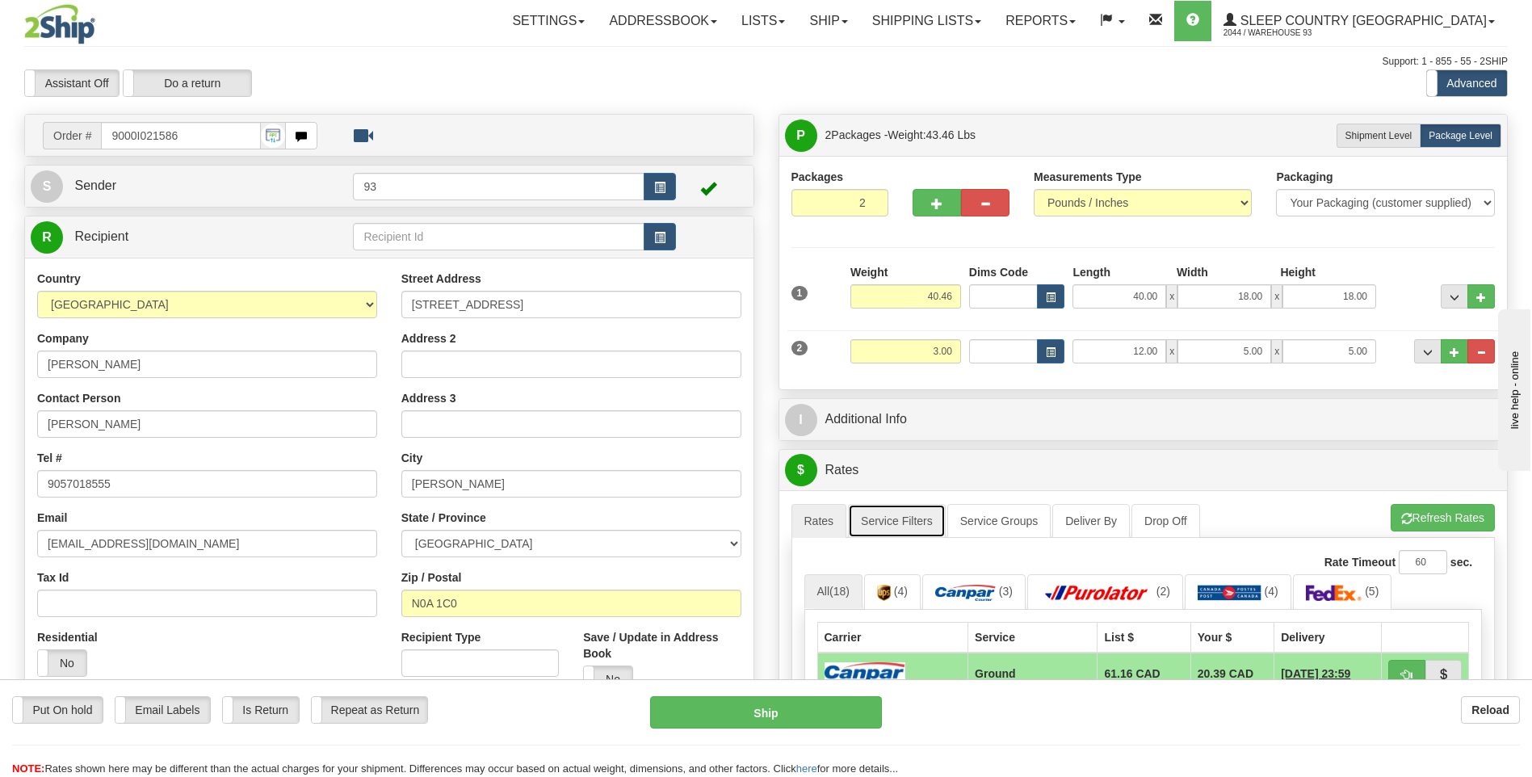
click at [924, 518] on link "Service Filters" at bounding box center [897, 521] width 98 height 34
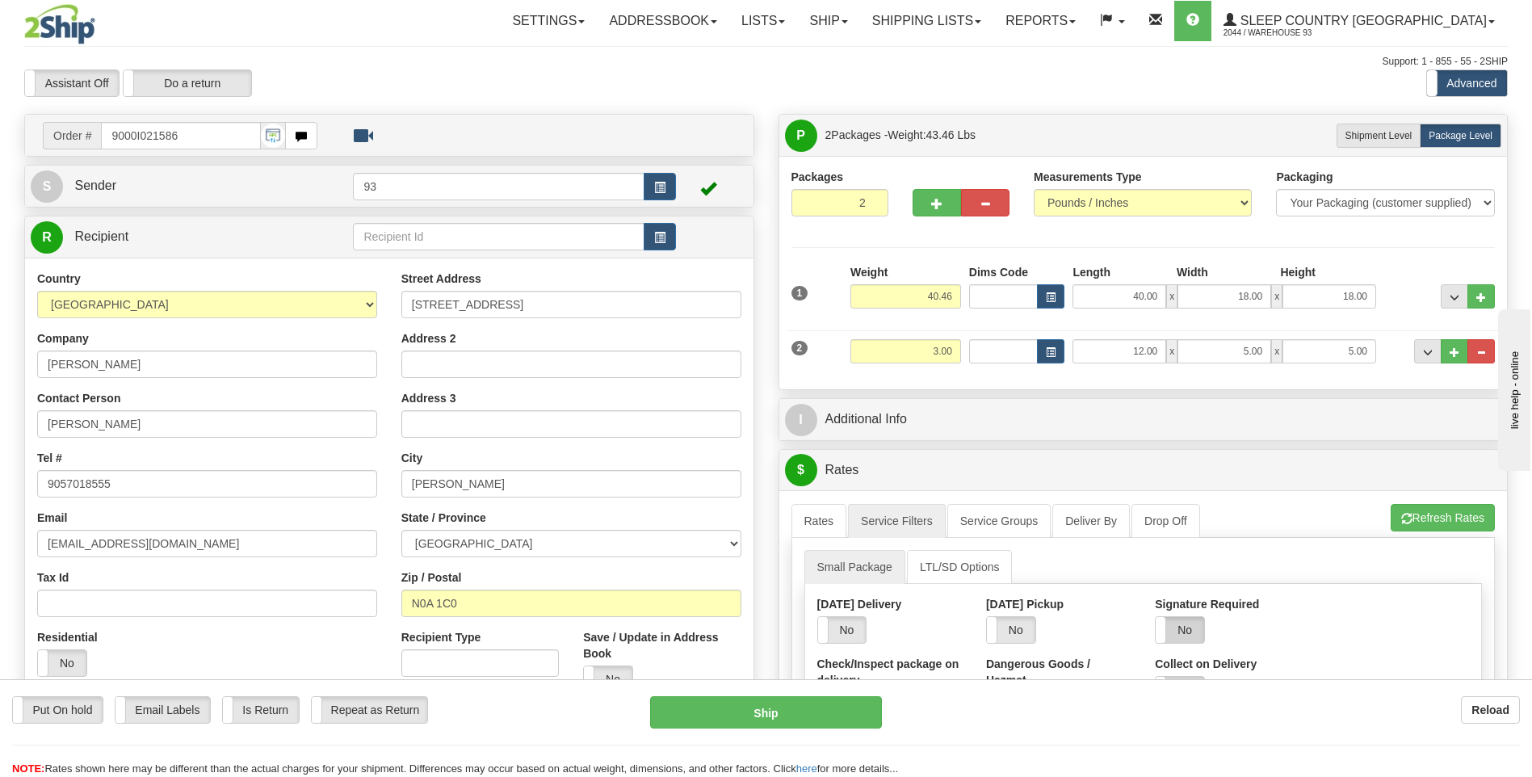
click at [1182, 632] on label "No" at bounding box center [1179, 630] width 48 height 26
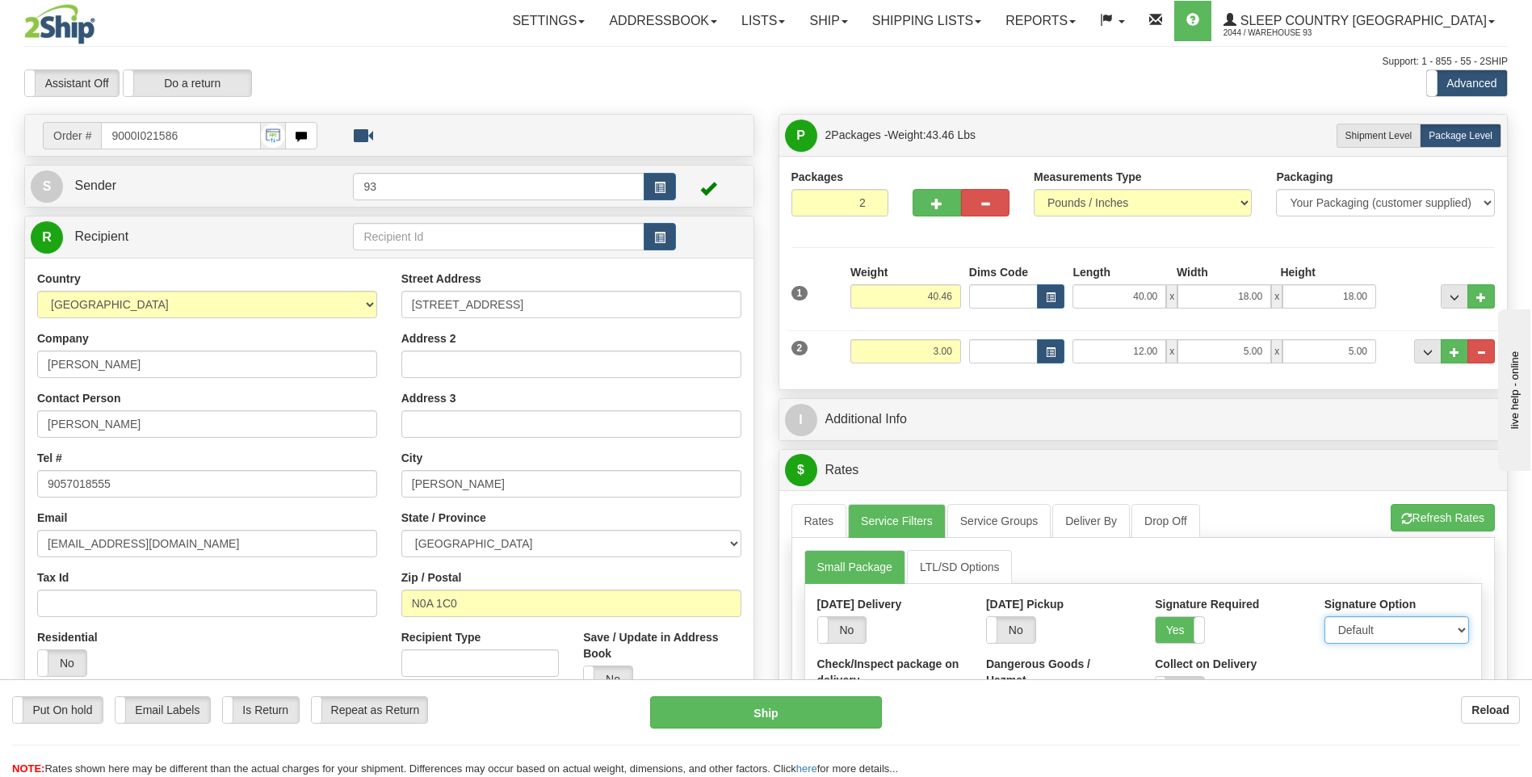
click at [1358, 630] on select "Default Adult Direct Indirect No Signature Required" at bounding box center [1396, 629] width 145 height 27
select select "1"
click at [1324, 616] on select "Default Adult Direct Indirect No Signature Required" at bounding box center [1396, 629] width 145 height 27
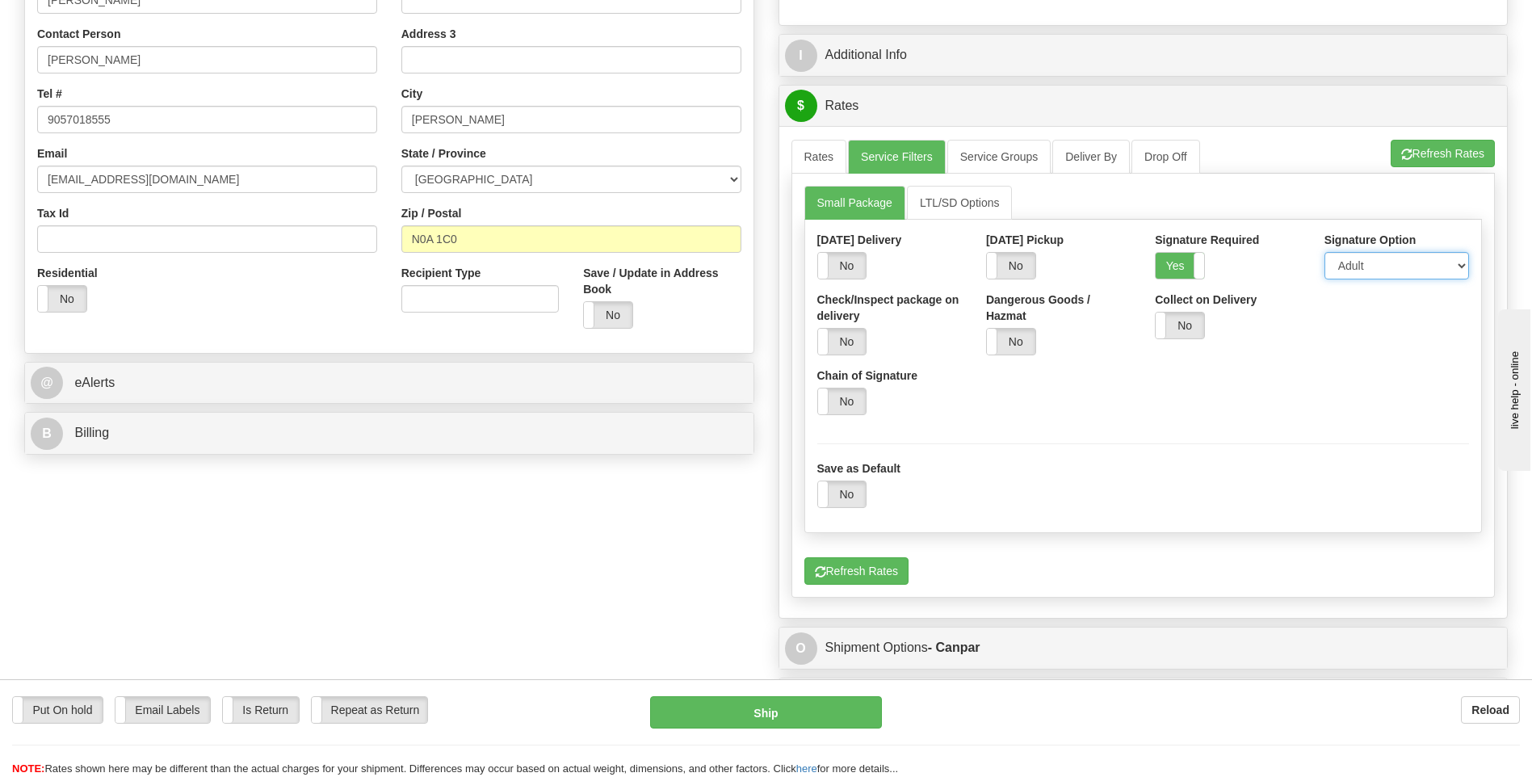
scroll to position [404, 0]
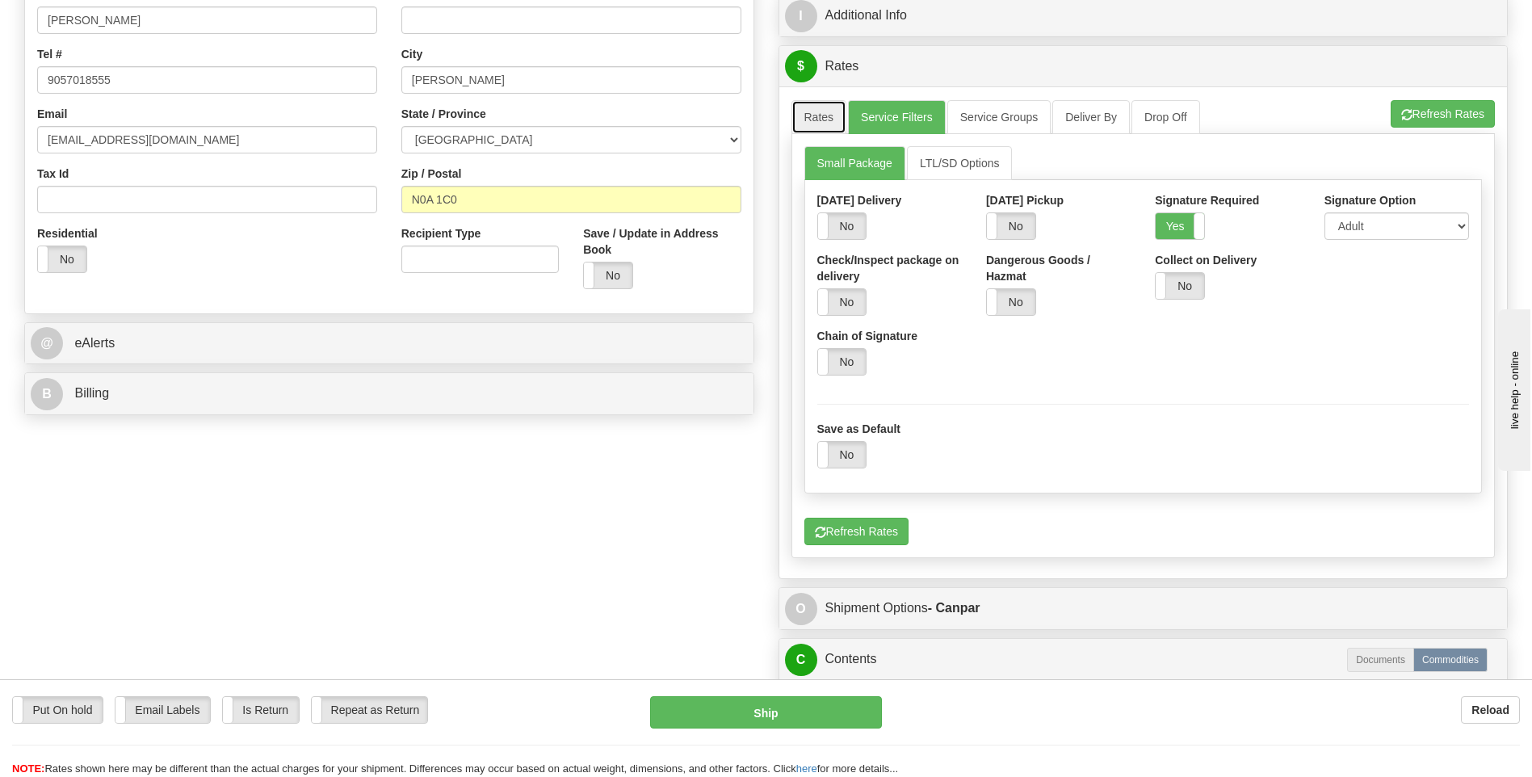
click at [799, 114] on link "Rates" at bounding box center [819, 117] width 56 height 34
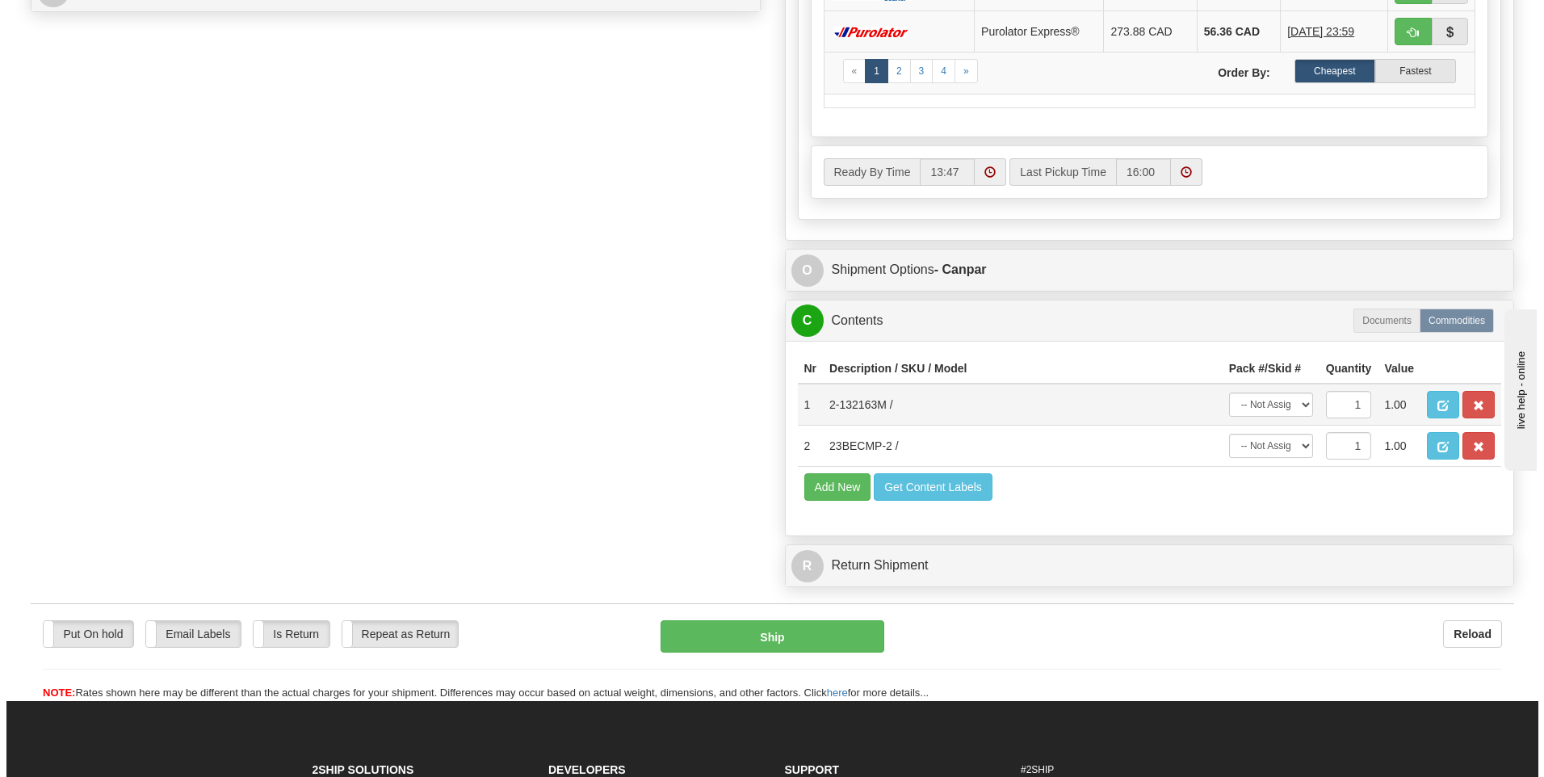
scroll to position [807, 0]
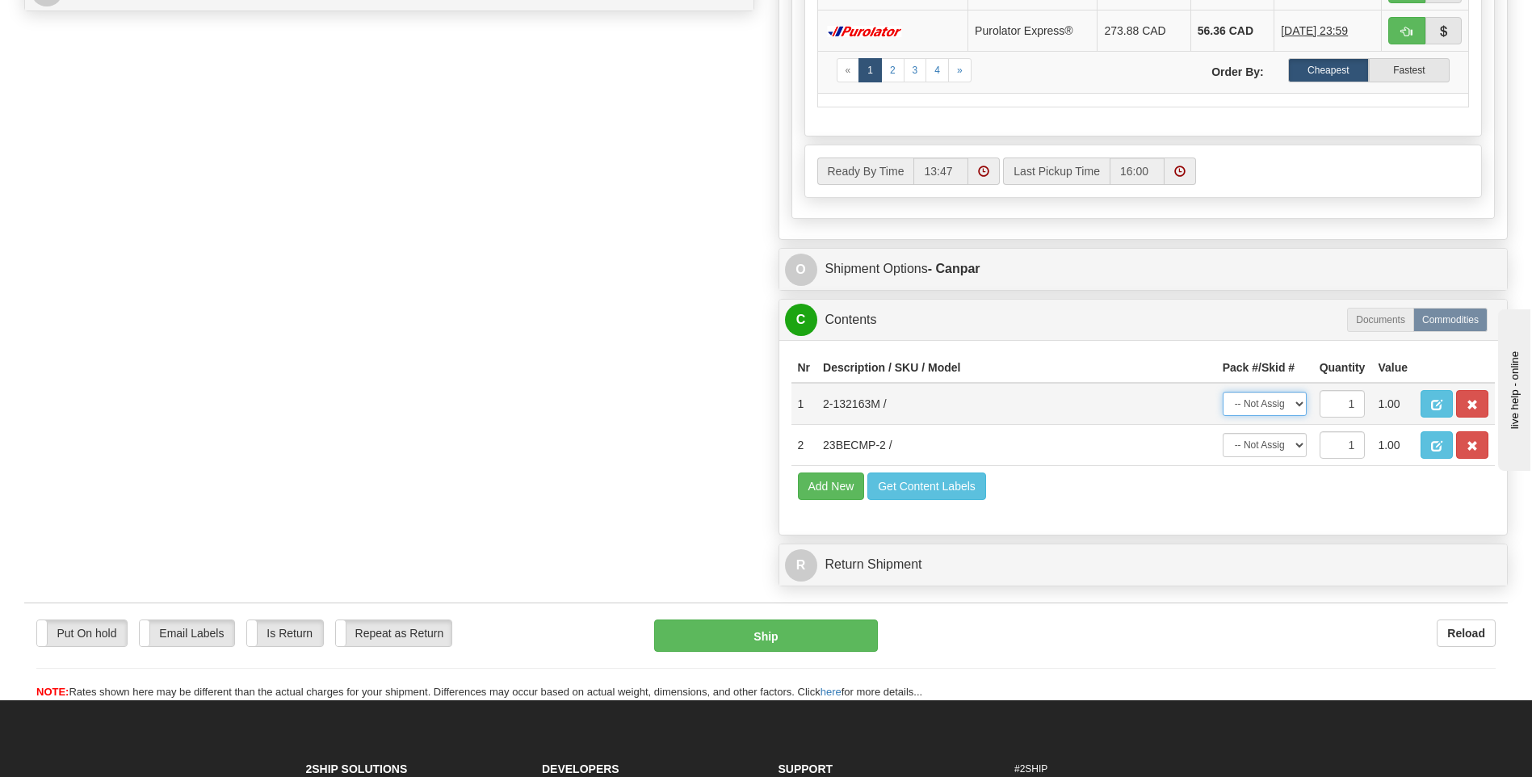
click at [1281, 399] on select "-- Not Assigned -- Package 1 Package 2" at bounding box center [1265, 404] width 84 height 24
select select "0"
click at [1223, 392] on select "-- Not Assigned -- Package 1 Package 2" at bounding box center [1265, 404] width 84 height 24
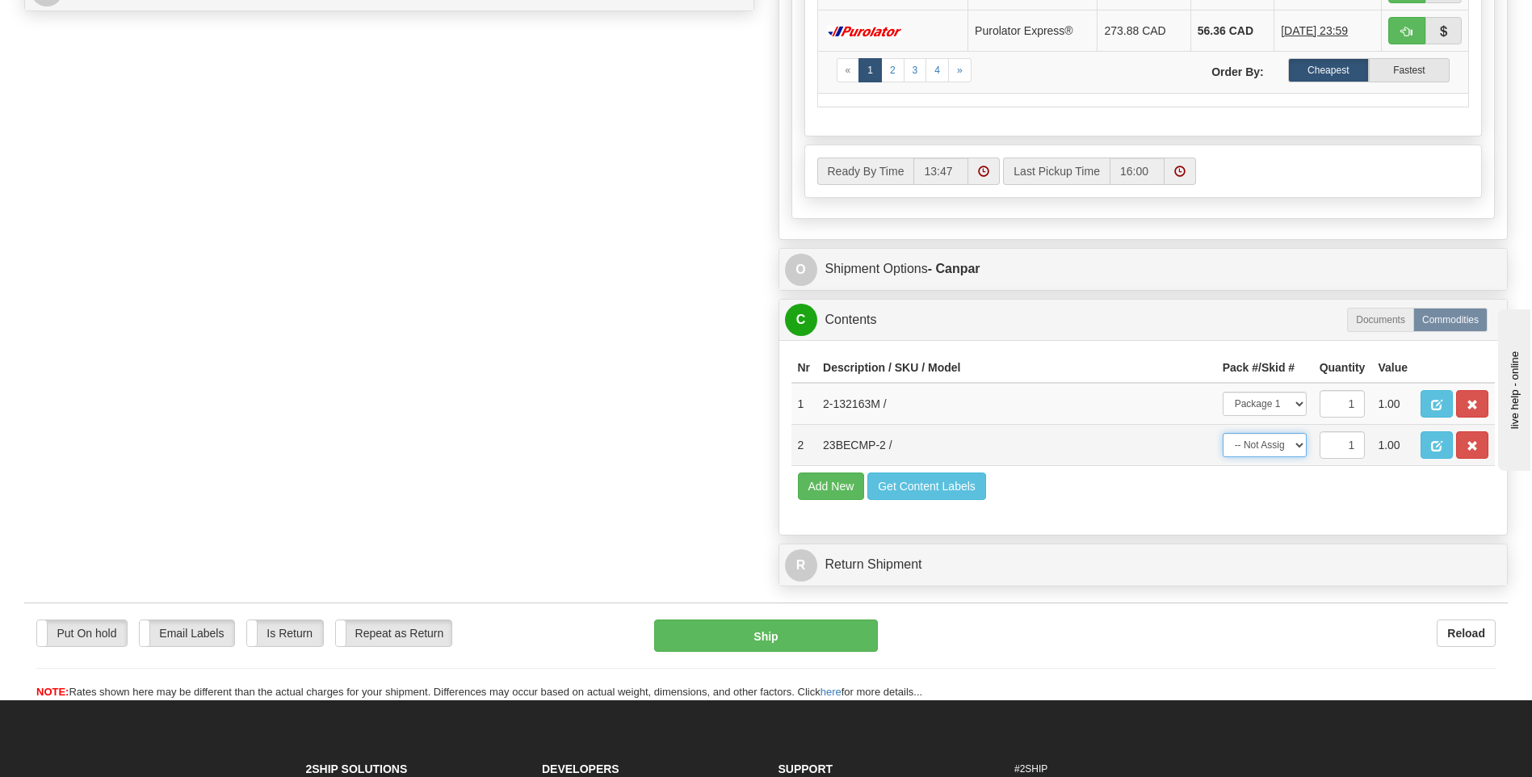
click at [1278, 442] on select "-- Not Assigned -- Package 1 Package 2" at bounding box center [1265, 445] width 84 height 24
select select "1"
click at [1223, 433] on select "-- Not Assigned -- Package 1 Package 2" at bounding box center [1265, 445] width 84 height 24
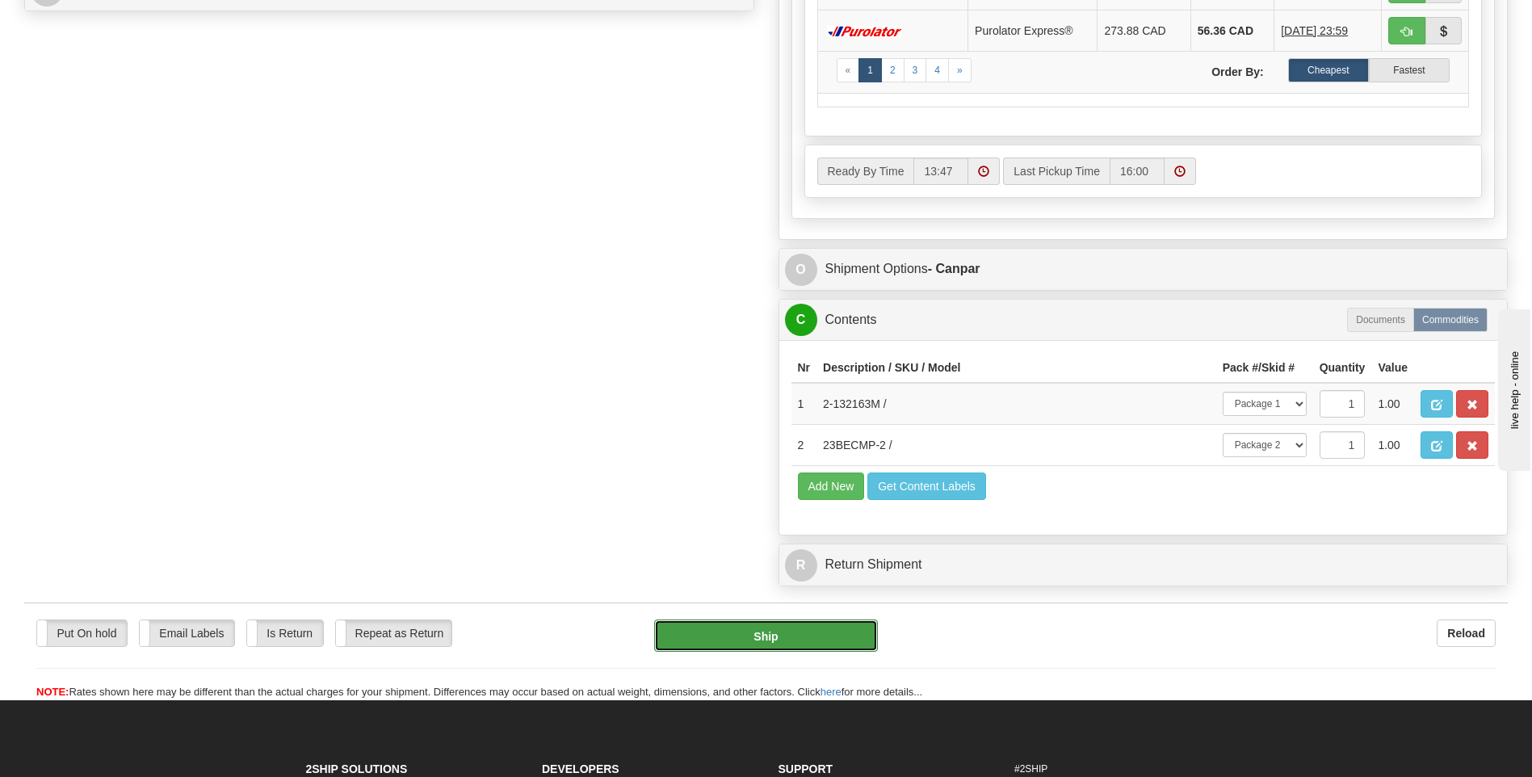
click at [795, 634] on button "Ship" at bounding box center [765, 635] width 223 height 32
type input "1"
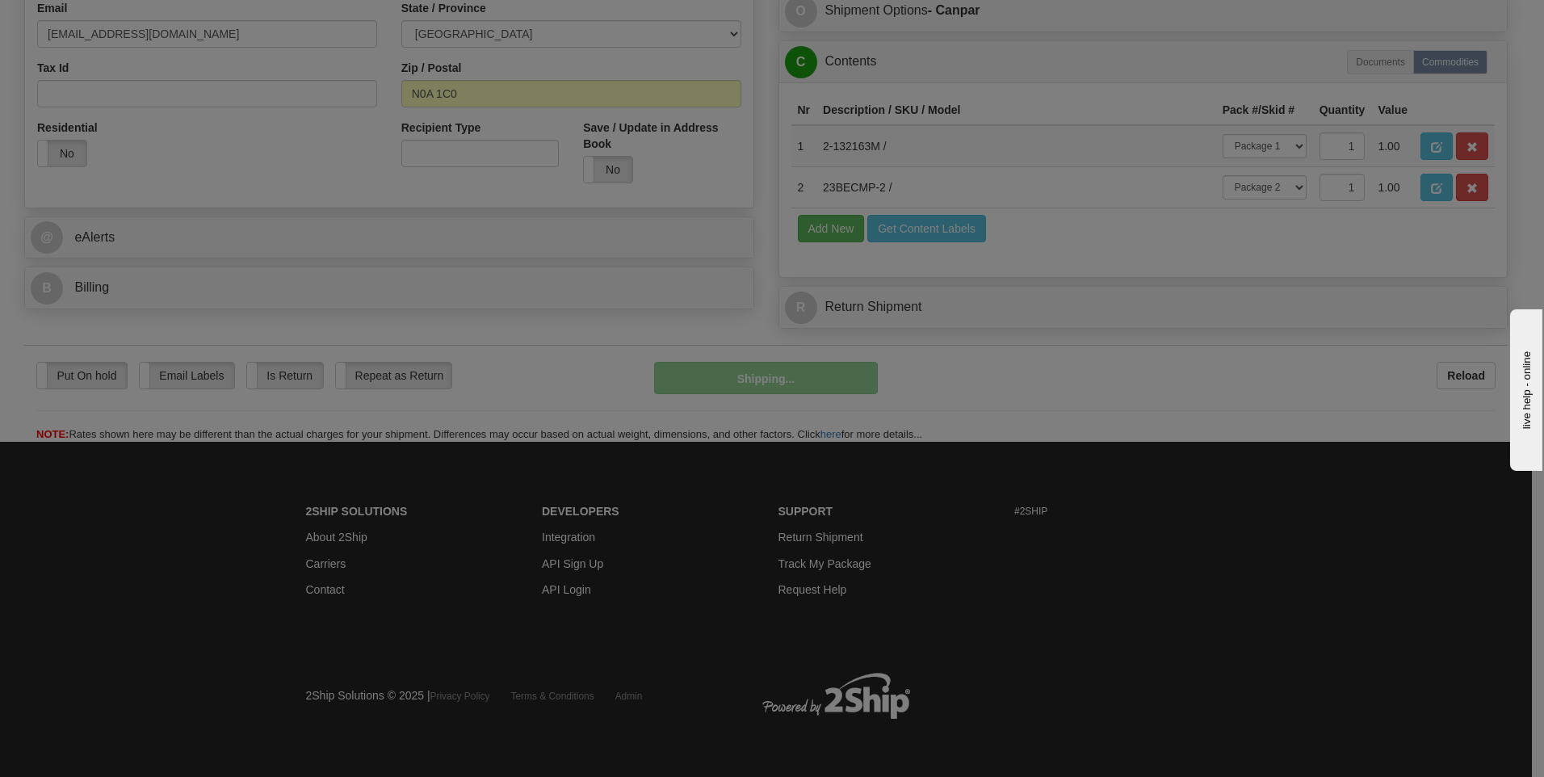
scroll to position [510, 0]
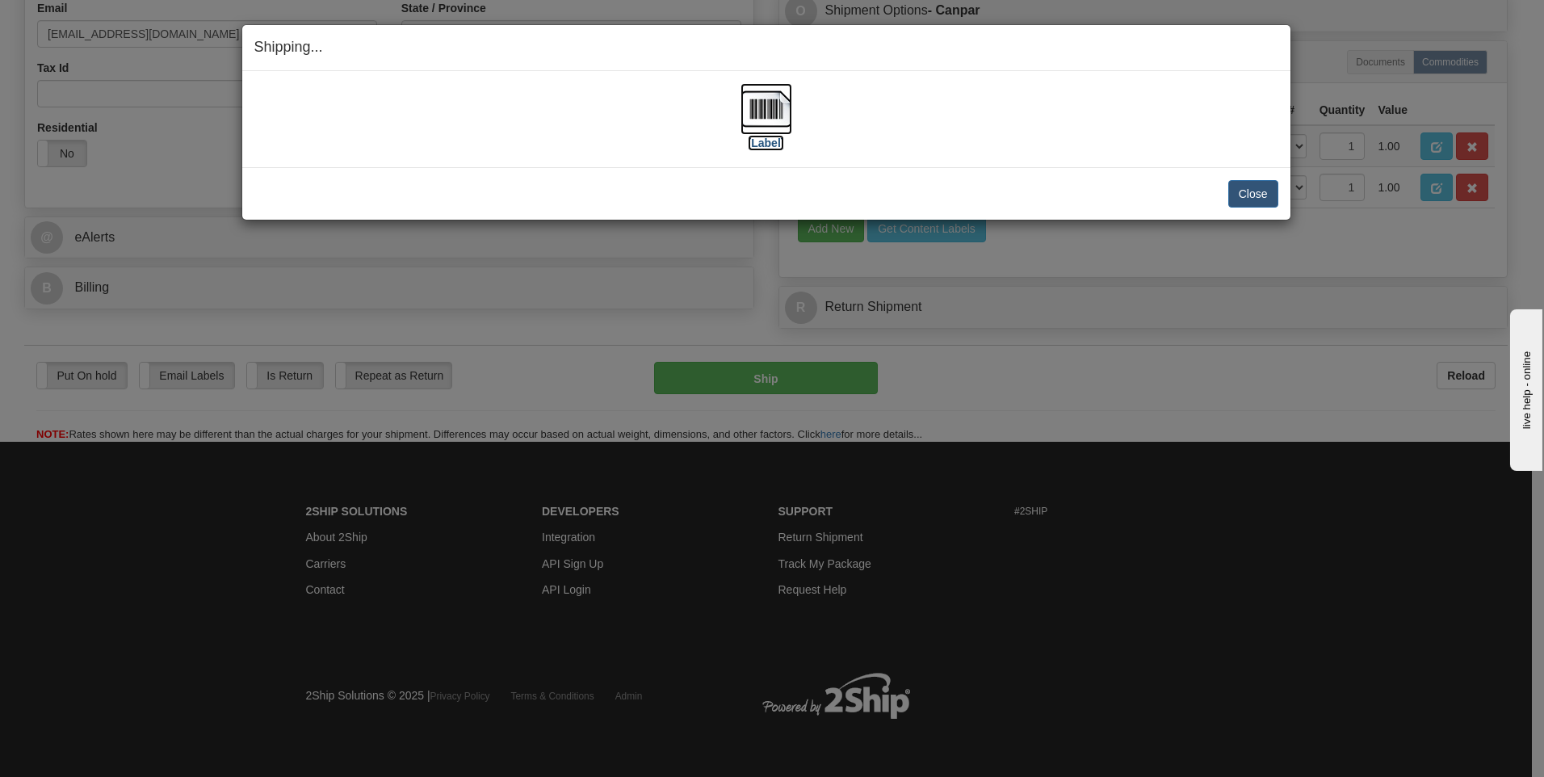
click at [770, 94] on img at bounding box center [766, 109] width 52 height 52
click at [1269, 191] on button "Close" at bounding box center [1253, 193] width 50 height 27
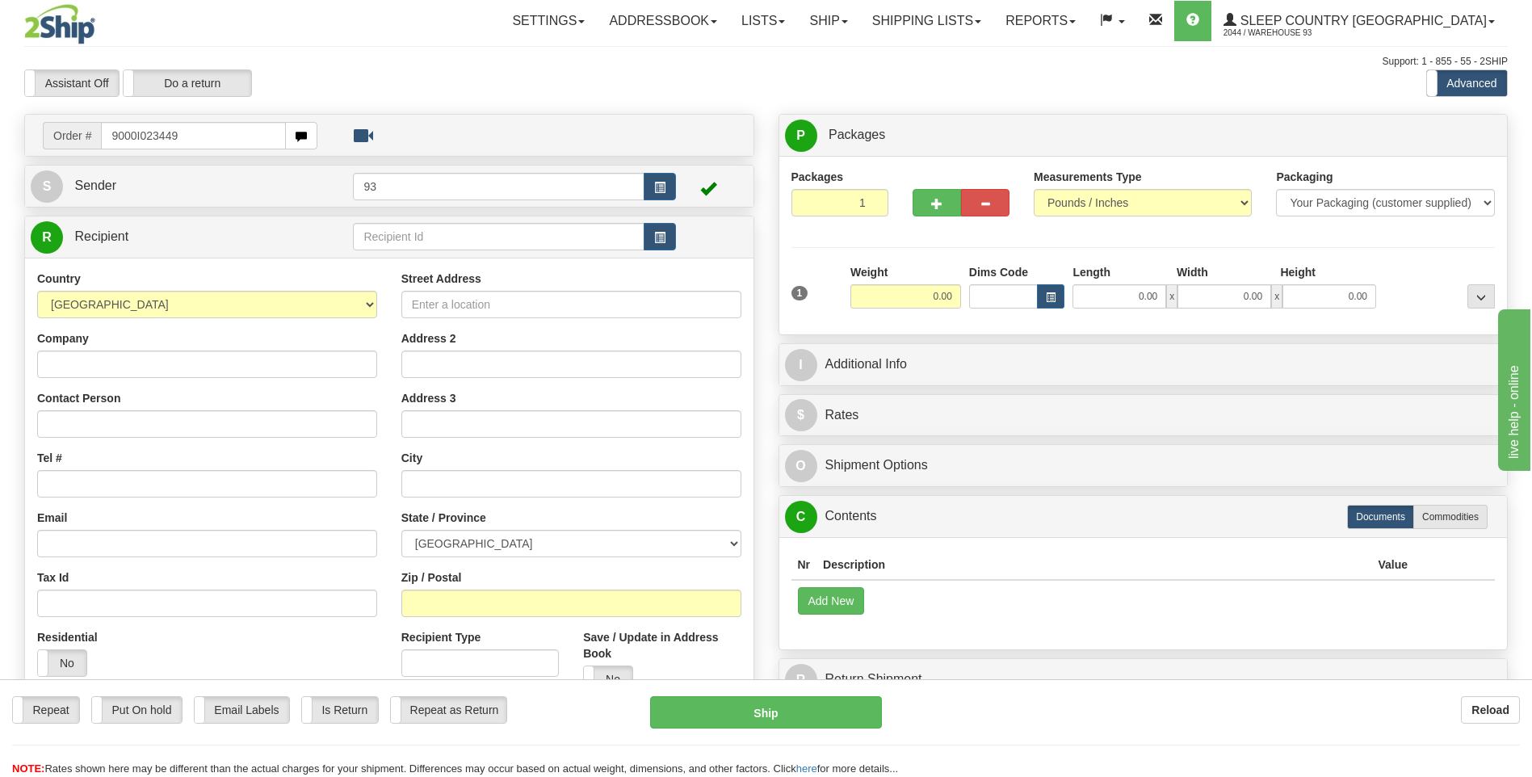
type input "9000I023449"
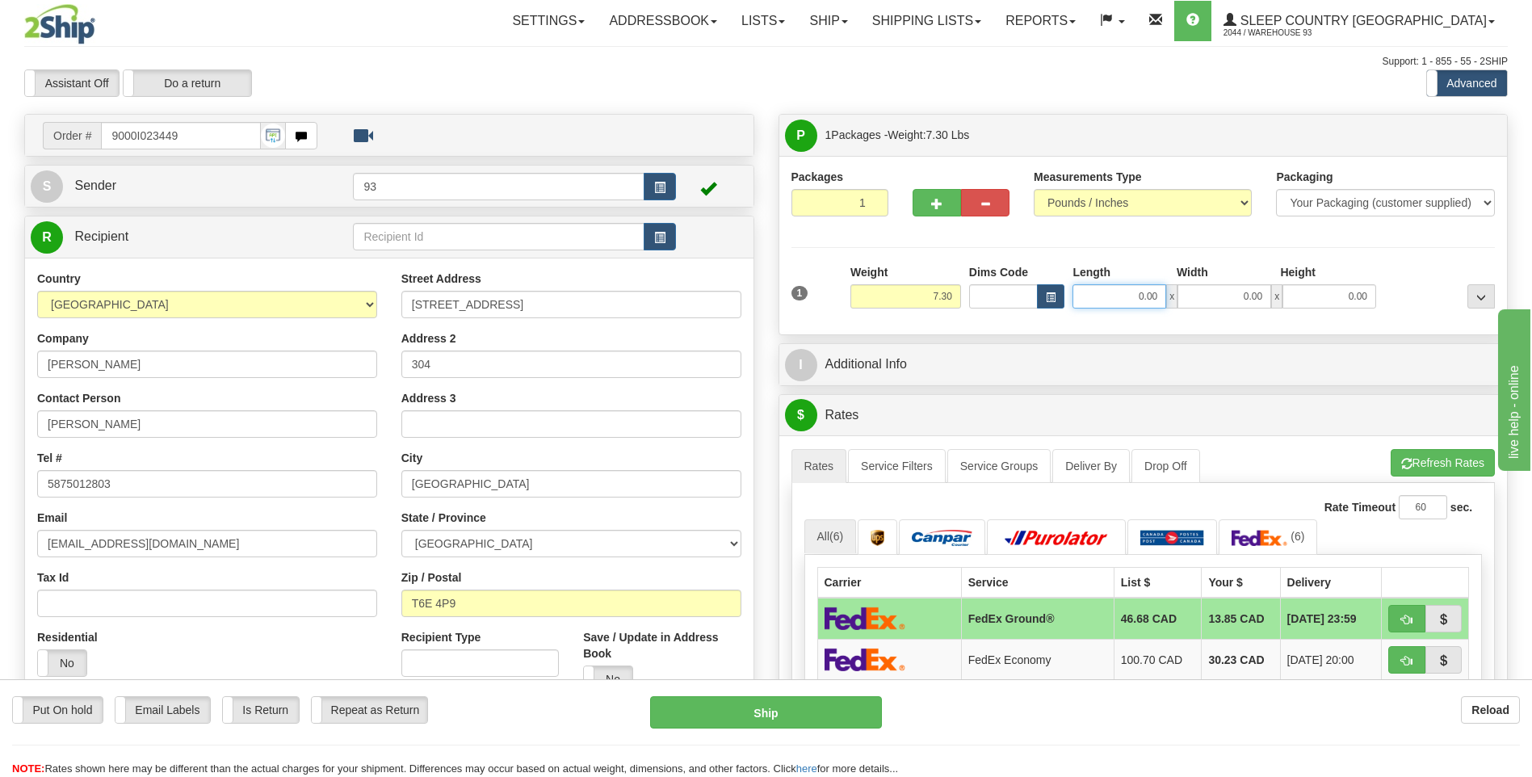
click at [1106, 300] on input "0.00" at bounding box center [1119, 296] width 94 height 24
type input "12.00"
click at [1197, 300] on input "0.00" at bounding box center [1224, 296] width 94 height 24
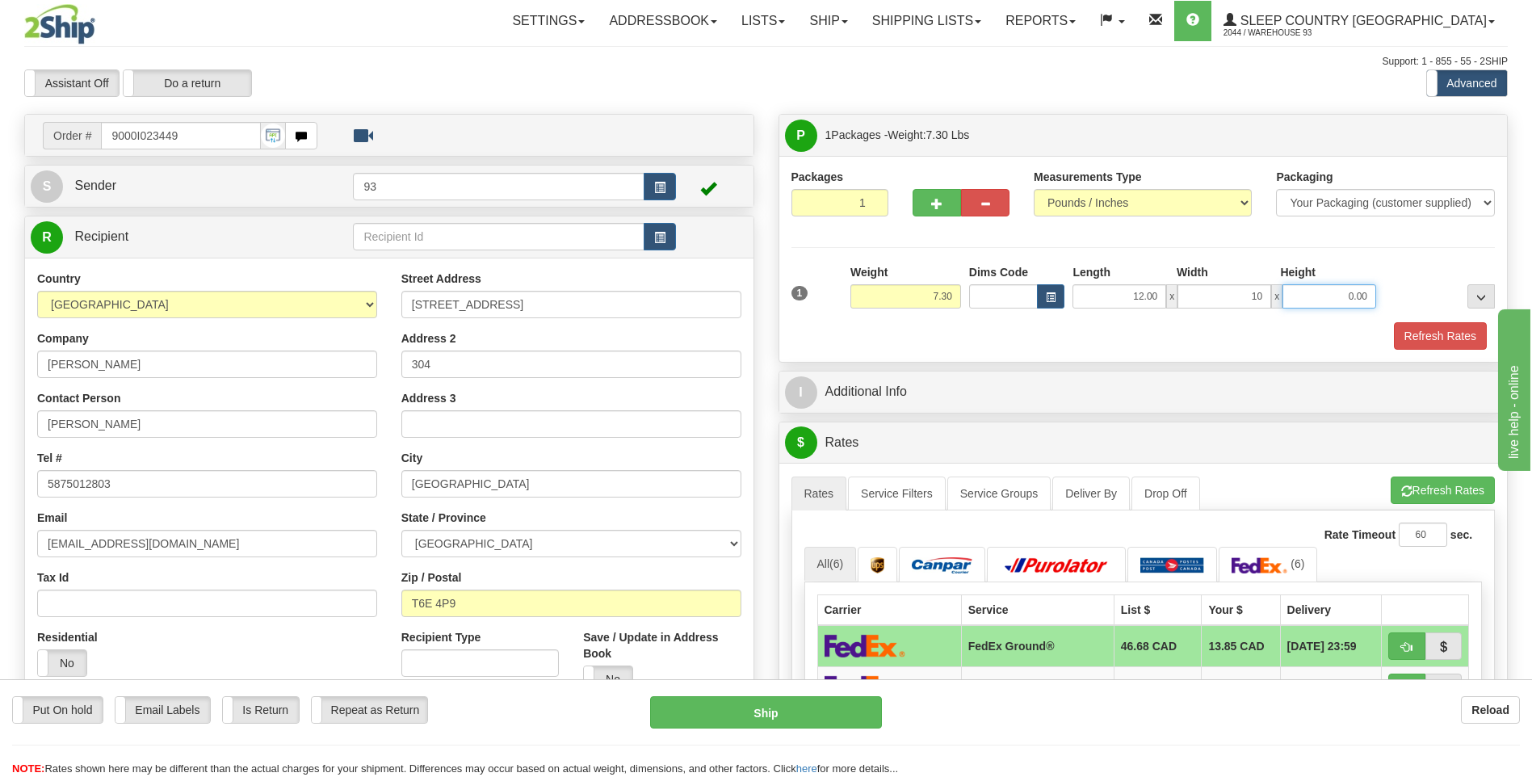
type input "10.00"
click at [1350, 293] on input "0.00" at bounding box center [1329, 296] width 94 height 24
type input "3.00"
click at [1418, 327] on button "Refresh Rates" at bounding box center [1440, 335] width 93 height 27
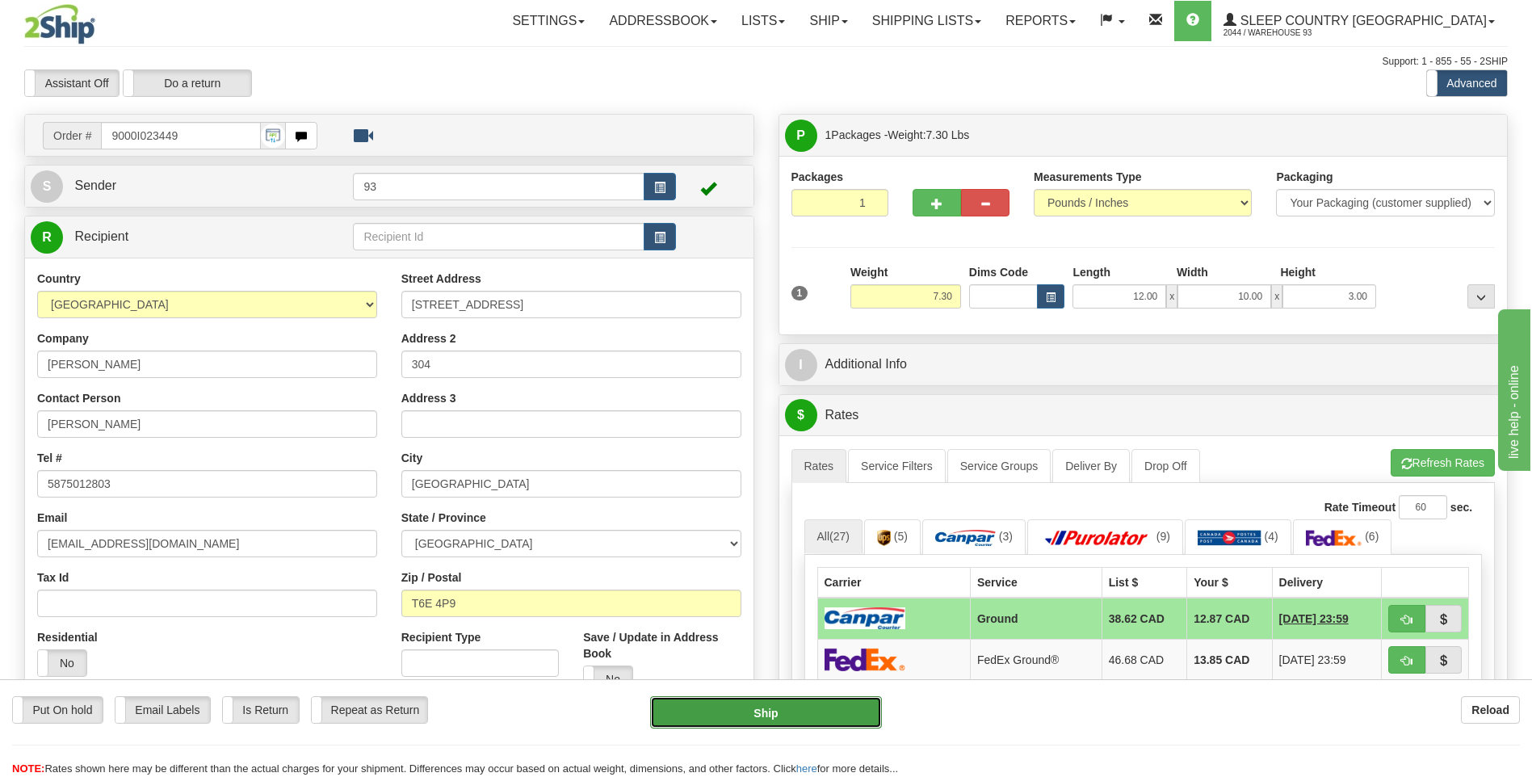
click at [795, 716] on button "Ship" at bounding box center [765, 712] width 231 height 32
type input "1"
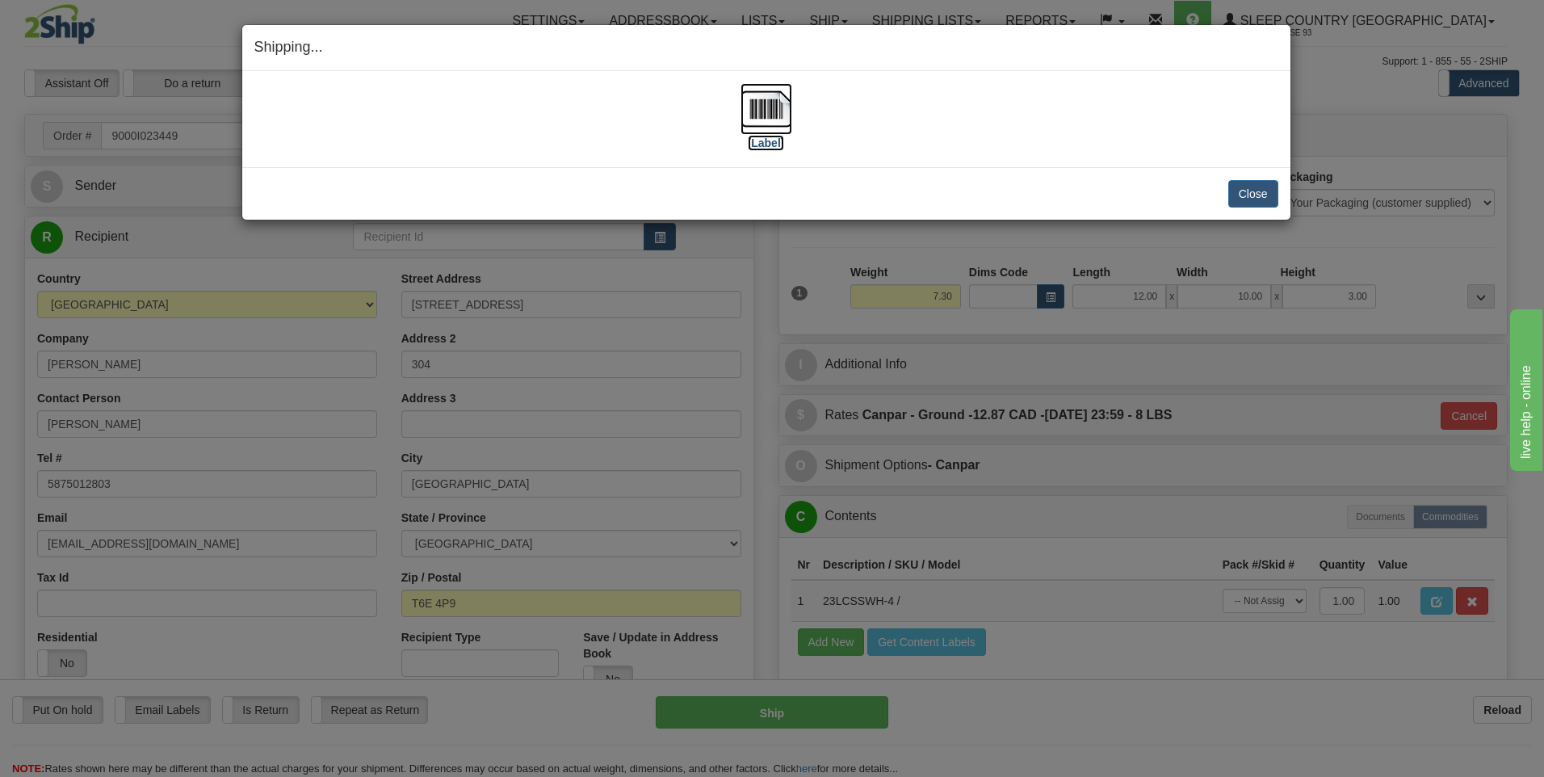
click at [776, 109] on img at bounding box center [766, 109] width 52 height 52
click at [1247, 183] on button "Close" at bounding box center [1253, 193] width 50 height 27
